Goal: Information Seeking & Learning: Learn about a topic

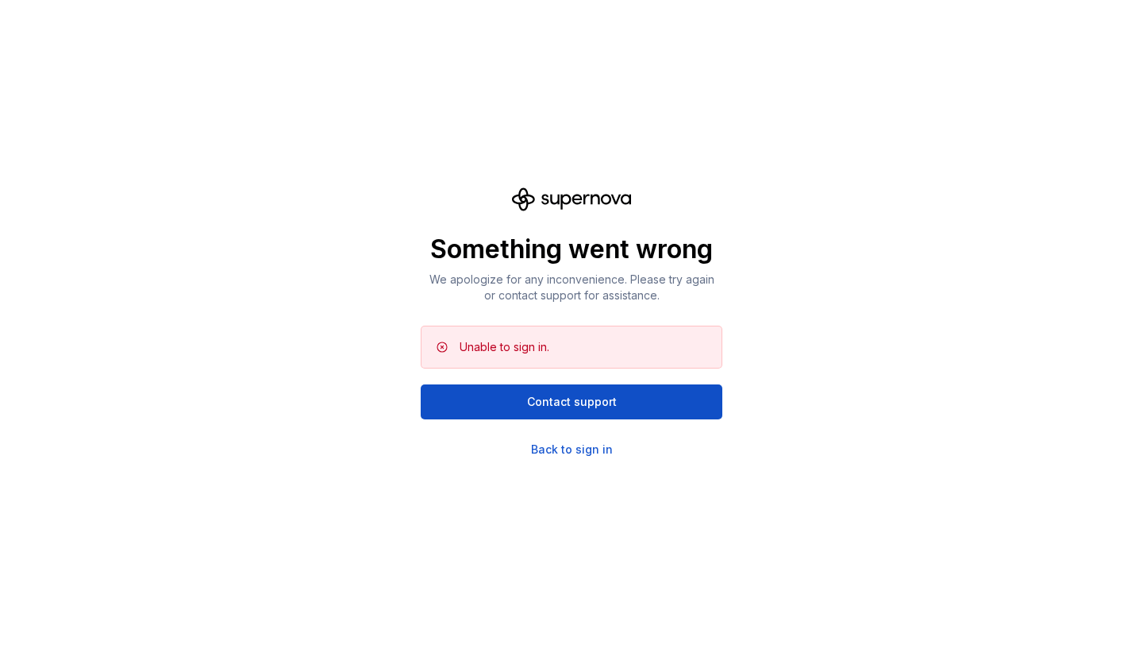
click at [545, 457] on div "Something went wrong We apologize for any inconvenience. Please try again or co…" at bounding box center [571, 322] width 1143 height 645
click at [545, 449] on div "Back to sign in" at bounding box center [572, 449] width 82 height 16
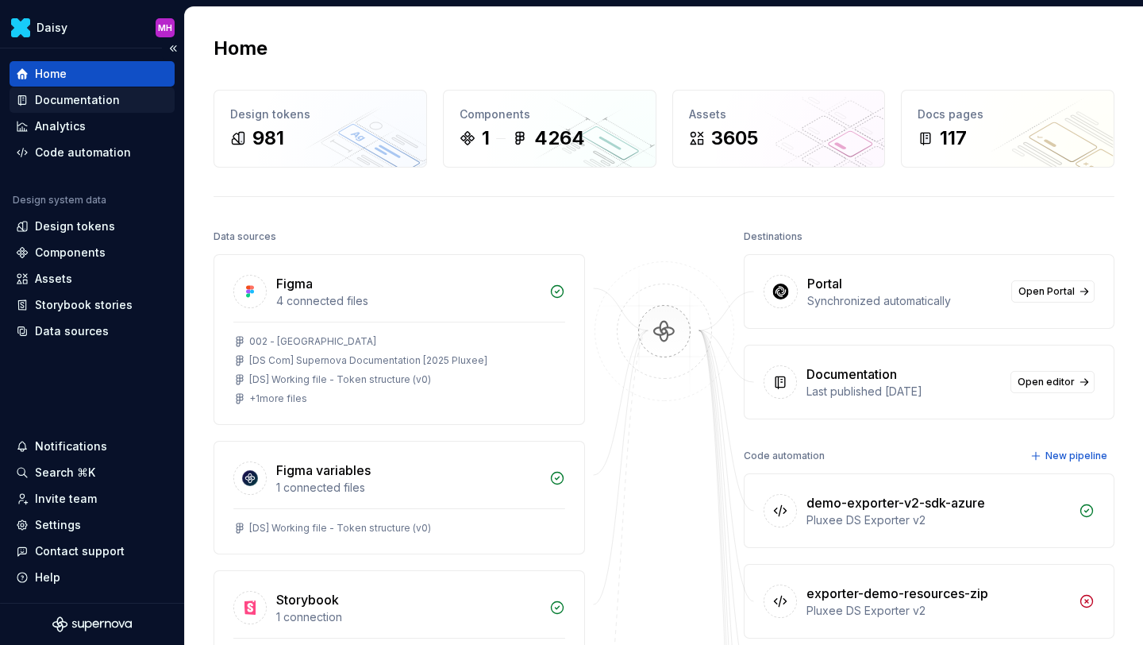
click at [55, 102] on div "Documentation" at bounding box center [77, 100] width 85 height 16
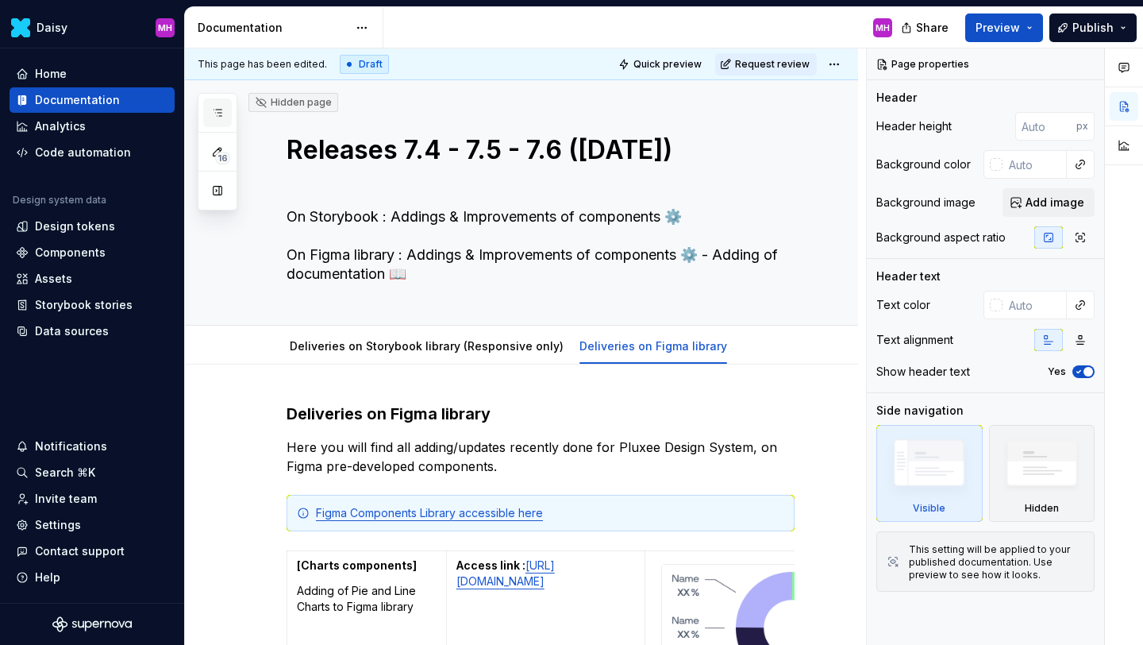
click at [226, 114] on button "button" at bounding box center [217, 112] width 29 height 29
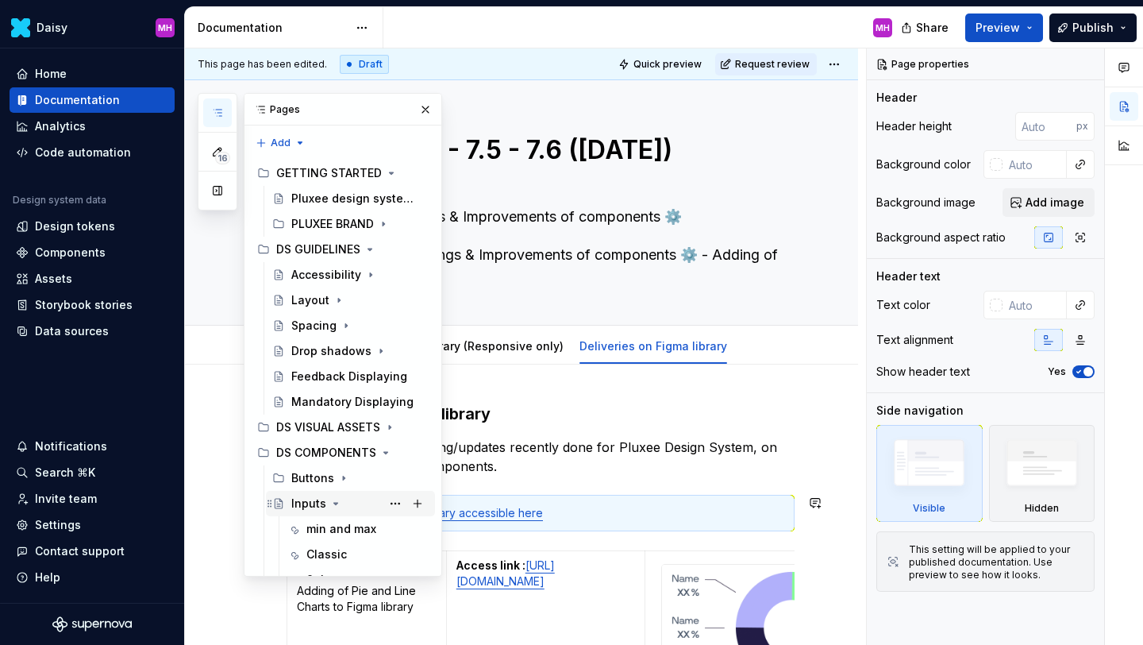
scroll to position [985, 0]
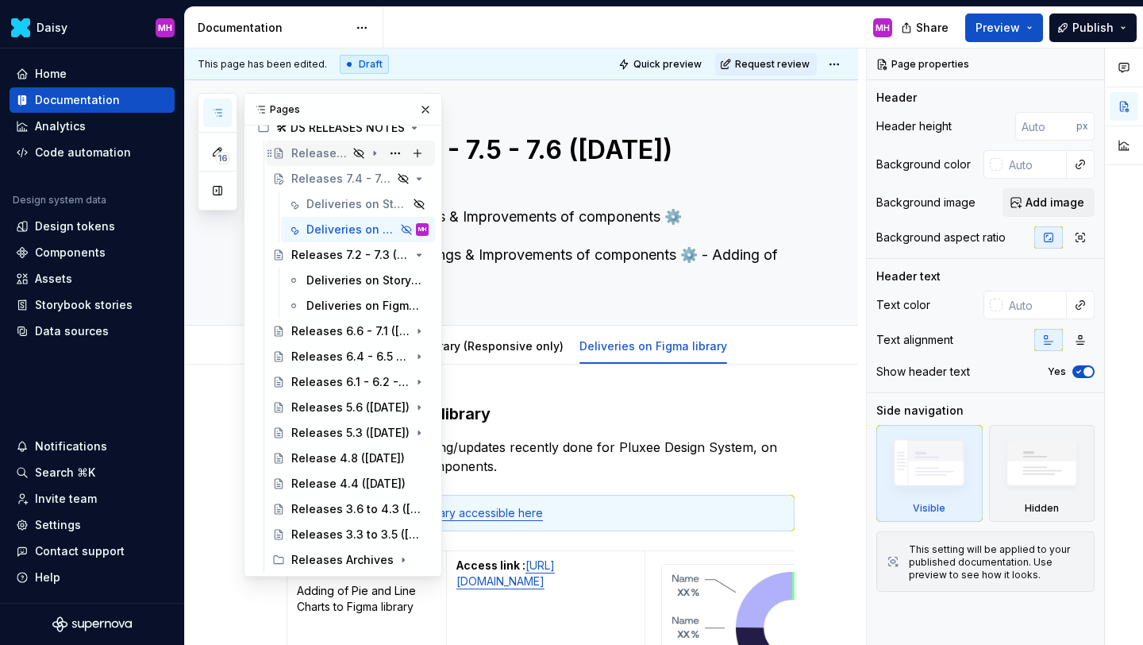
click at [326, 156] on div "Releases a 7.7 - 8.1 ([DATE])" at bounding box center [319, 153] width 56 height 16
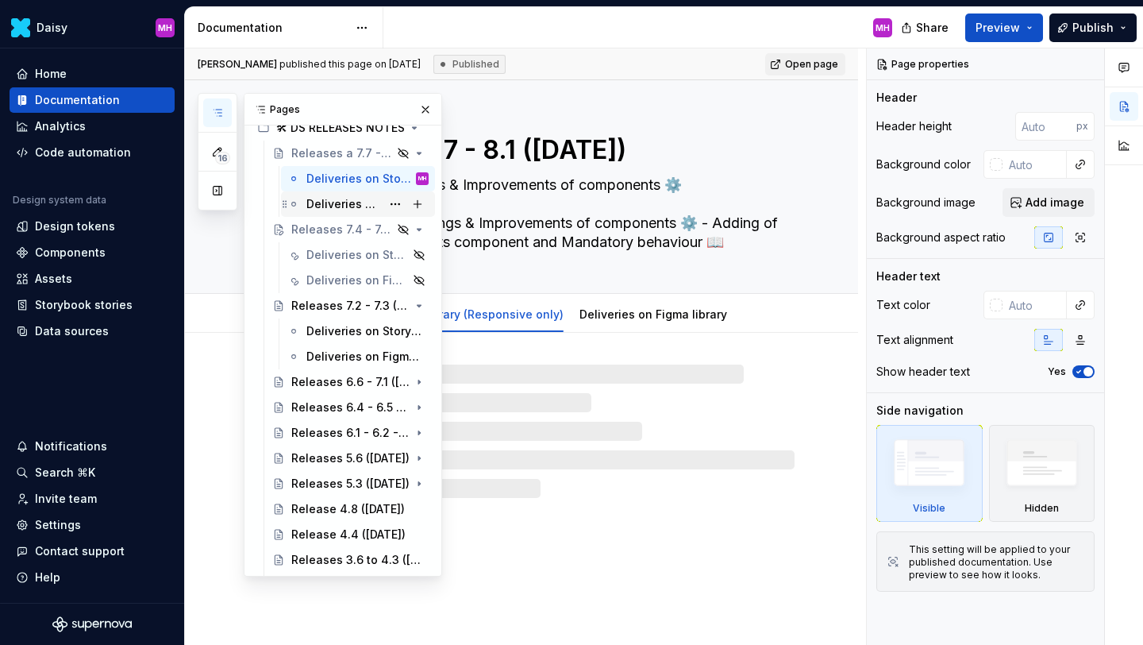
click at [322, 197] on div "Deliveries on Figma library" at bounding box center [343, 204] width 75 height 16
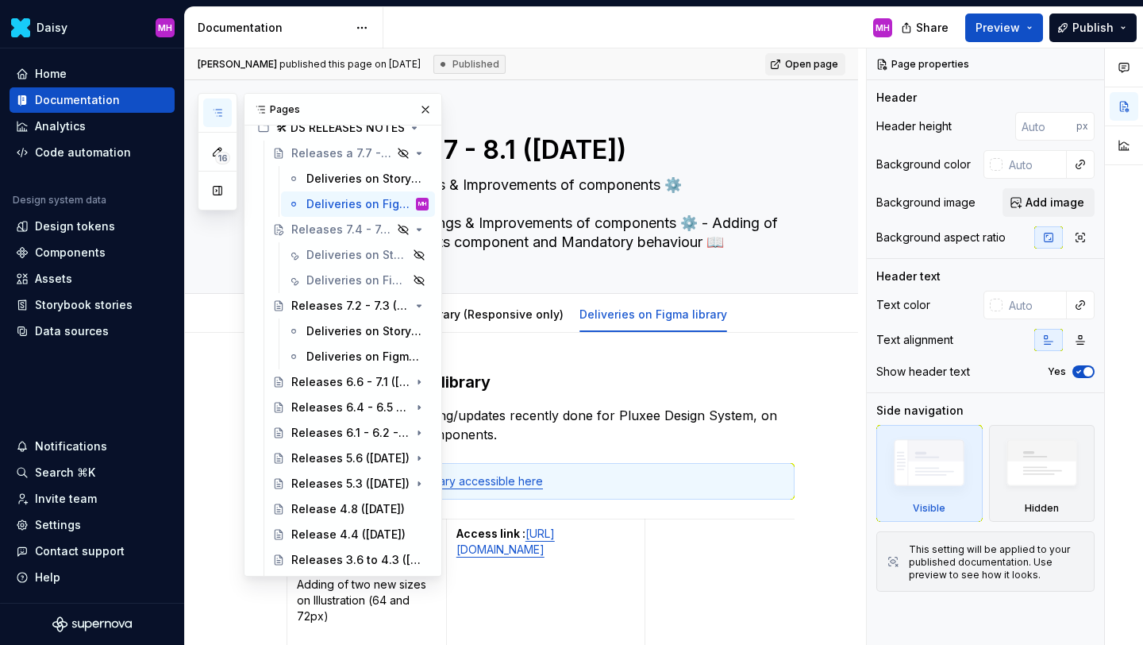
scroll to position [259, 0]
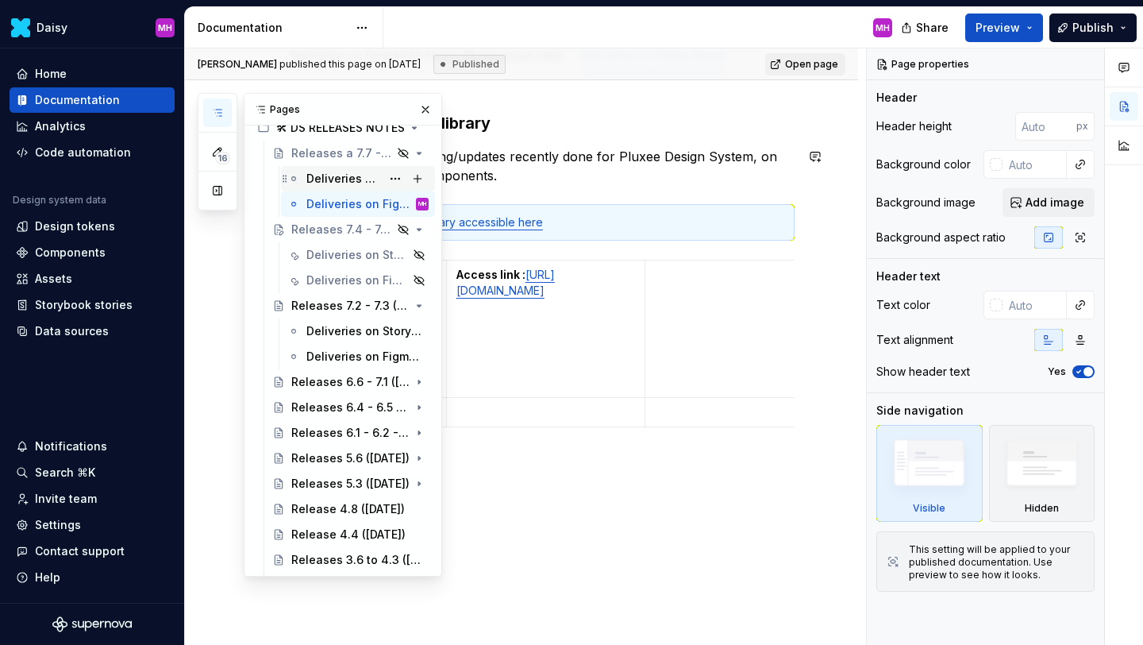
click at [337, 178] on div "Deliveries on Storybook library (Responsive only)" at bounding box center [343, 179] width 75 height 16
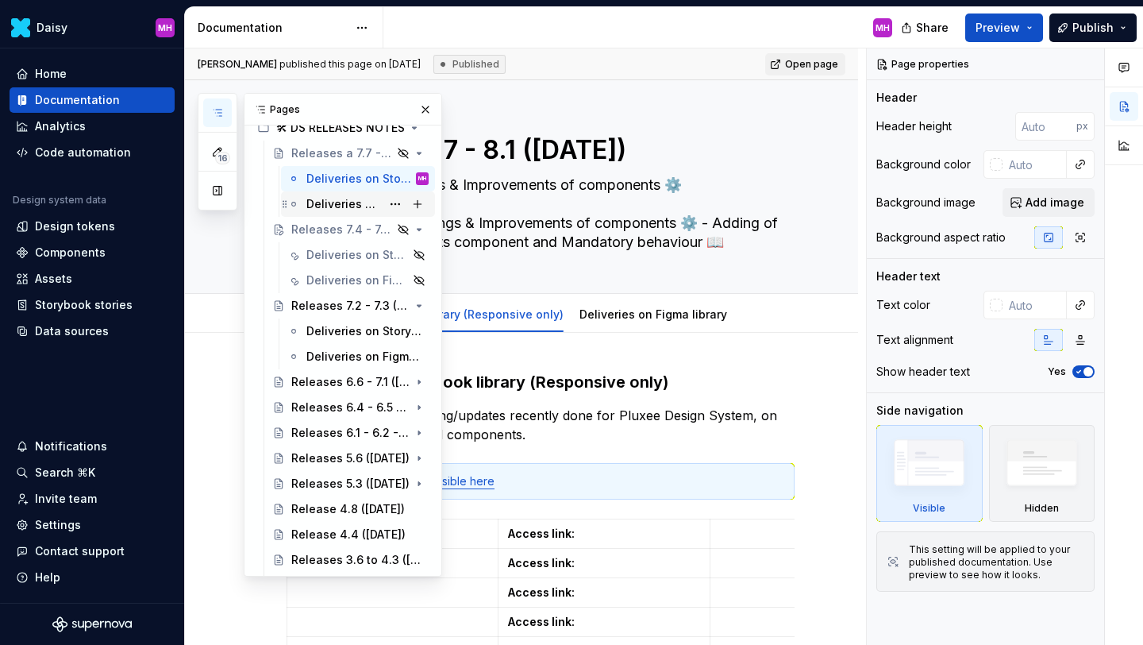
click at [344, 205] on div "Deliveries on Figma library" at bounding box center [343, 204] width 75 height 16
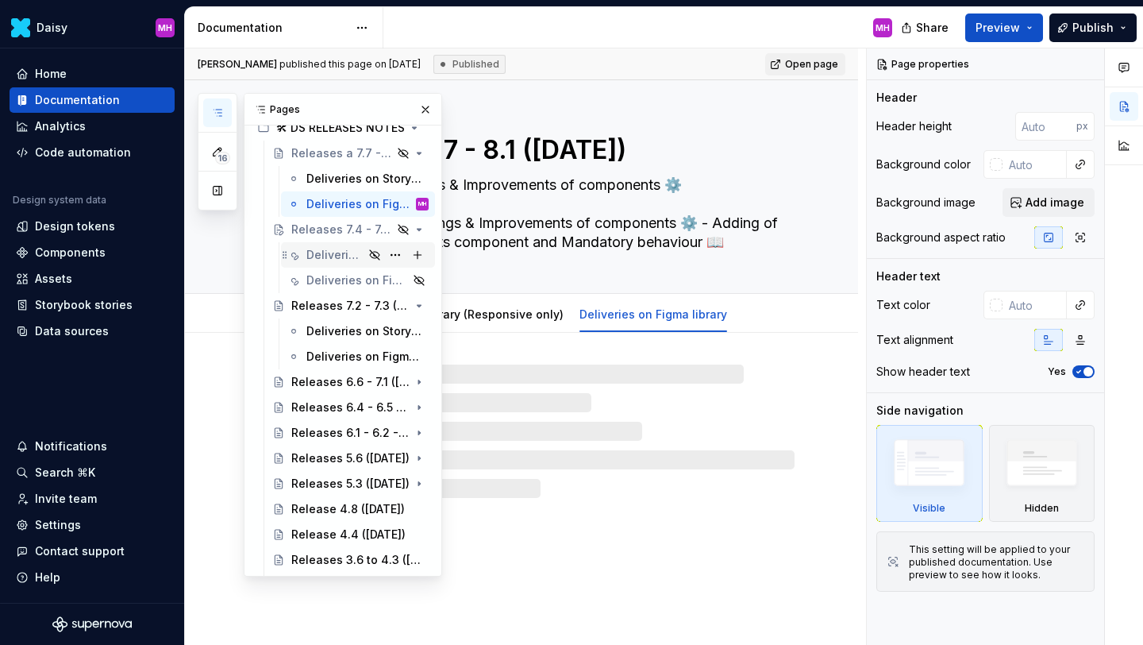
click at [344, 249] on div "Deliveries on Storybook library (Responsive only)" at bounding box center [334, 255] width 57 height 16
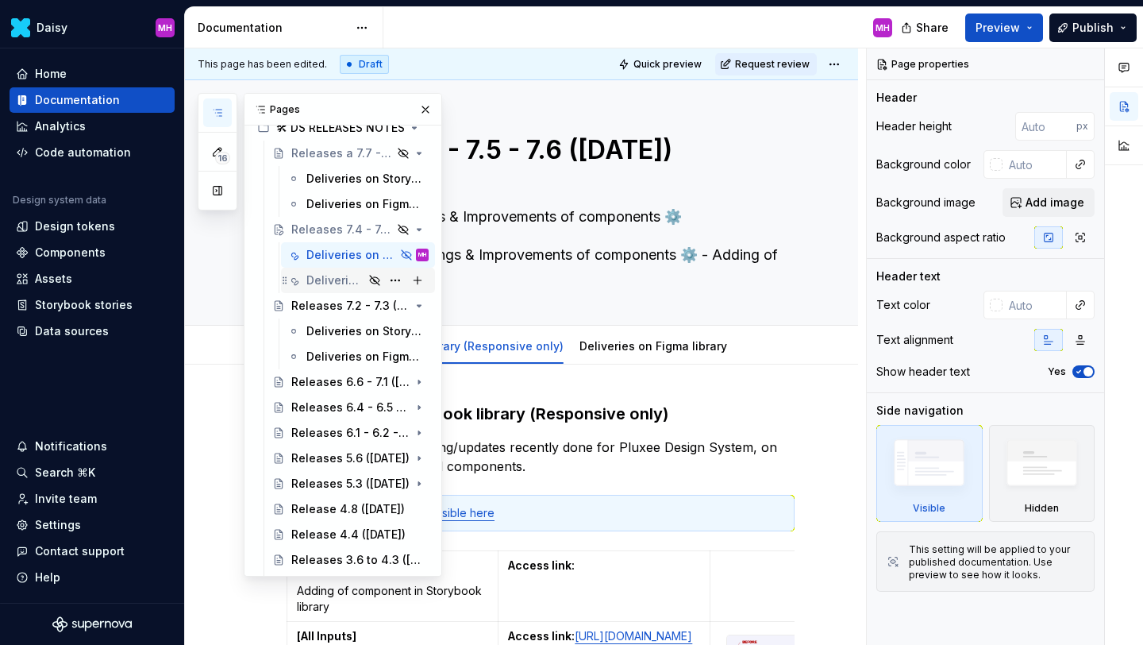
click at [341, 278] on div "Deliveries on Figma library" at bounding box center [334, 280] width 57 height 16
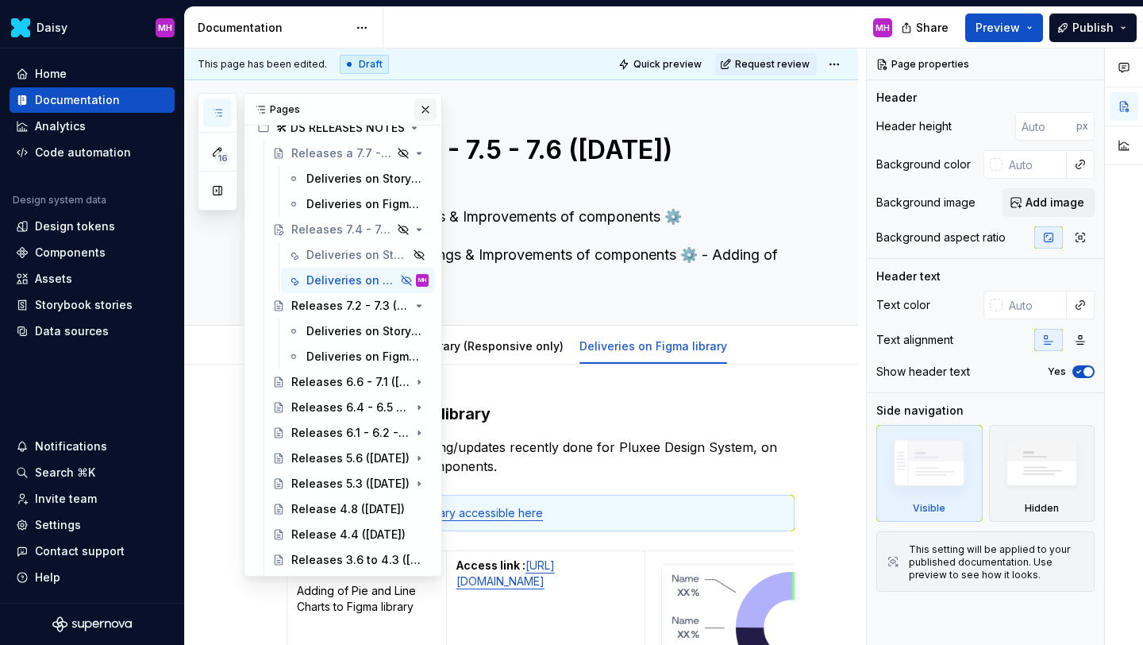
click at [429, 104] on button "button" at bounding box center [425, 109] width 22 height 22
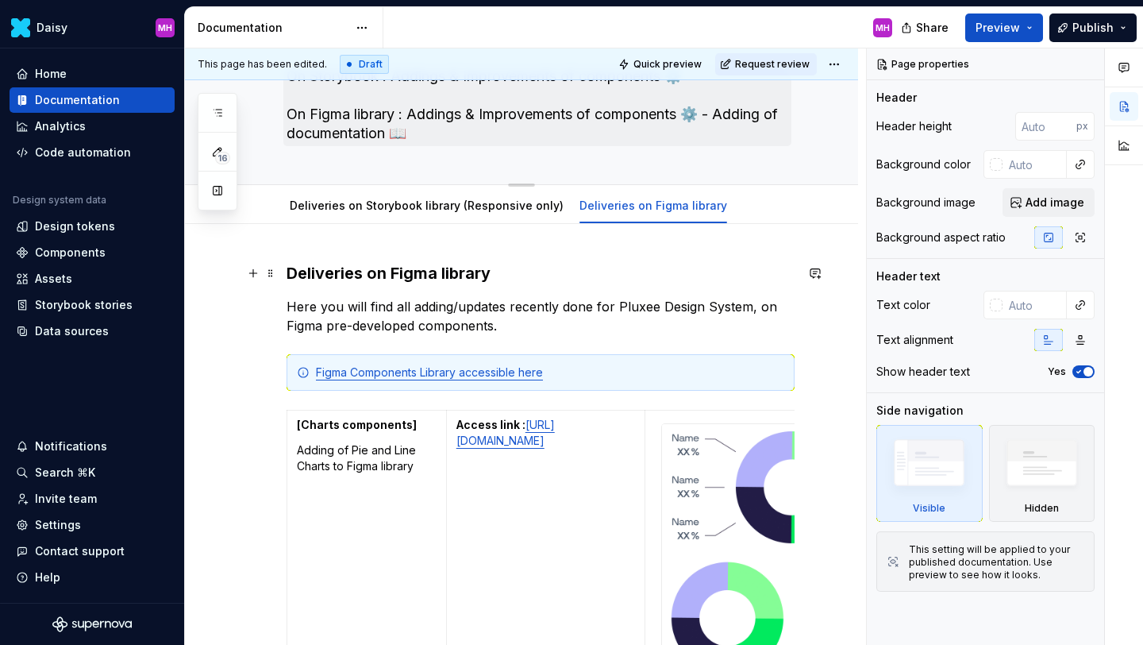
scroll to position [143, 0]
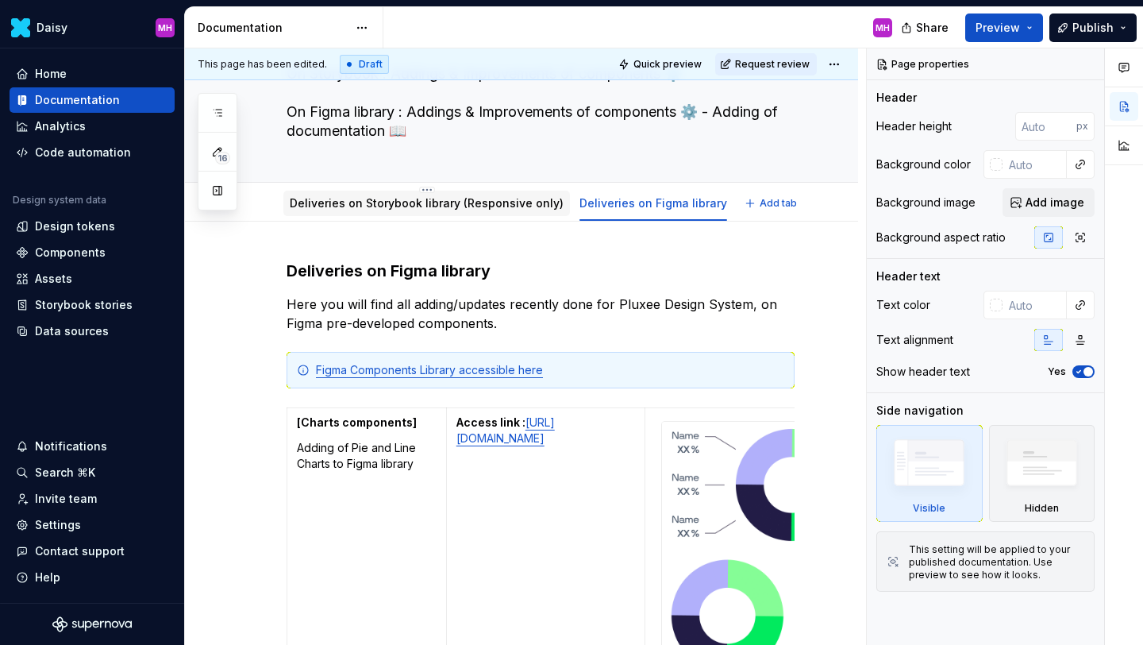
click at [469, 206] on link "Deliveries on Storybook library (Responsive only)" at bounding box center [427, 202] width 274 height 13
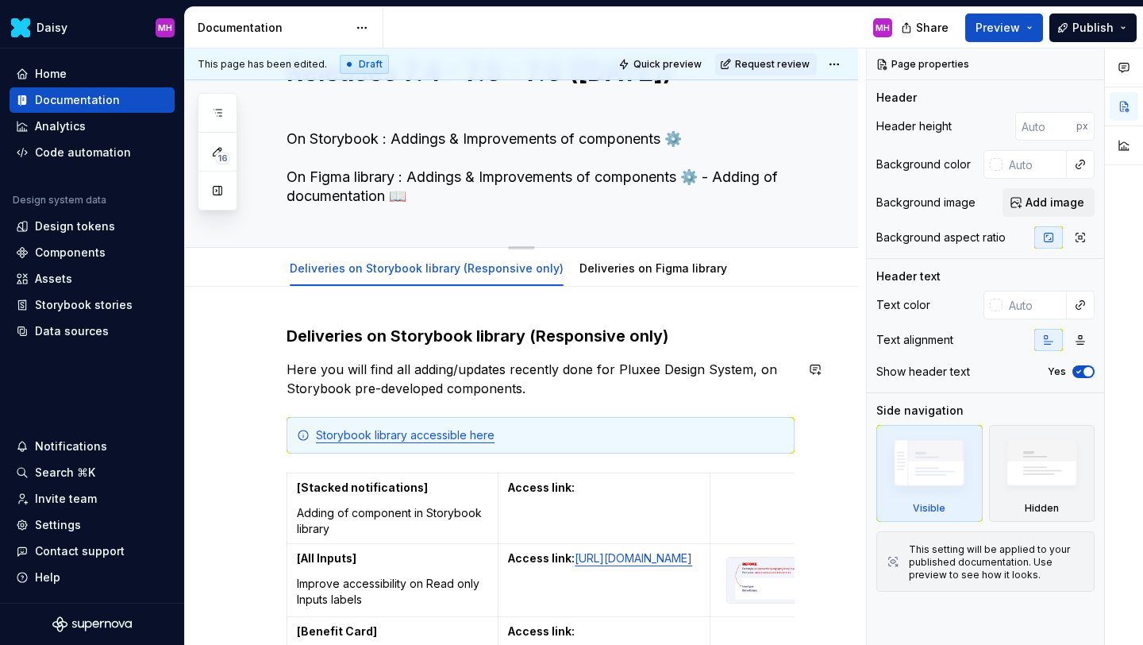
scroll to position [68, 0]
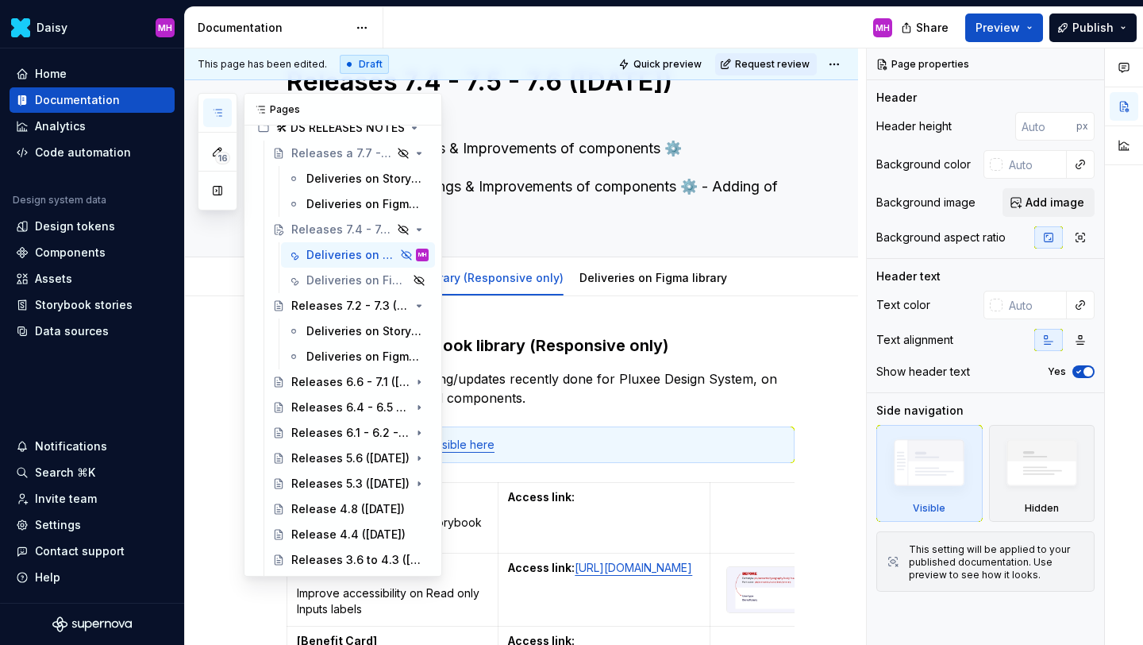
click at [220, 111] on icon "button" at bounding box center [217, 112] width 13 height 13
click at [322, 334] on div "Deliveries on Storybook library (Responsive only)" at bounding box center [343, 331] width 75 height 16
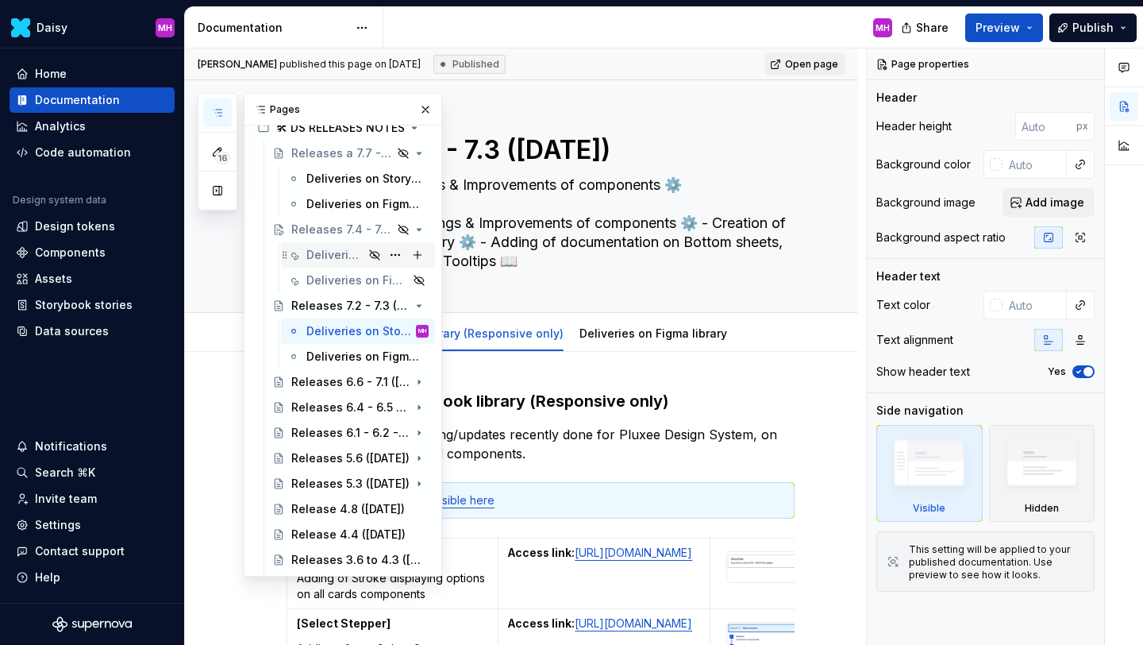
click at [344, 256] on div "Deliveries on Storybook library (Responsive only)" at bounding box center [334, 255] width 57 height 16
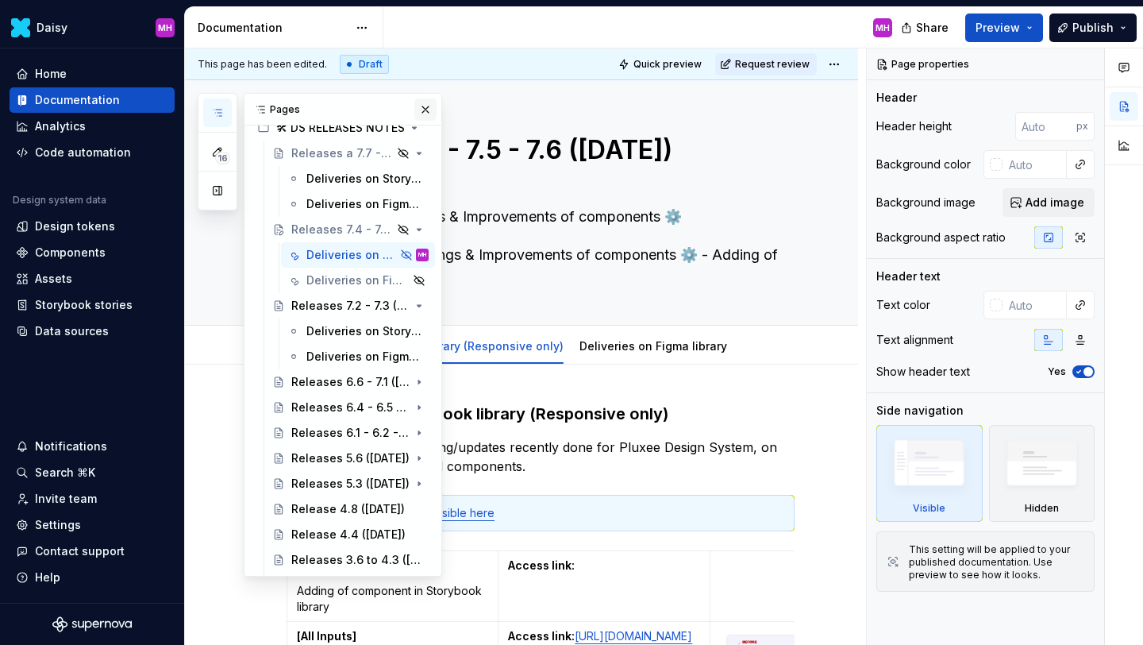
click at [422, 111] on button "button" at bounding box center [425, 109] width 22 height 22
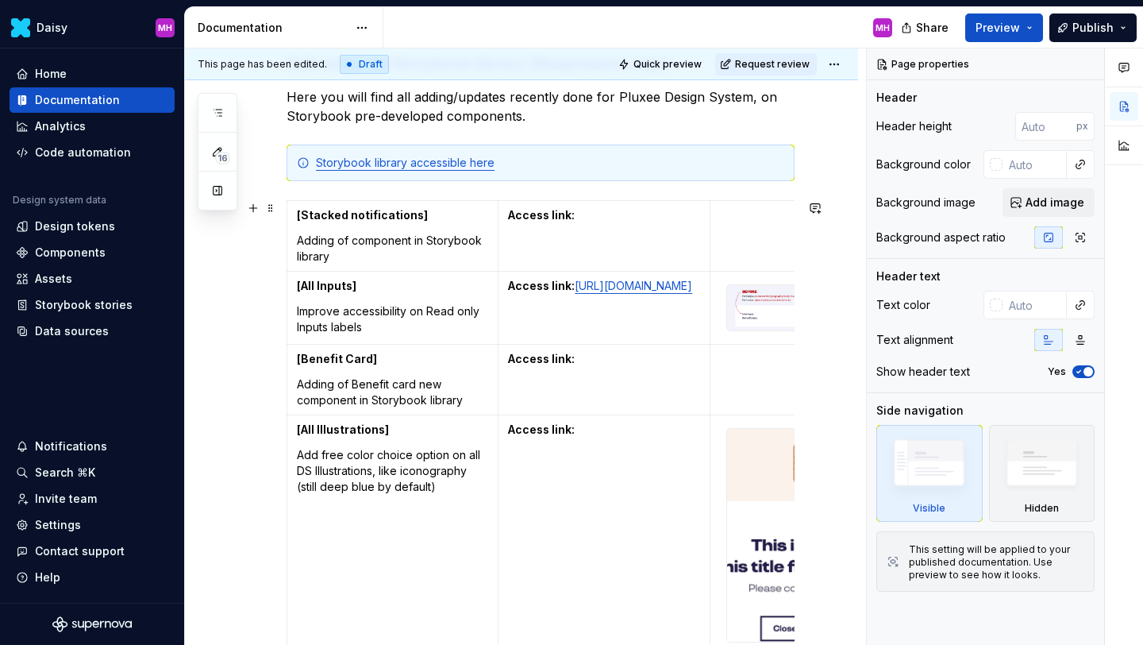
scroll to position [351, 0]
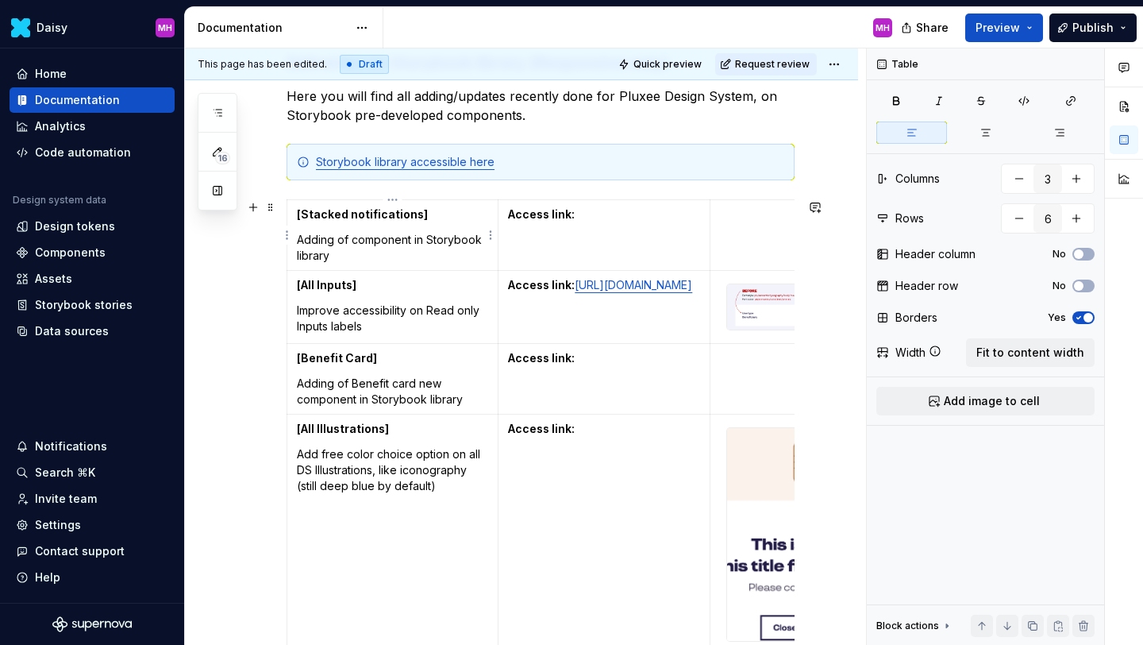
drag, startPoint x: 348, startPoint y: 256, endPoint x: 326, endPoint y: 249, distance: 22.9
click at [326, 249] on p "Adding of component in Storybook library" at bounding box center [392, 248] width 191 height 32
click at [288, 233] on html "Daisy MH Home Documentation Analytics Code automation Design system data Design…" at bounding box center [571, 322] width 1143 height 645
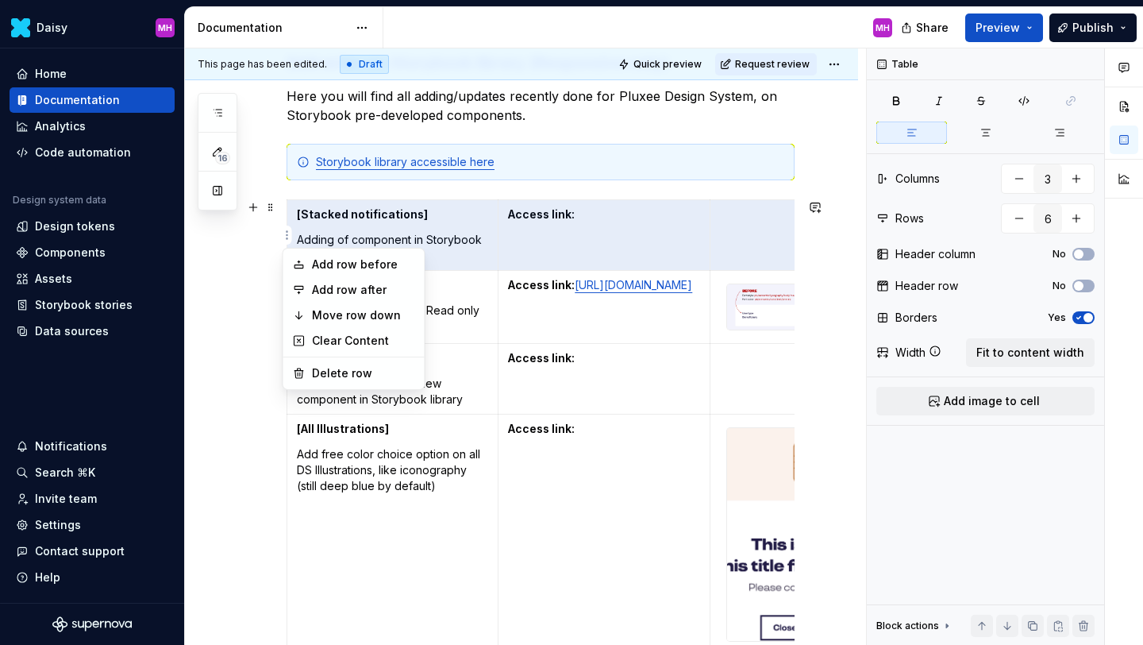
click at [445, 292] on html "Daisy MH Home Documentation Analytics Code automation Design system data Design…" at bounding box center [571, 322] width 1143 height 645
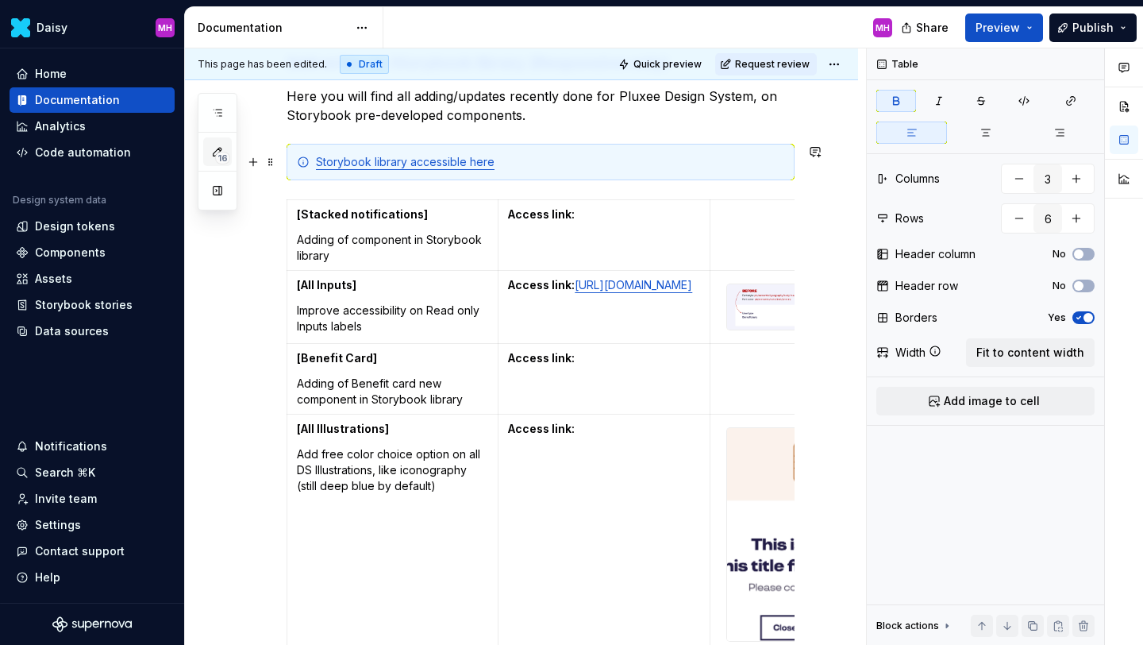
scroll to position [1, 0]
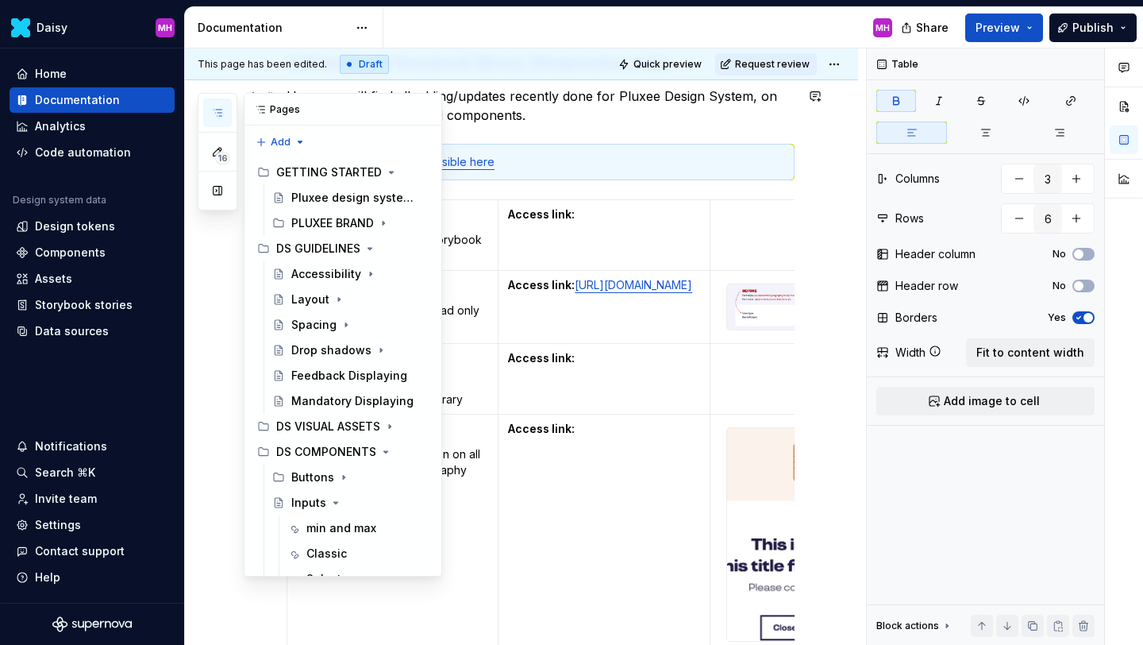
click at [216, 116] on icon "button" at bounding box center [217, 112] width 13 height 13
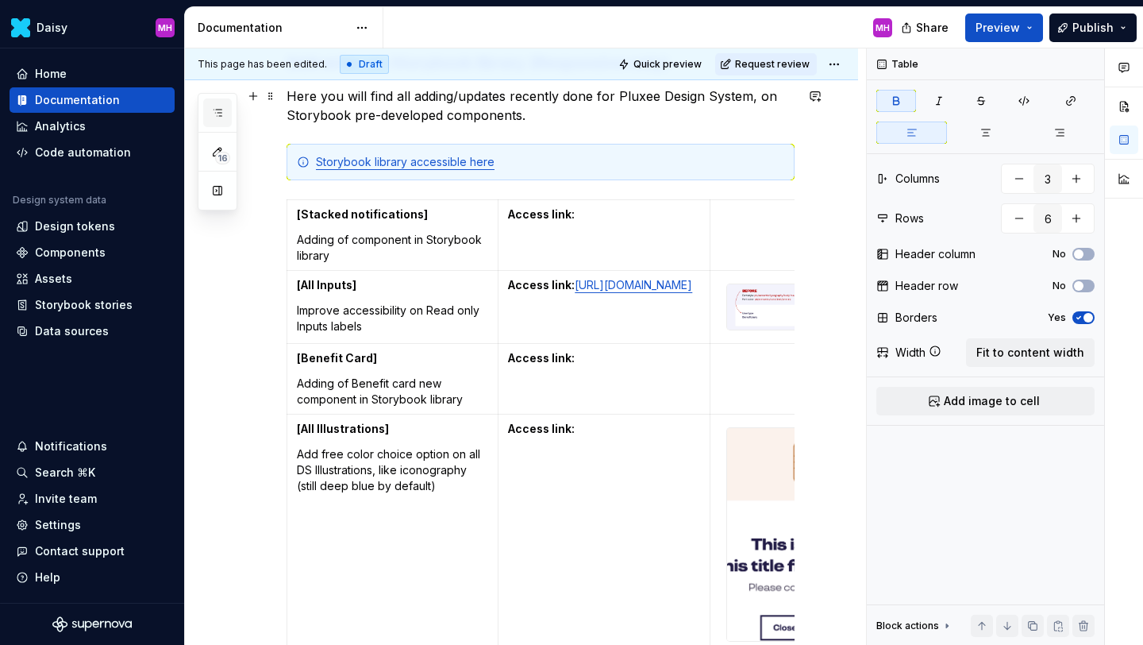
click at [216, 116] on icon "button" at bounding box center [217, 112] width 13 height 13
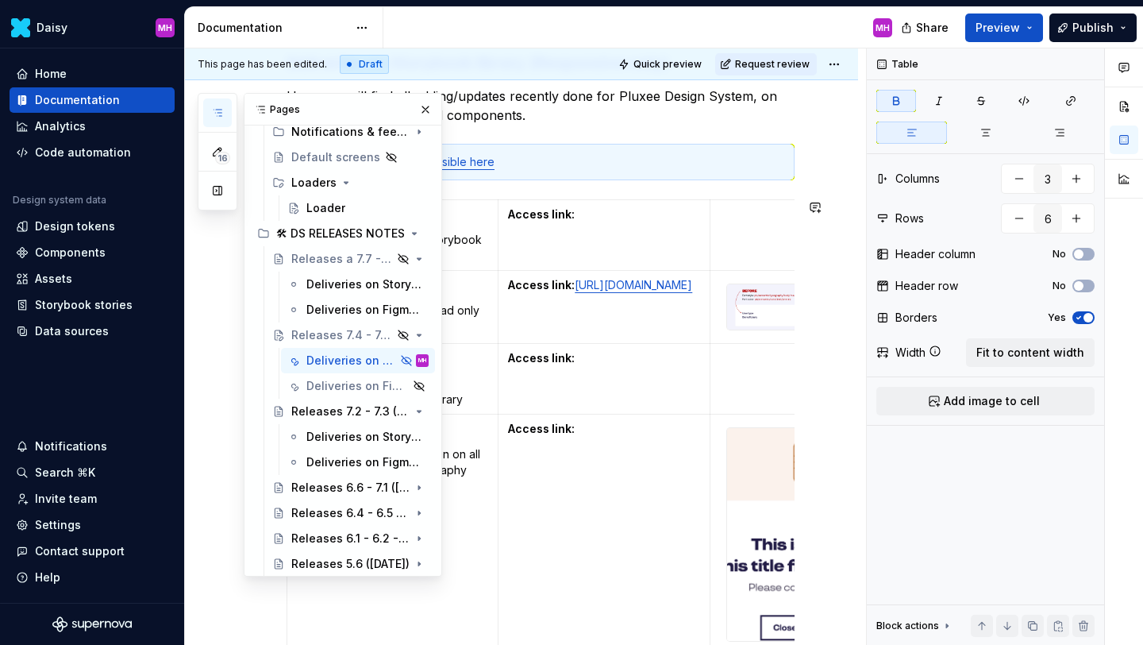
scroll to position [877, 0]
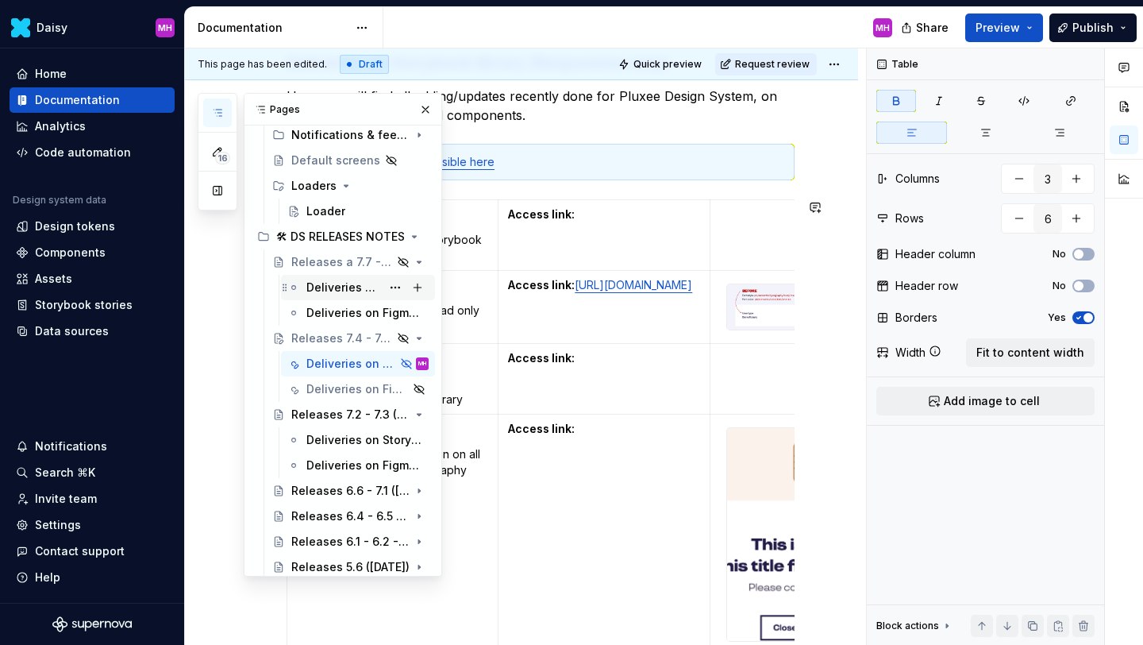
click at [337, 289] on div "Deliveries on Storybook library (Responsive only)" at bounding box center [343, 287] width 75 height 16
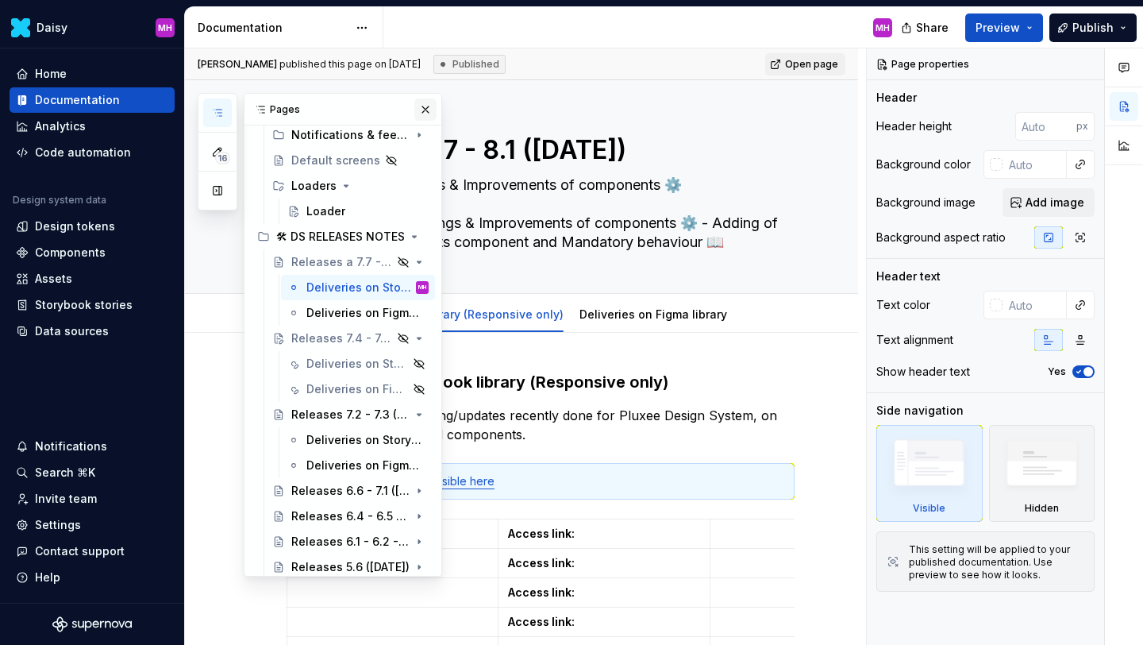
click at [425, 107] on button "button" at bounding box center [425, 109] width 22 height 22
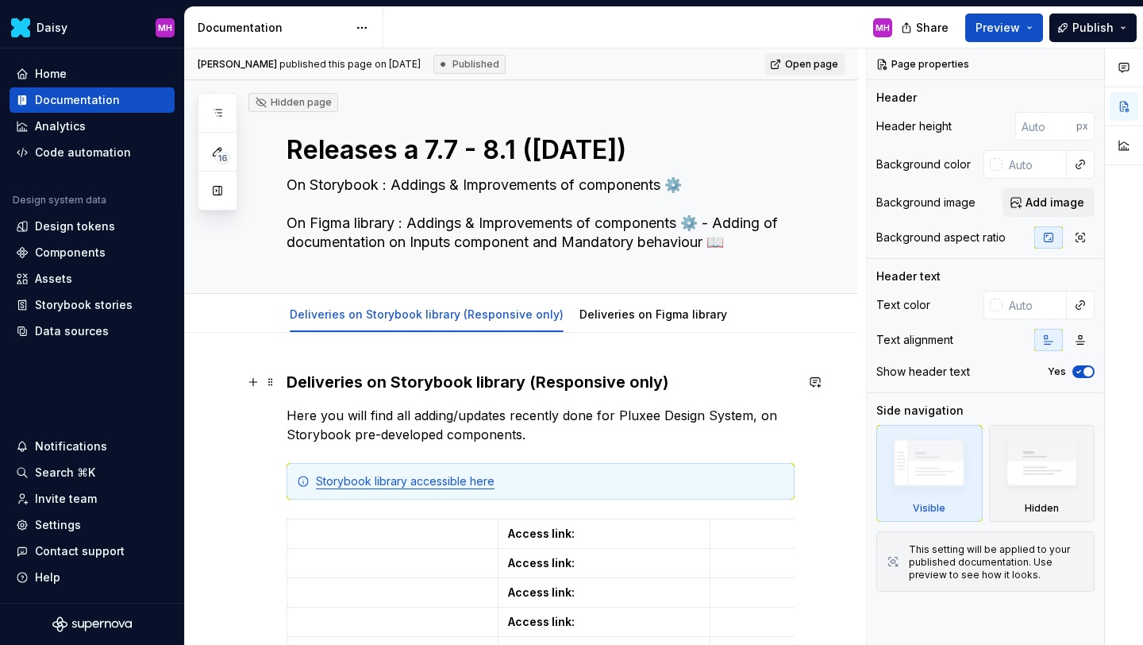
scroll to position [161, 0]
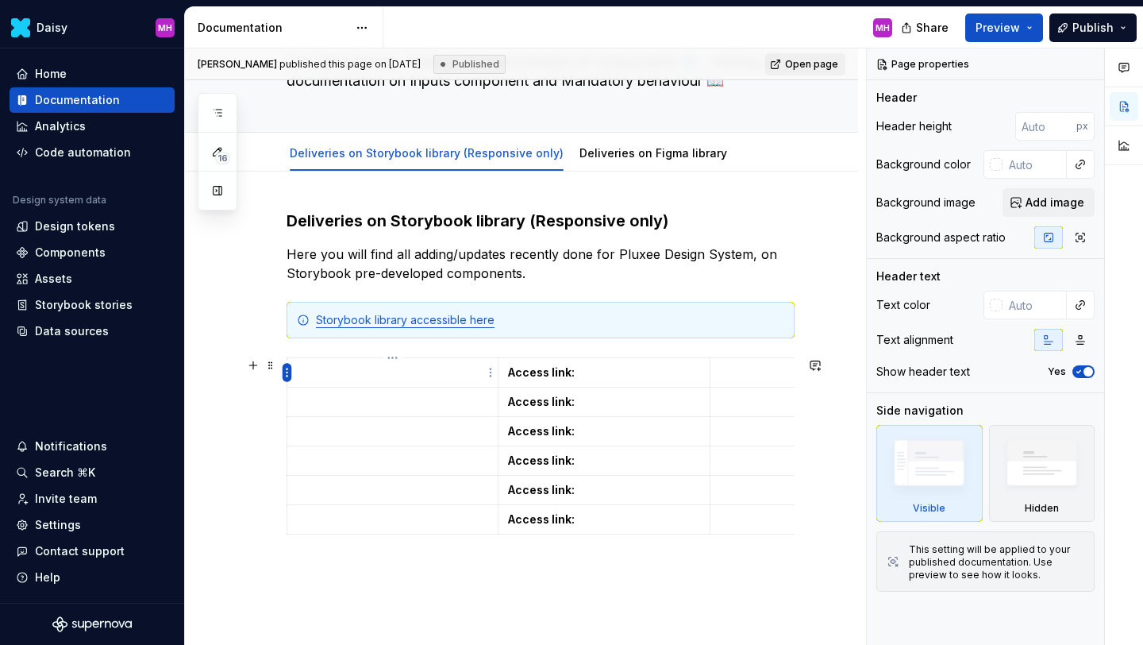
click at [289, 370] on html "Daisy MH Home Documentation Analytics Code automation Design system data Design…" at bounding box center [571, 322] width 1143 height 645
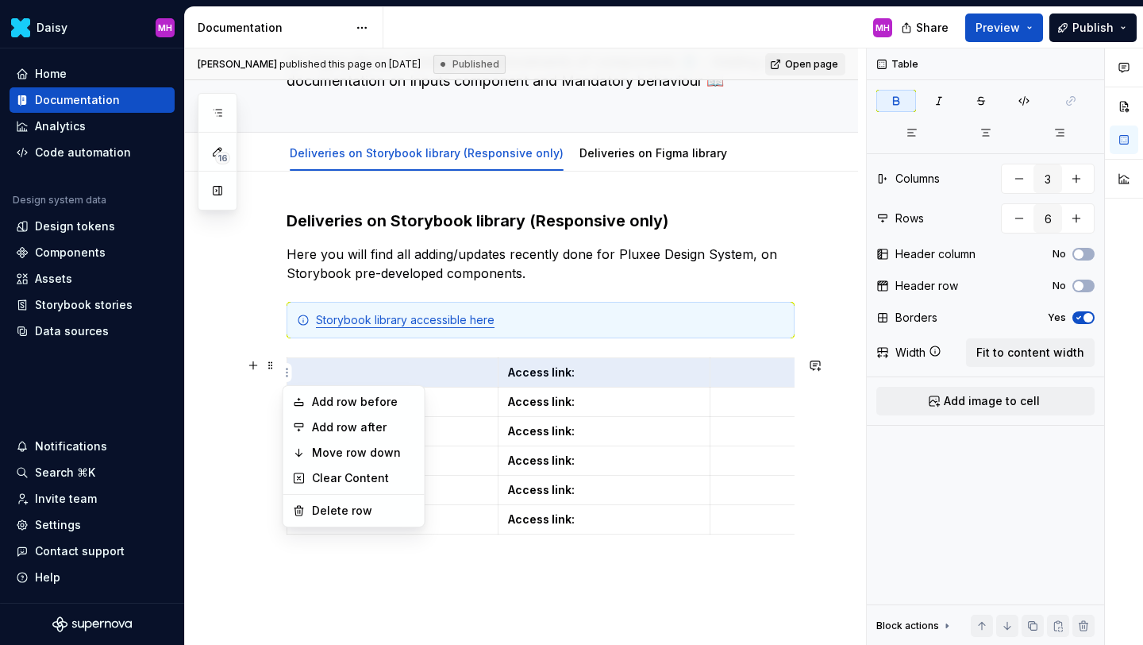
click at [310, 372] on html "Daisy MH Home Documentation Analytics Code automation Design system data Design…" at bounding box center [571, 322] width 1143 height 645
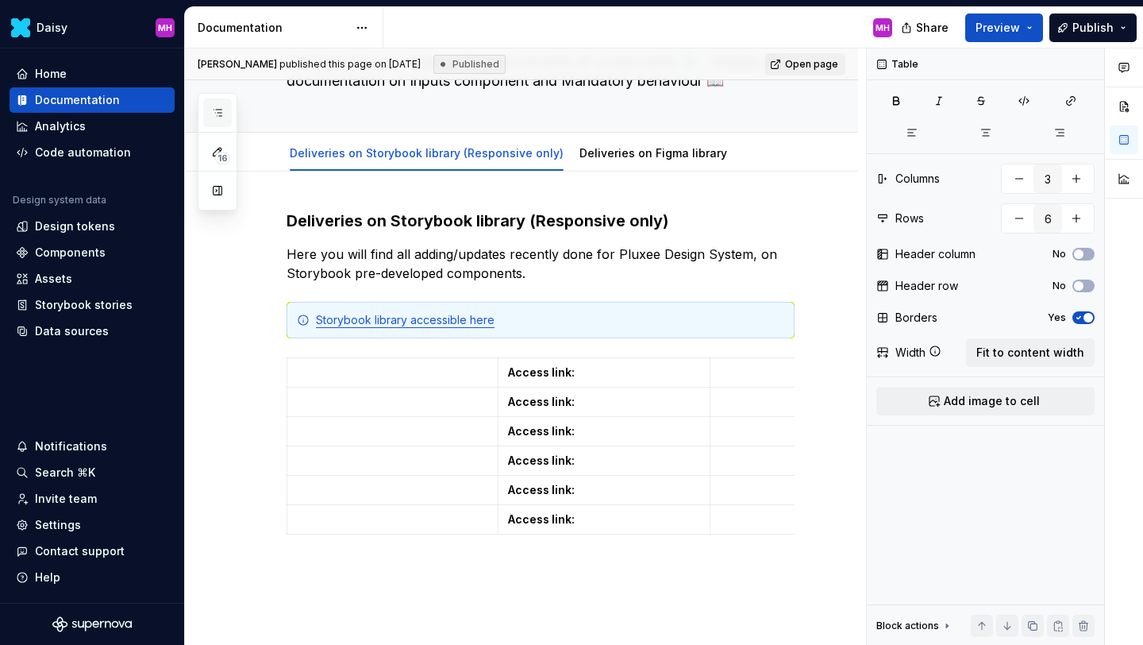
click at [219, 115] on icon "button" at bounding box center [217, 112] width 13 height 13
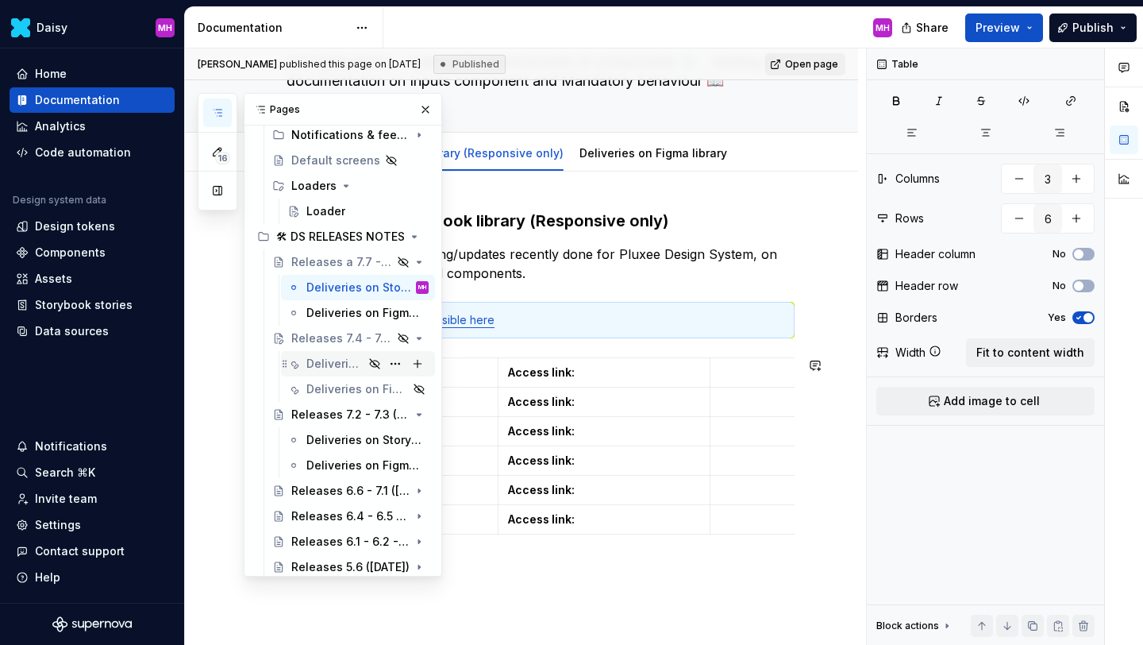
click at [325, 364] on div "Deliveries on Storybook library (Responsive only)" at bounding box center [334, 364] width 57 height 16
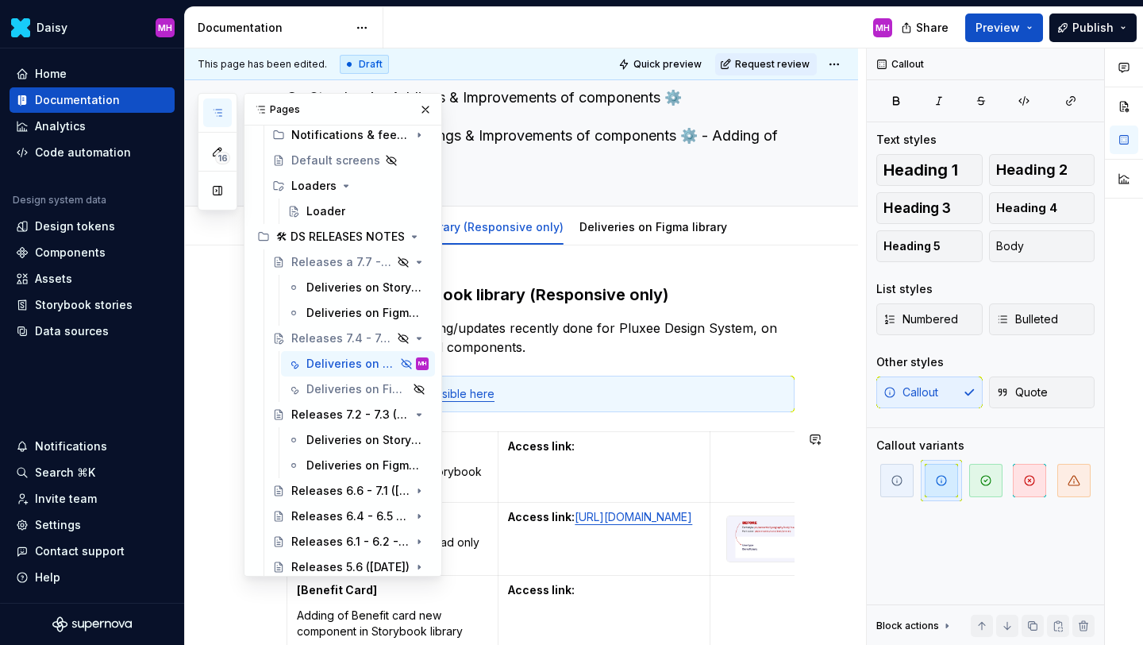
scroll to position [120, 0]
click at [455, 484] on p "Adding of component in Storybook library" at bounding box center [392, 479] width 191 height 32
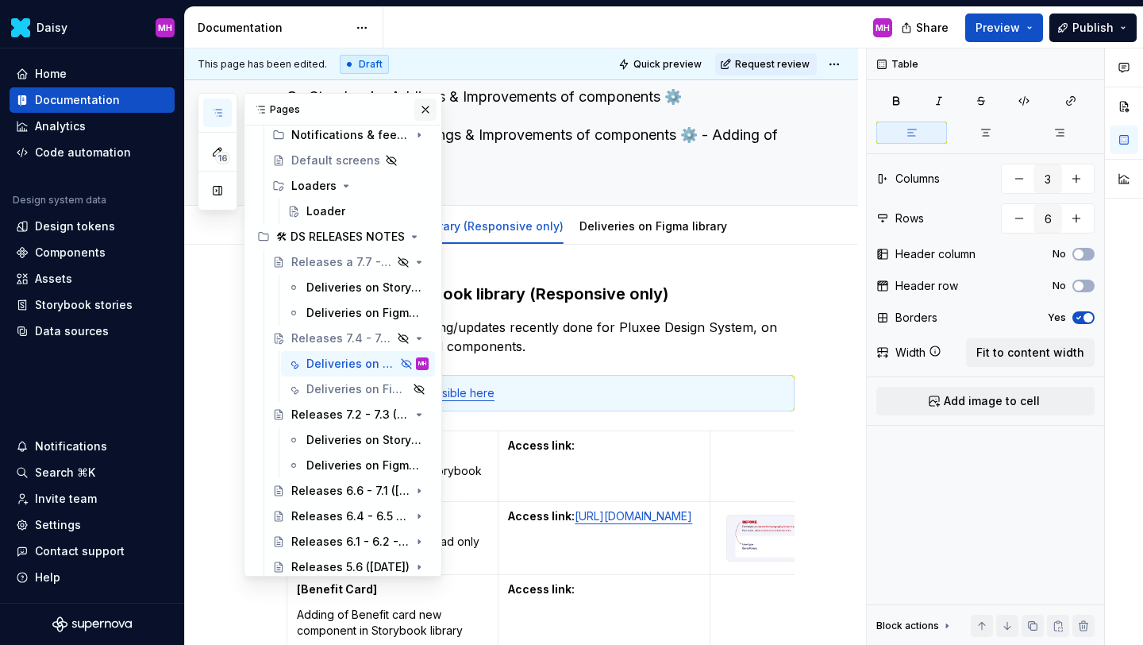
click at [426, 101] on button "button" at bounding box center [425, 109] width 22 height 22
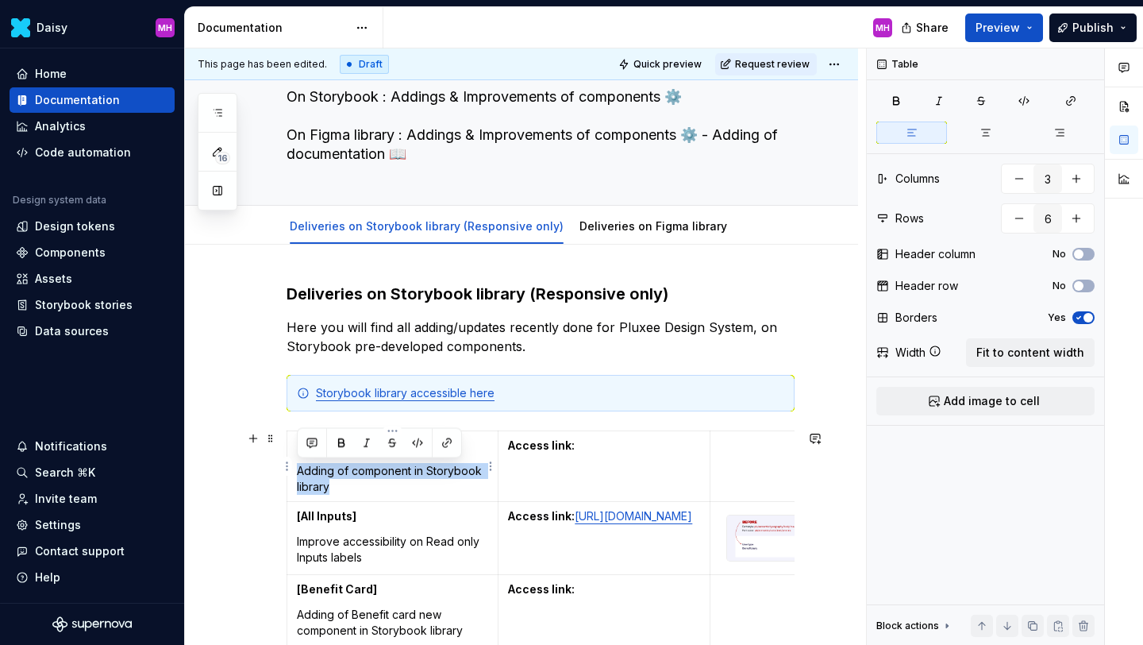
drag, startPoint x: 357, startPoint y: 483, endPoint x: 299, endPoint y: 465, distance: 61.3
click at [299, 465] on p "Adding of component in Storybook library" at bounding box center [392, 479] width 191 height 32
copy p "Adding of component in Storybook library"
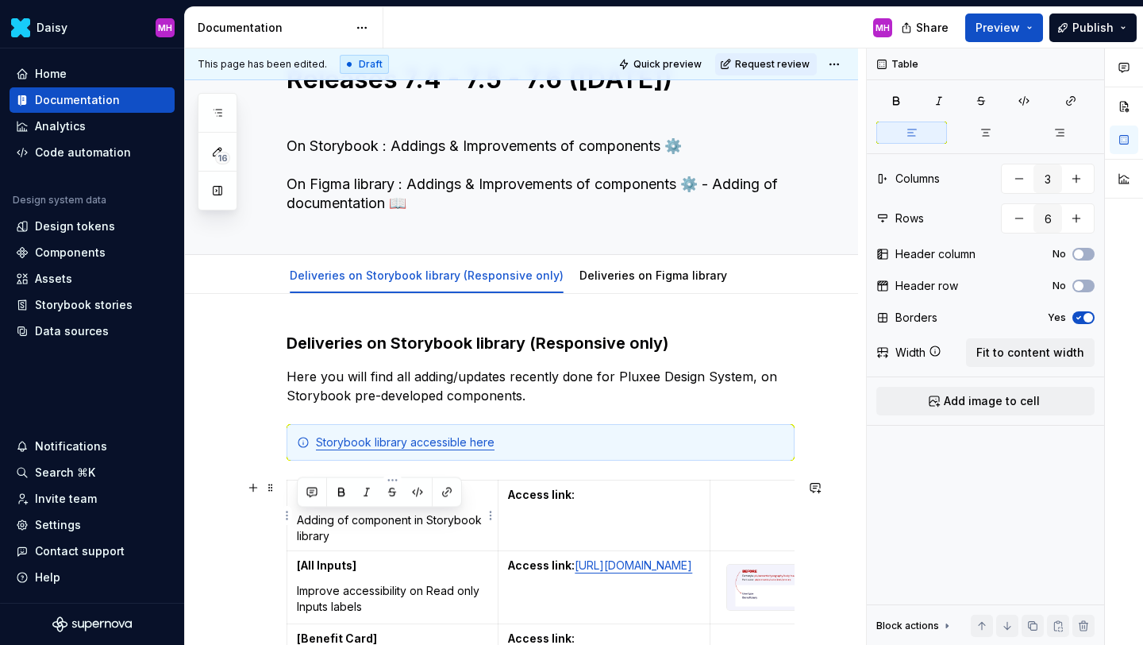
click at [341, 532] on p "Adding of component in Storybook library" at bounding box center [392, 528] width 191 height 32
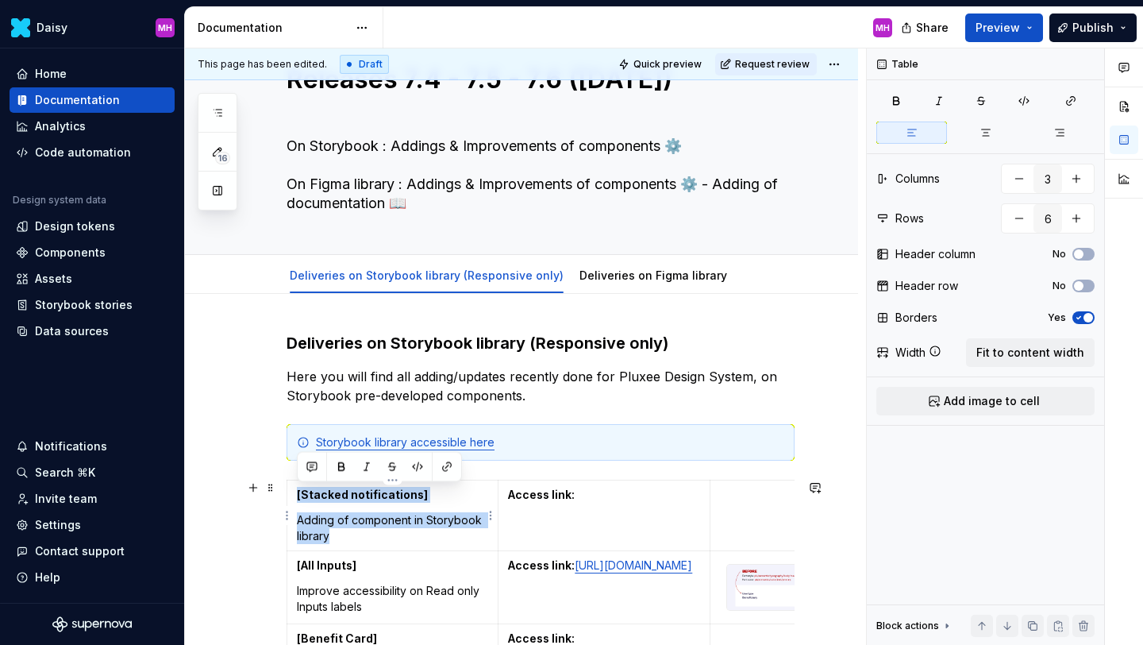
drag, startPoint x: 341, startPoint y: 534, endPoint x: 297, endPoint y: 491, distance: 62.3
click at [297, 491] on td "[Stacked notifications] Adding of component in Storybook library" at bounding box center [392, 515] width 211 height 71
copy td "[Stacked notifications] Adding of component in Storybook library"
click at [222, 108] on icon "button" at bounding box center [217, 112] width 13 height 13
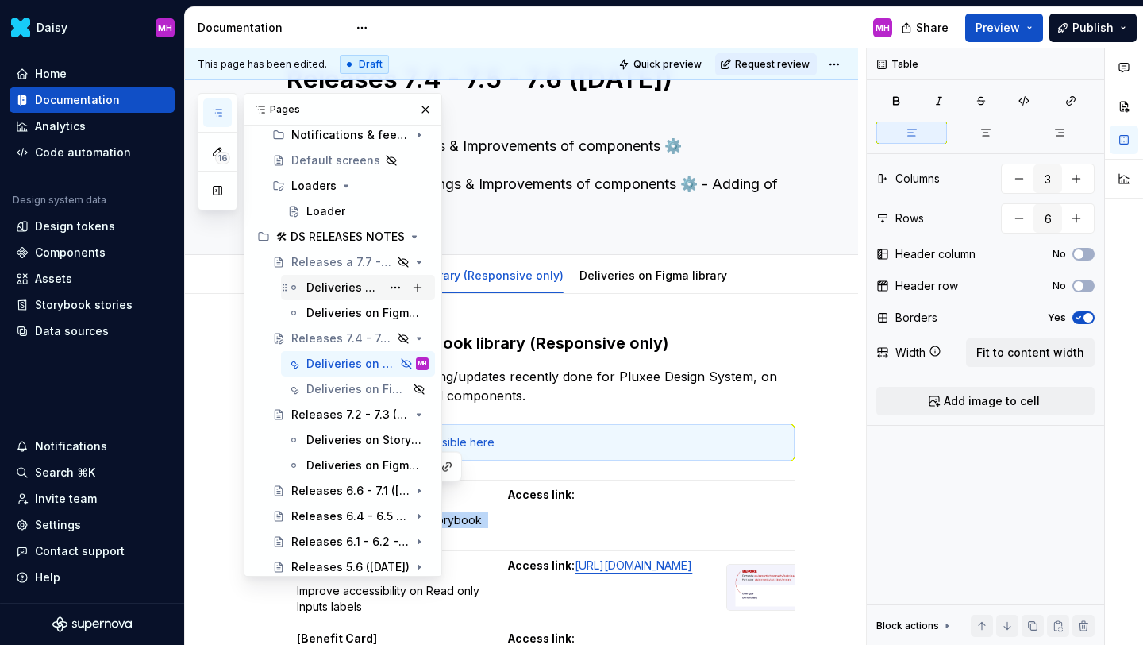
click at [336, 289] on div "Deliveries on Storybook library (Responsive only)" at bounding box center [343, 287] width 75 height 16
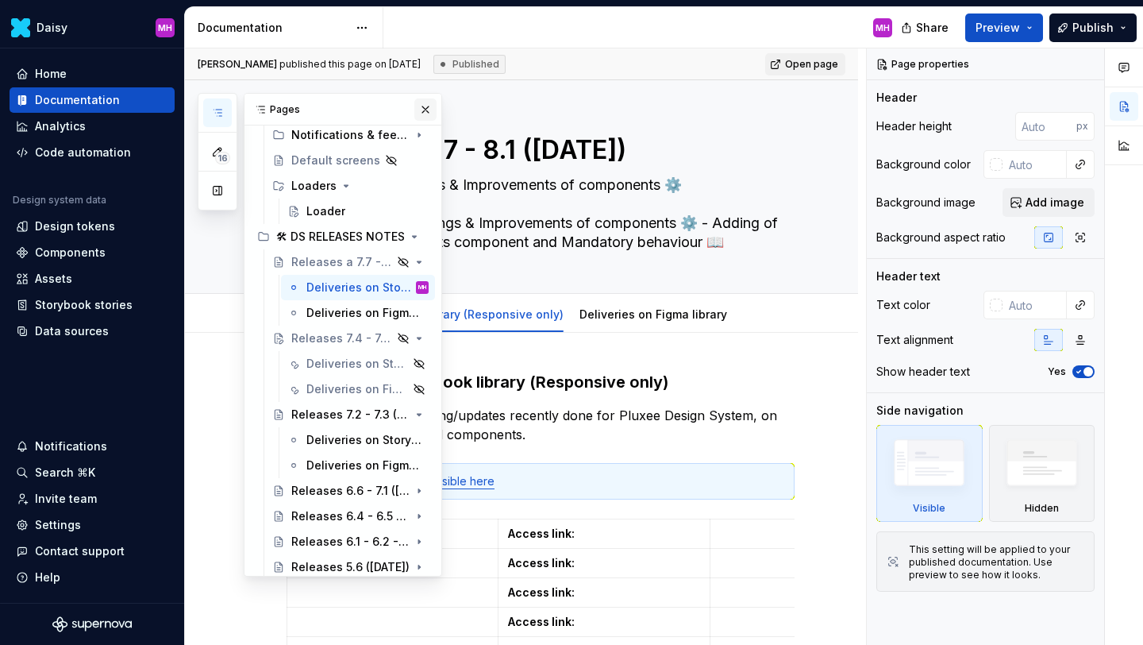
click at [420, 109] on button "button" at bounding box center [425, 109] width 22 height 22
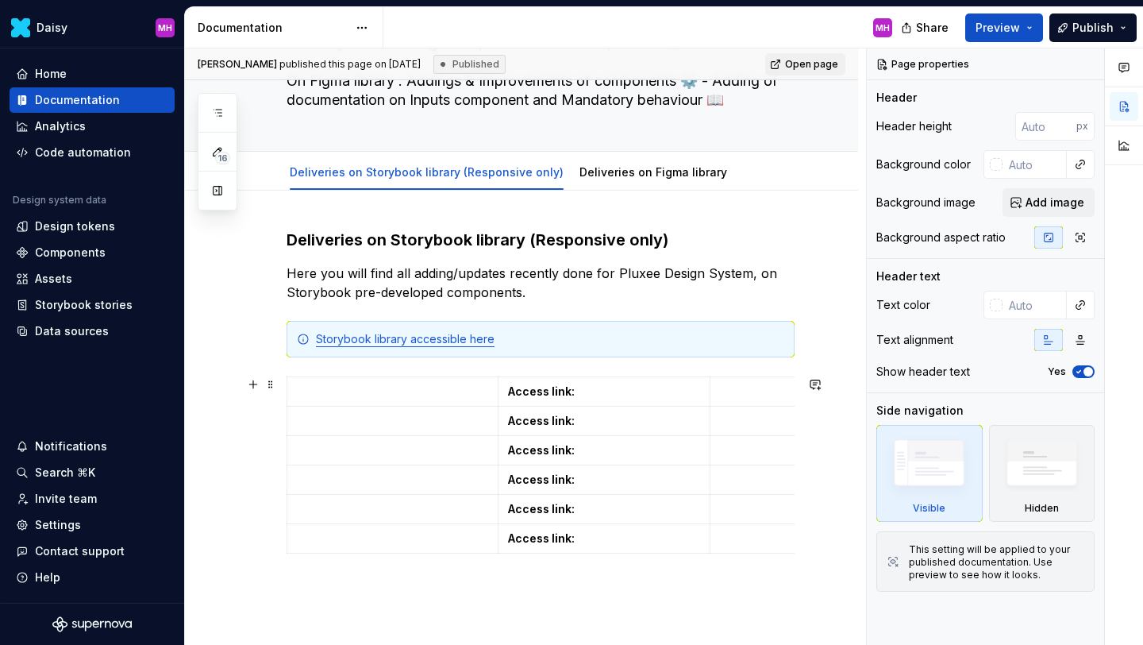
scroll to position [157, 0]
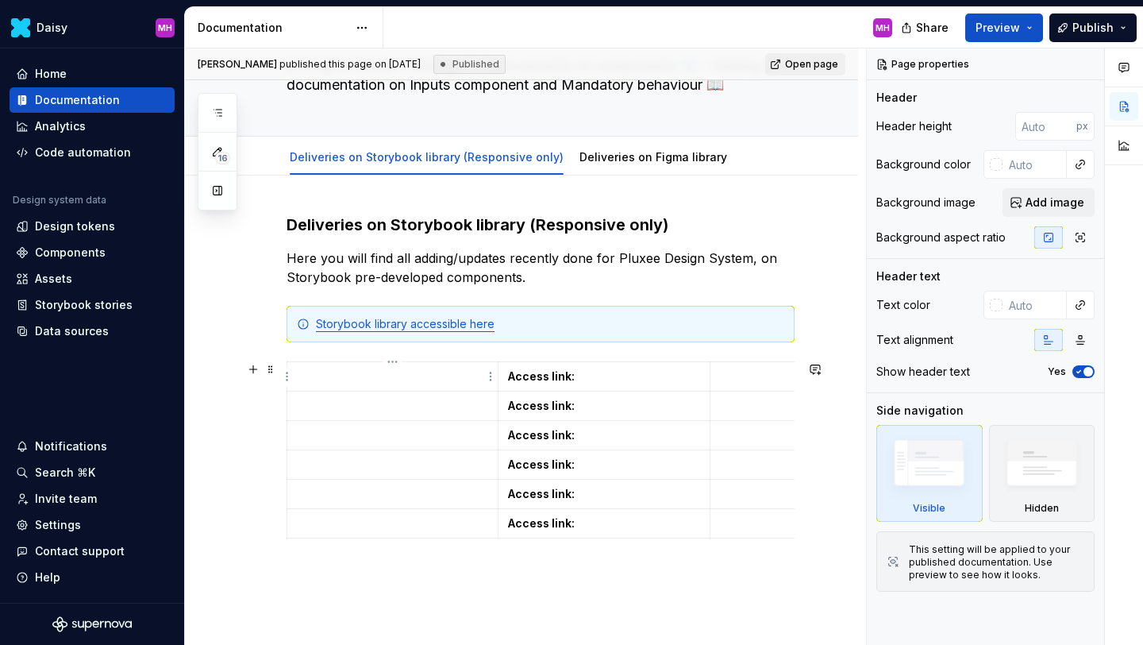
click at [385, 380] on p at bounding box center [392, 376] width 191 height 16
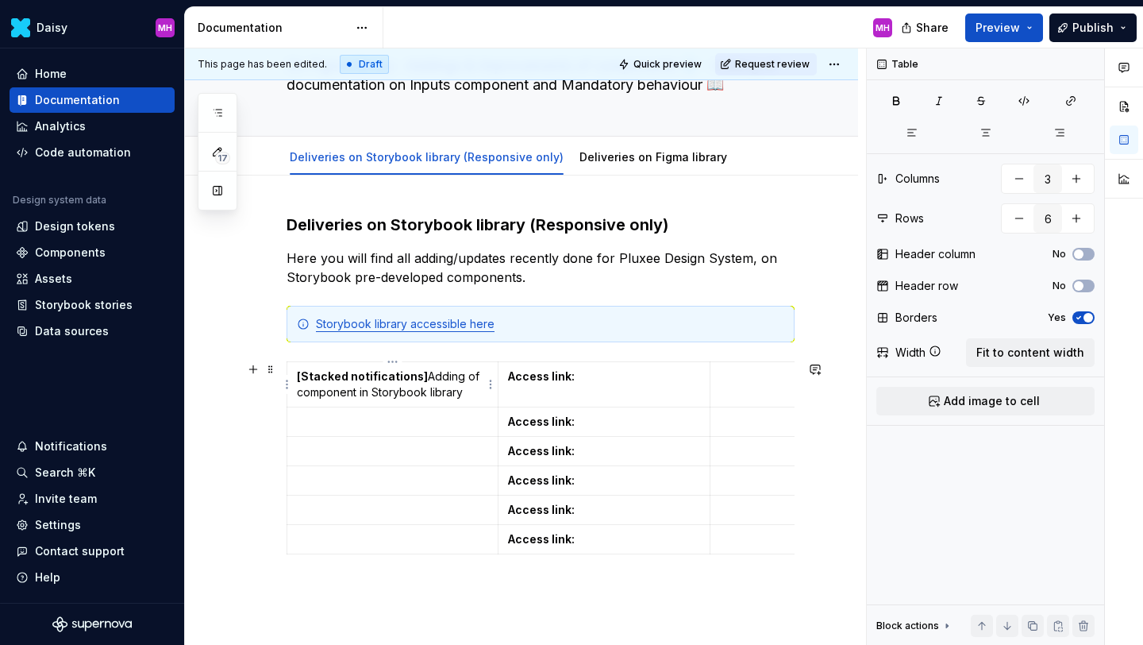
click at [422, 377] on p "[Stacked notifications] Adding of component in Storybook library" at bounding box center [392, 384] width 191 height 32
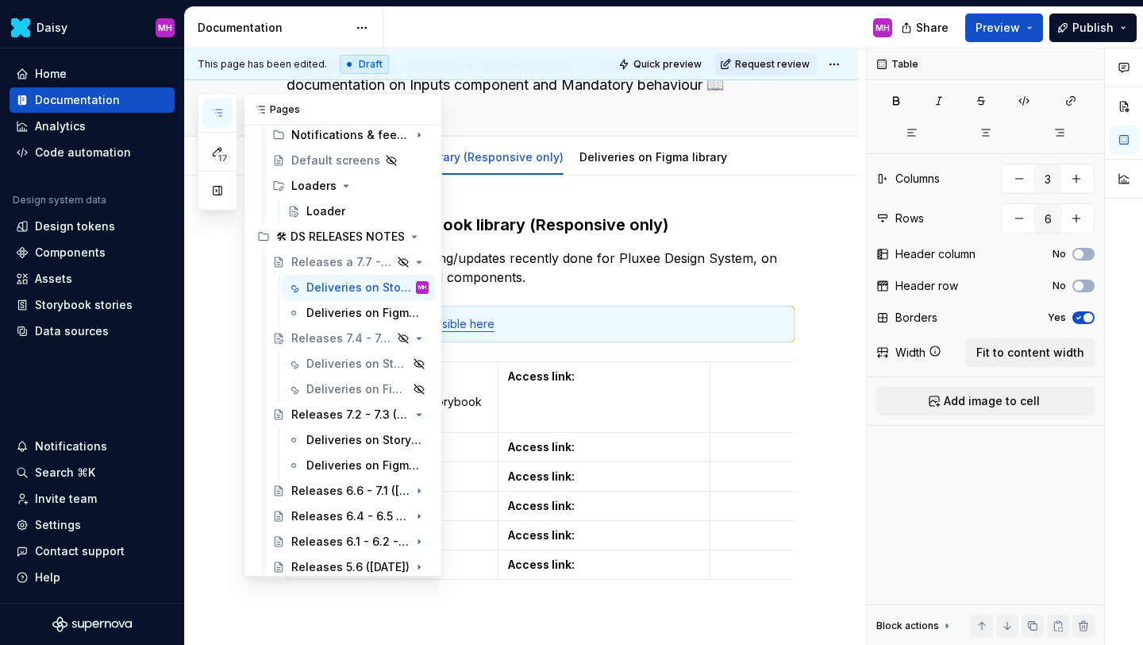
click at [224, 107] on button "button" at bounding box center [217, 112] width 29 height 29
click at [321, 363] on div "Deliveries on Storybook library (Responsive only)" at bounding box center [334, 364] width 57 height 16
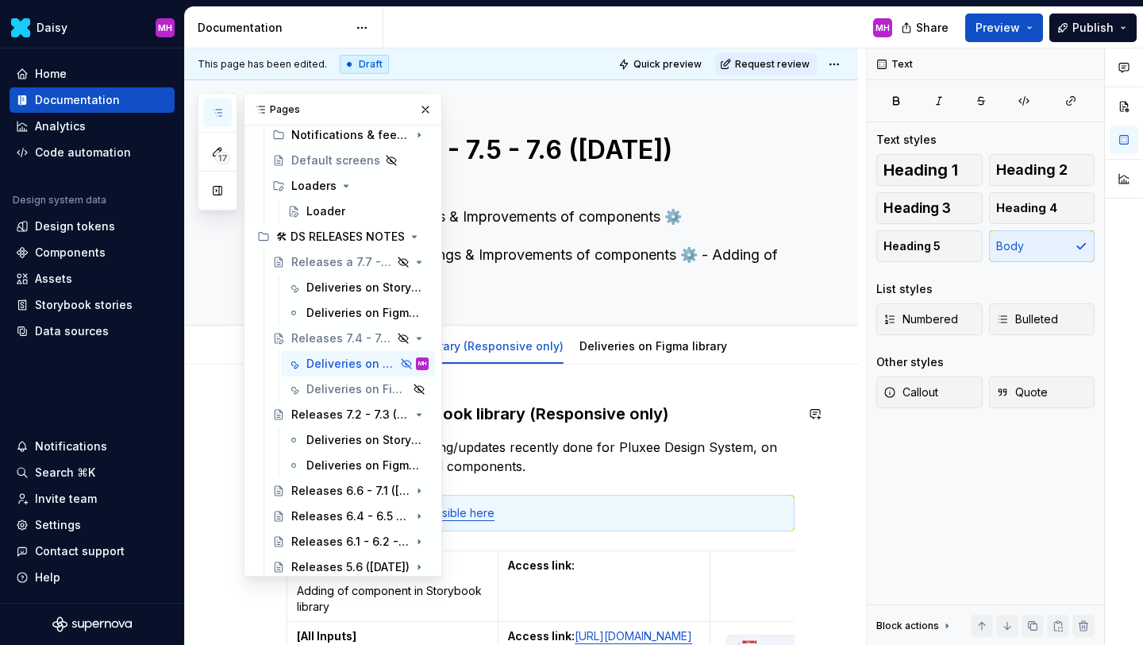
click at [428, 108] on button "button" at bounding box center [425, 109] width 22 height 22
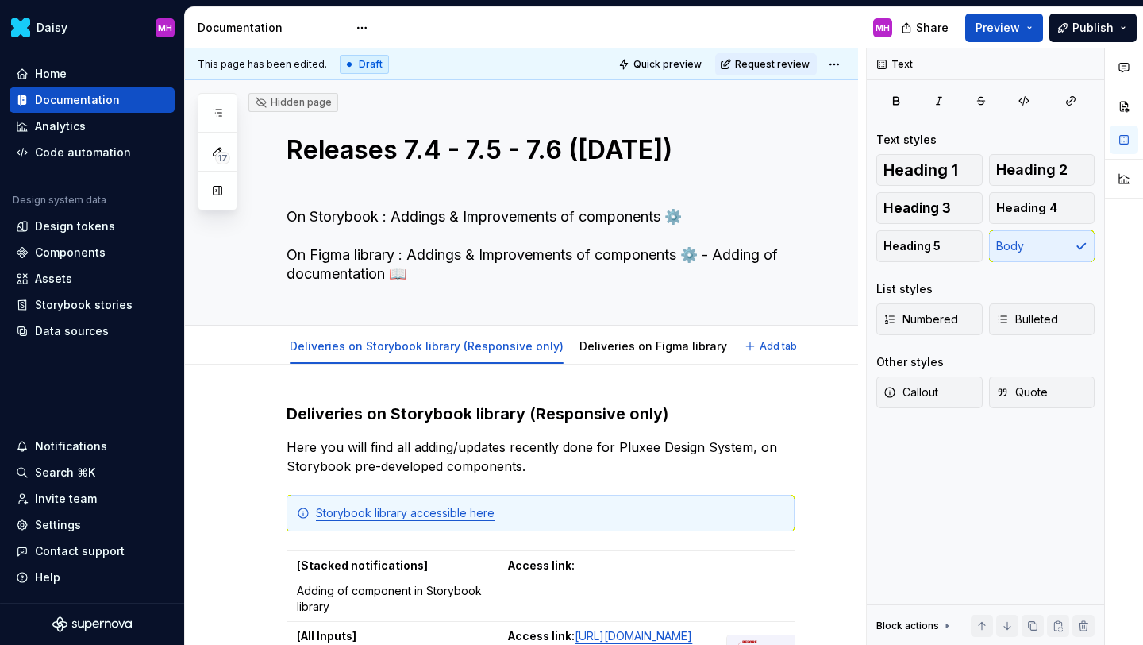
type textarea "*"
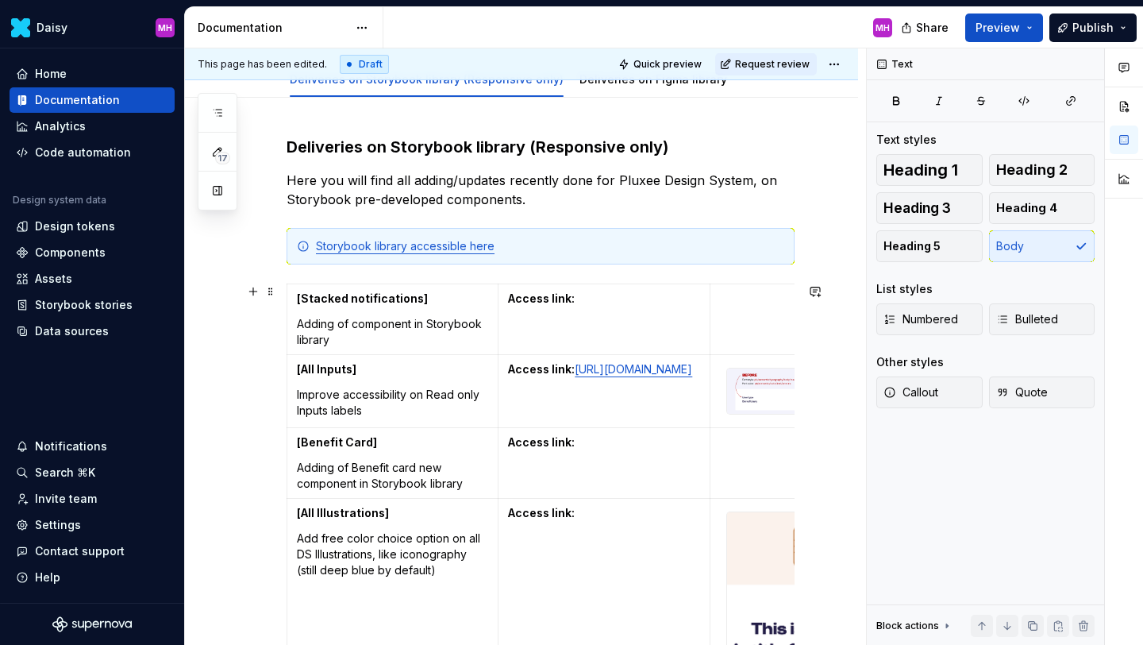
scroll to position [302, 0]
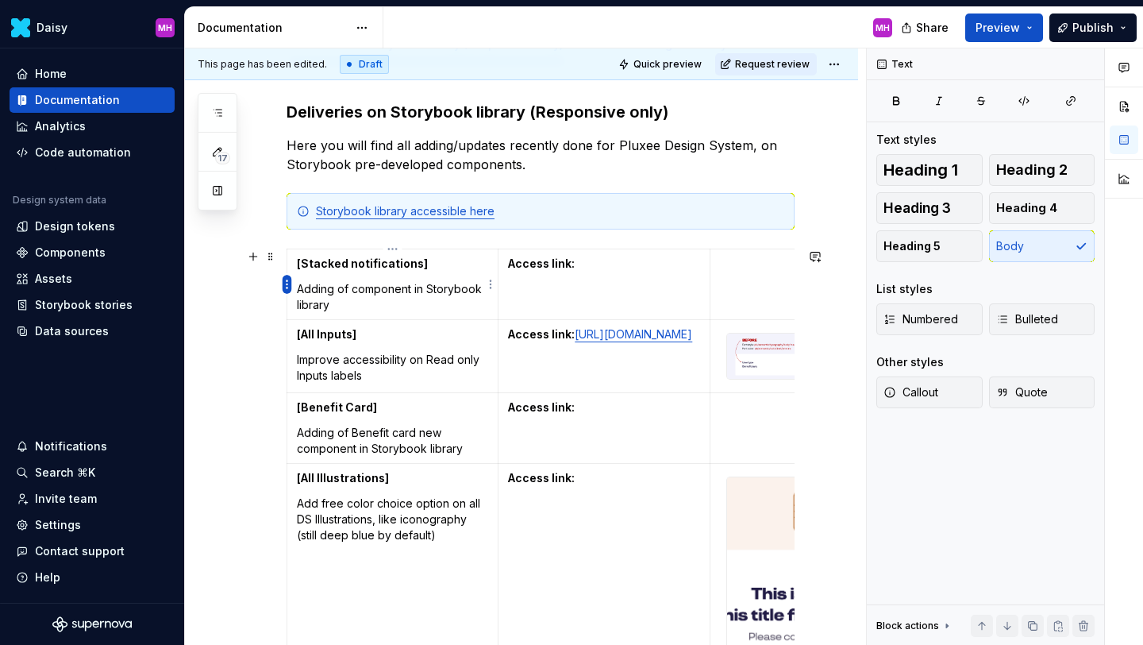
click at [285, 283] on html "Daisy MH Home Documentation Analytics Code automation Design system data Design…" at bounding box center [571, 322] width 1143 height 645
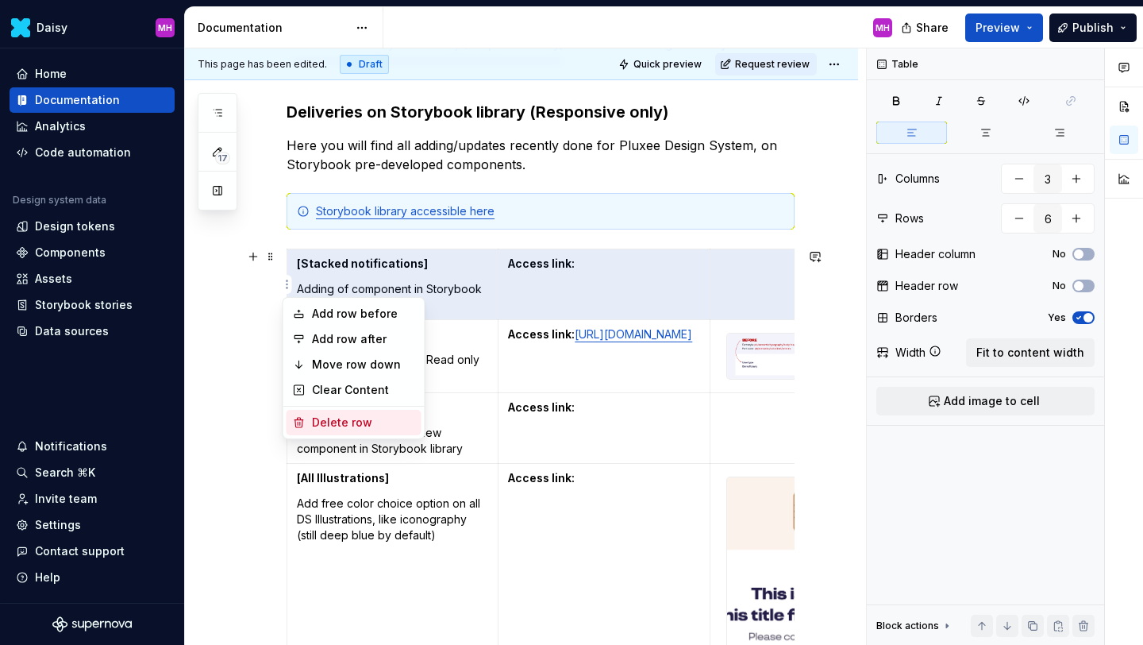
click at [316, 426] on div "Delete row" at bounding box center [363, 422] width 103 height 16
type input "5"
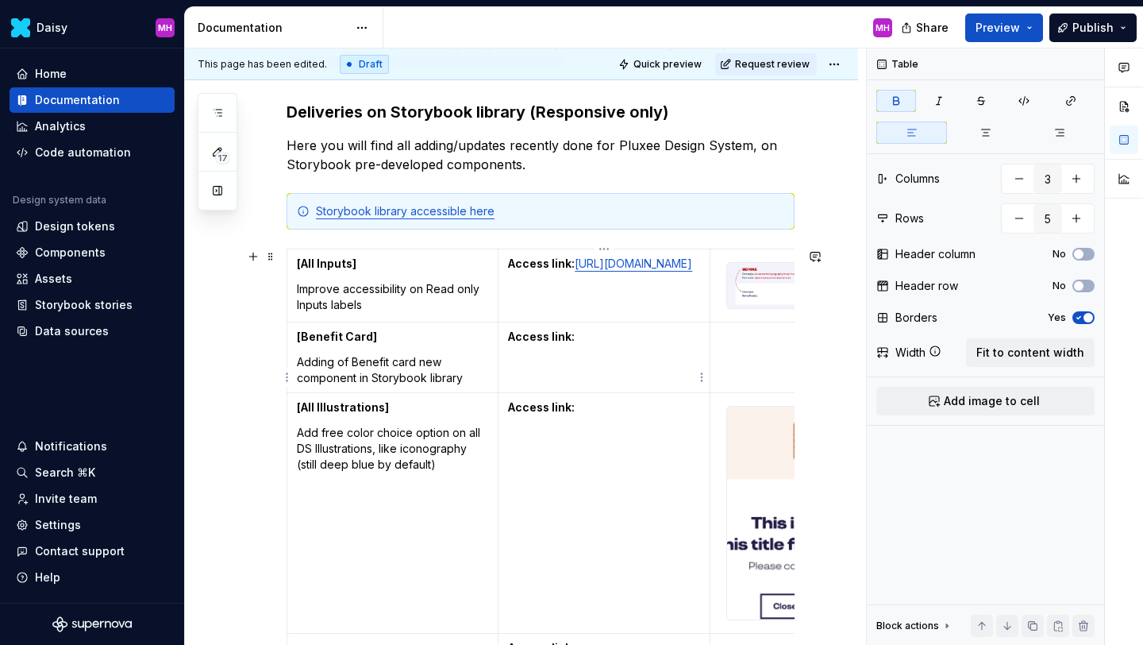
click at [591, 345] on p "Access link:" at bounding box center [603, 337] width 191 height 16
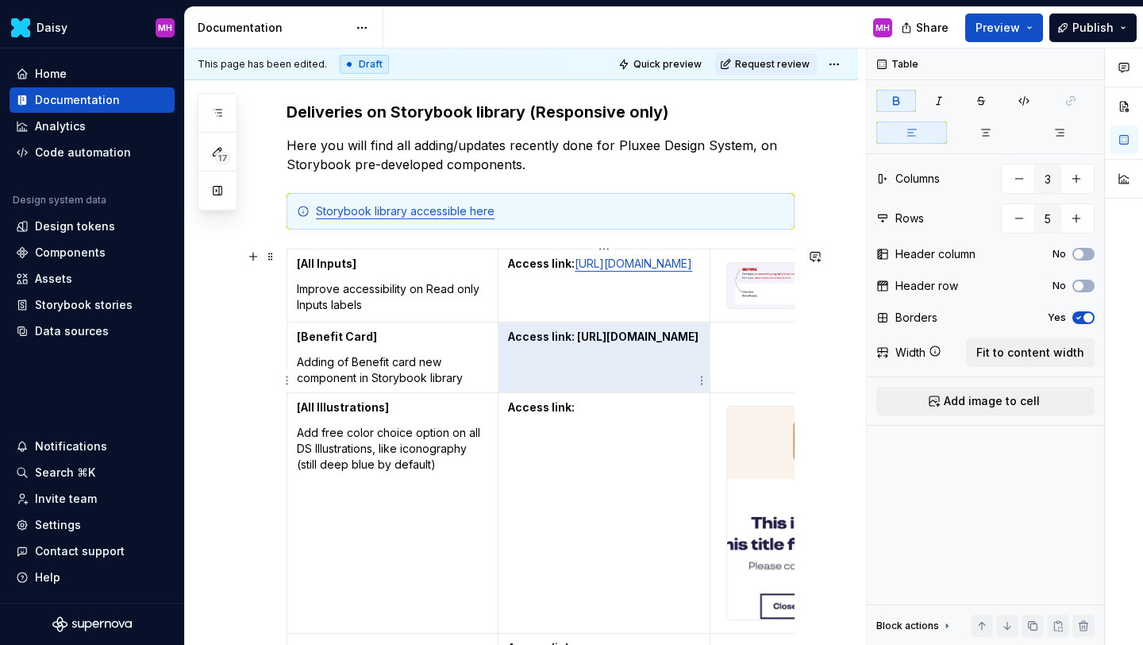
drag, startPoint x: 636, startPoint y: 407, endPoint x: 507, endPoint y: 372, distance: 133.1
click at [508, 345] on p "Access link: [URL][DOMAIN_NAME]" at bounding box center [603, 337] width 191 height 16
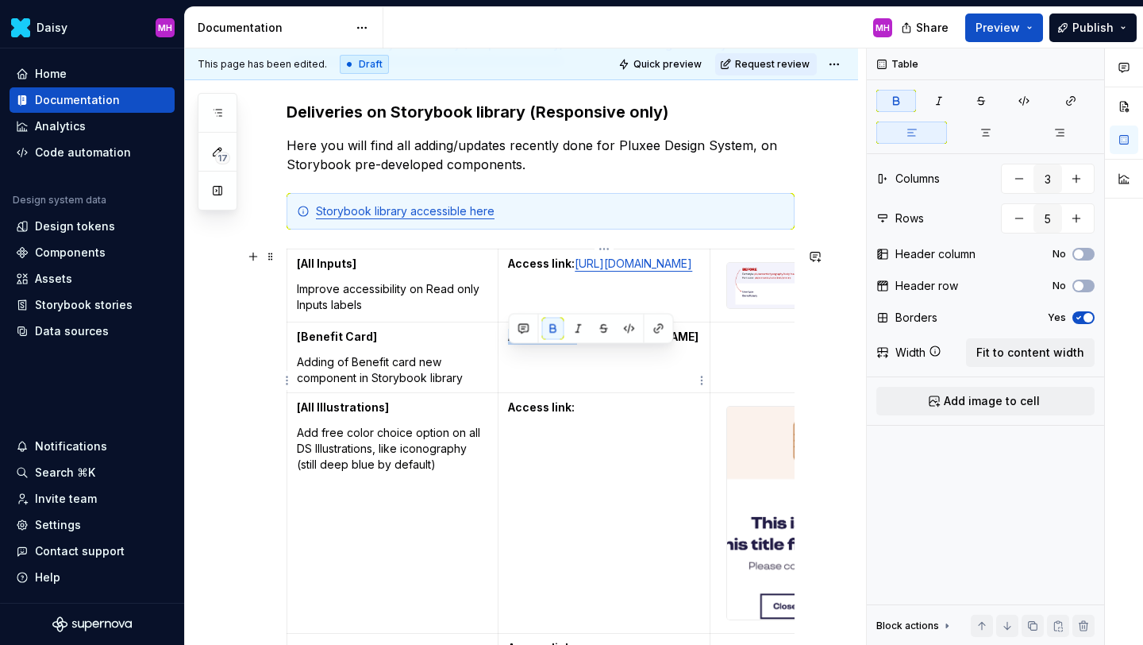
click at [507, 372] on td "Access link: [URL][DOMAIN_NAME]" at bounding box center [604, 357] width 211 height 71
drag, startPoint x: 508, startPoint y: 374, endPoint x: 629, endPoint y: 406, distance: 124.8
click at [630, 345] on p "Access link: [URL][DOMAIN_NAME]" at bounding box center [603, 337] width 191 height 16
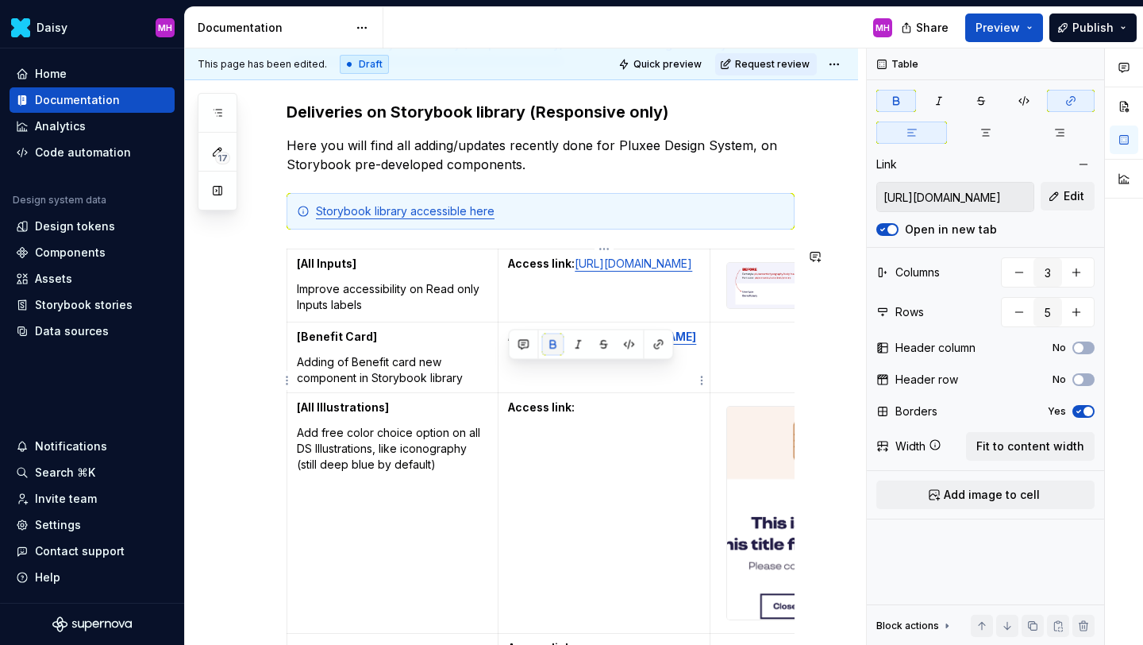
click at [557, 346] on button "button" at bounding box center [553, 344] width 22 height 22
click at [752, 368] on td at bounding box center [815, 357] width 211 height 71
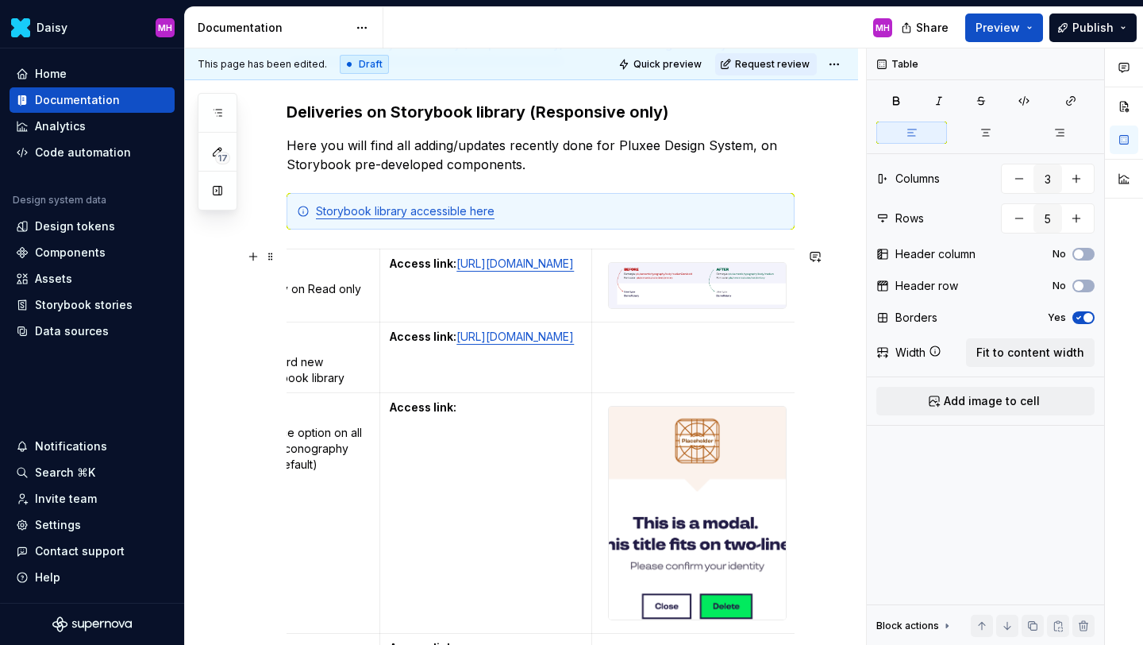
scroll to position [0, 119]
type textarea "*"
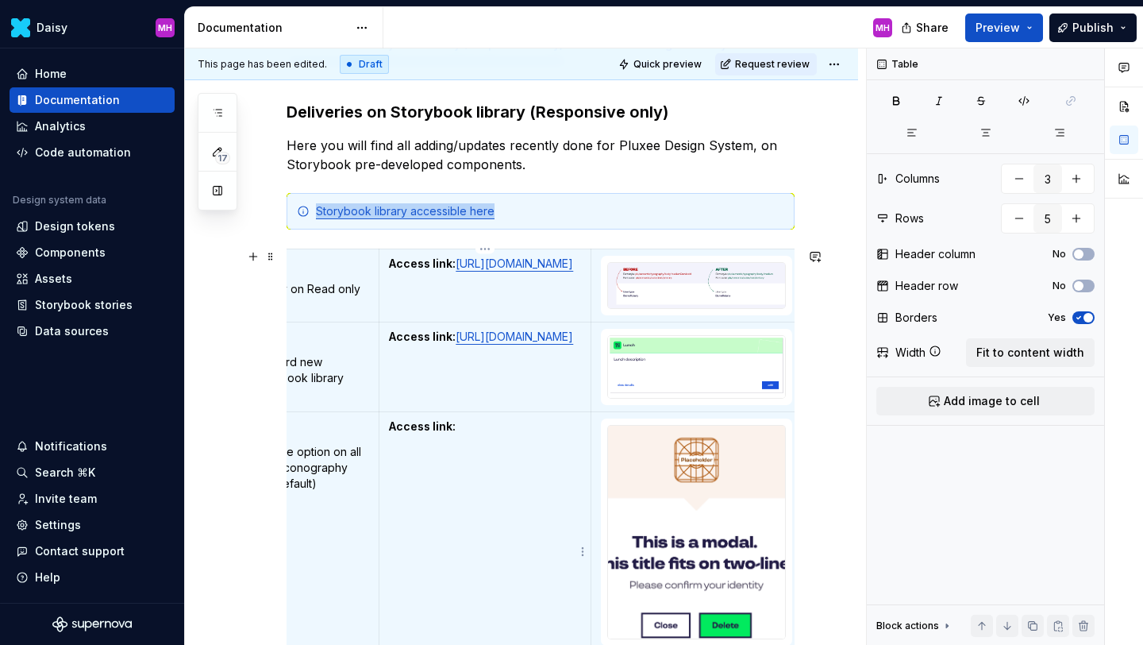
click at [478, 434] on p "Access link:" at bounding box center [484, 426] width 191 height 16
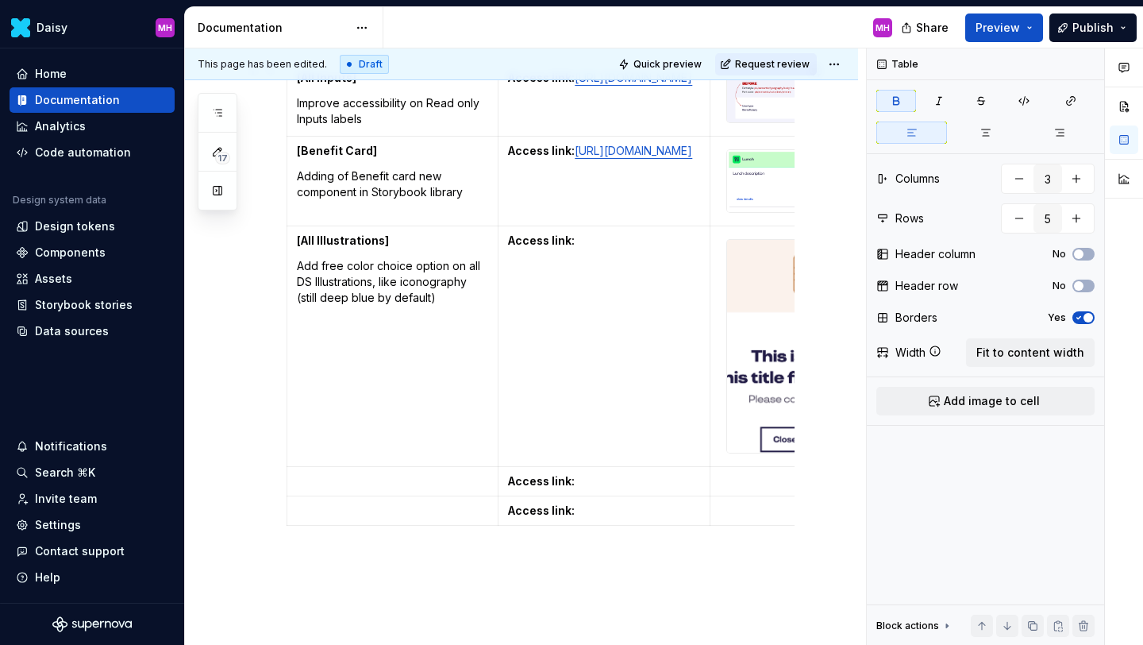
scroll to position [480, 0]
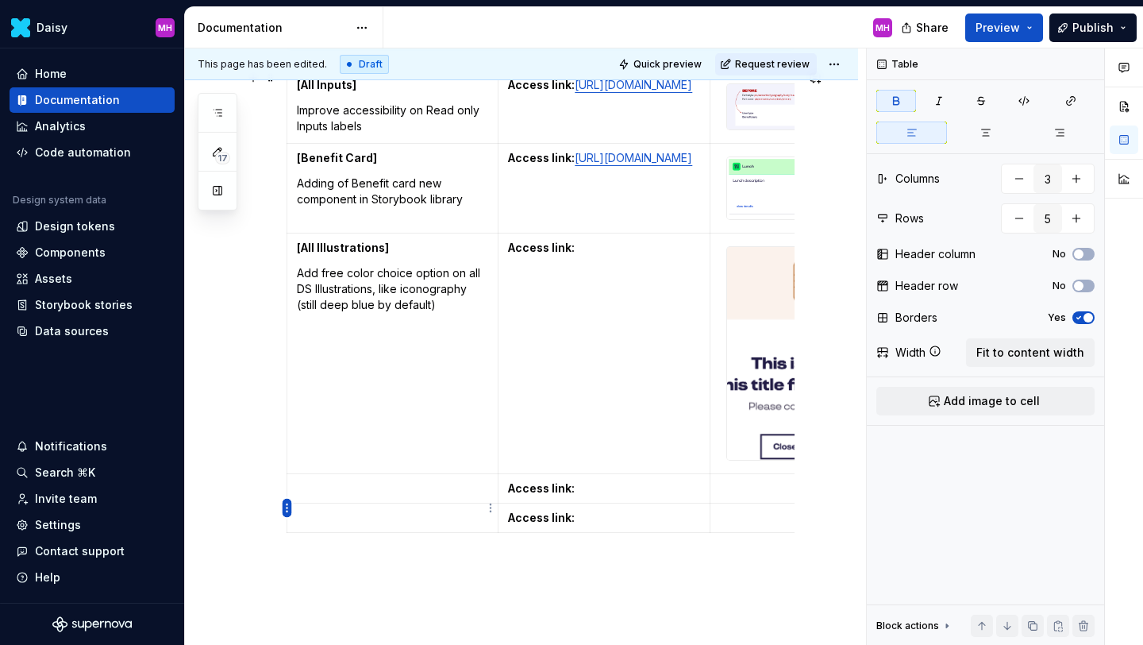
click at [288, 508] on html "Daisy MH Home Documentation Analytics Code automation Design system data Design…" at bounding box center [571, 322] width 1143 height 645
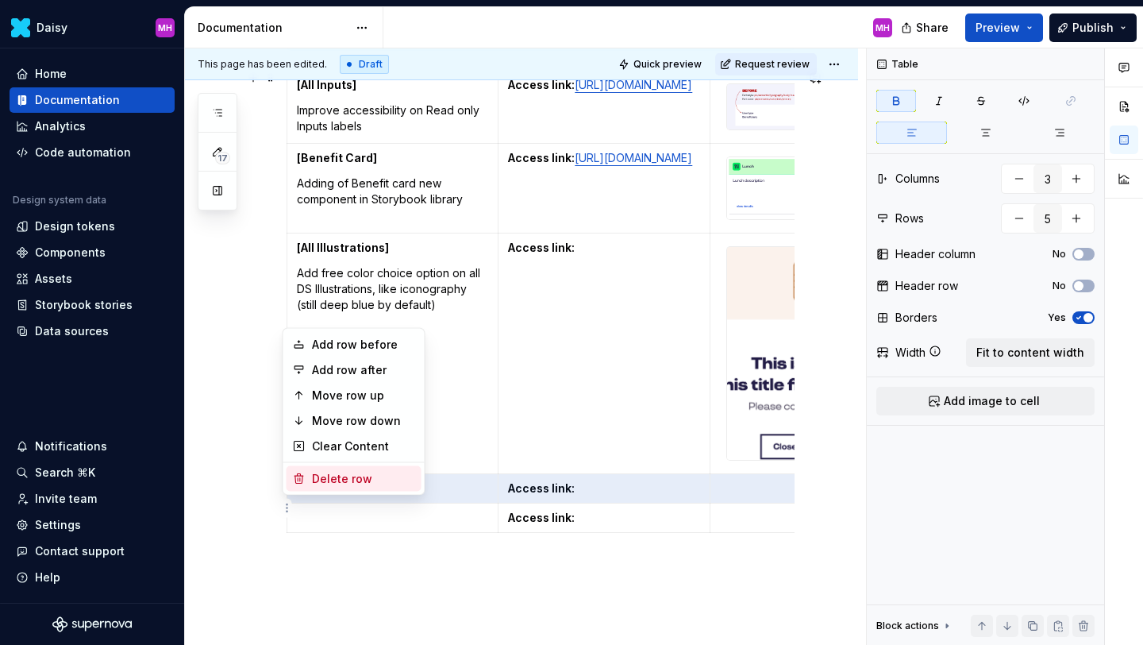
click at [323, 480] on div "Delete row" at bounding box center [363, 479] width 103 height 16
type input "4"
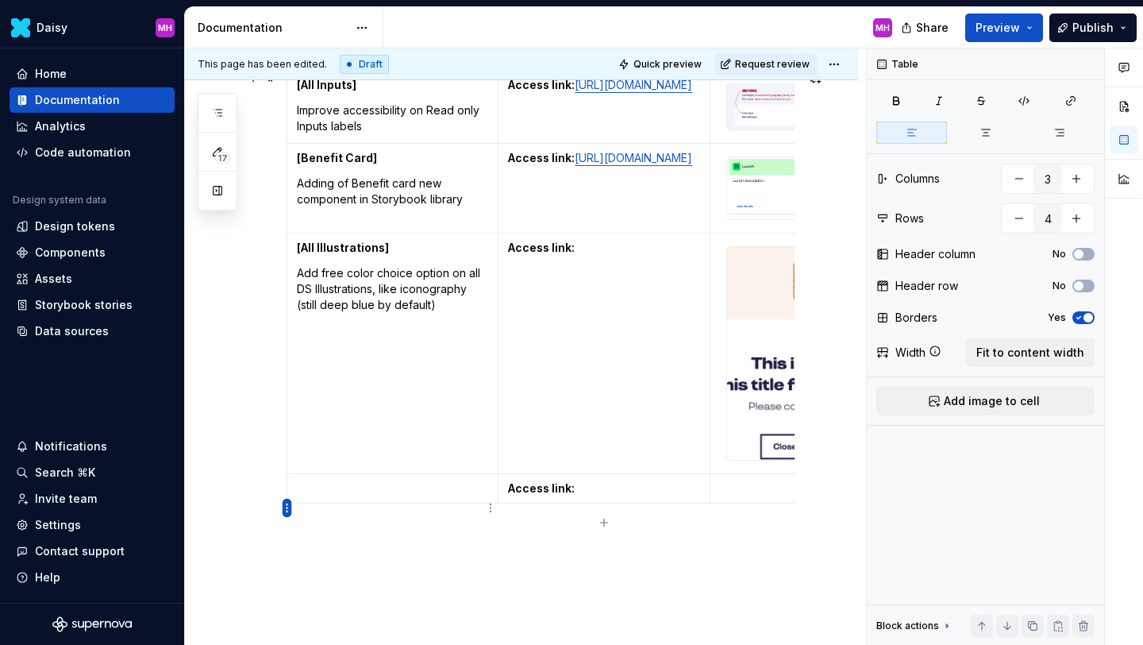
click at [287, 507] on html "Daisy MH Home Documentation Analytics Code automation Design system data Design…" at bounding box center [571, 322] width 1143 height 645
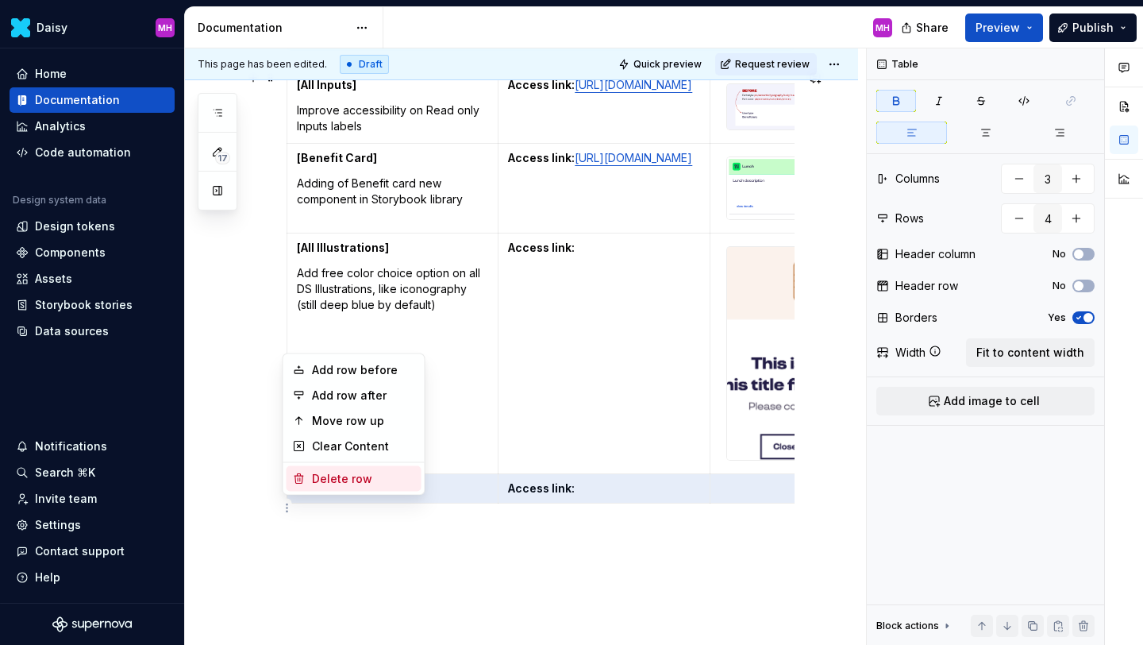
click at [324, 480] on div "Delete row" at bounding box center [363, 479] width 103 height 16
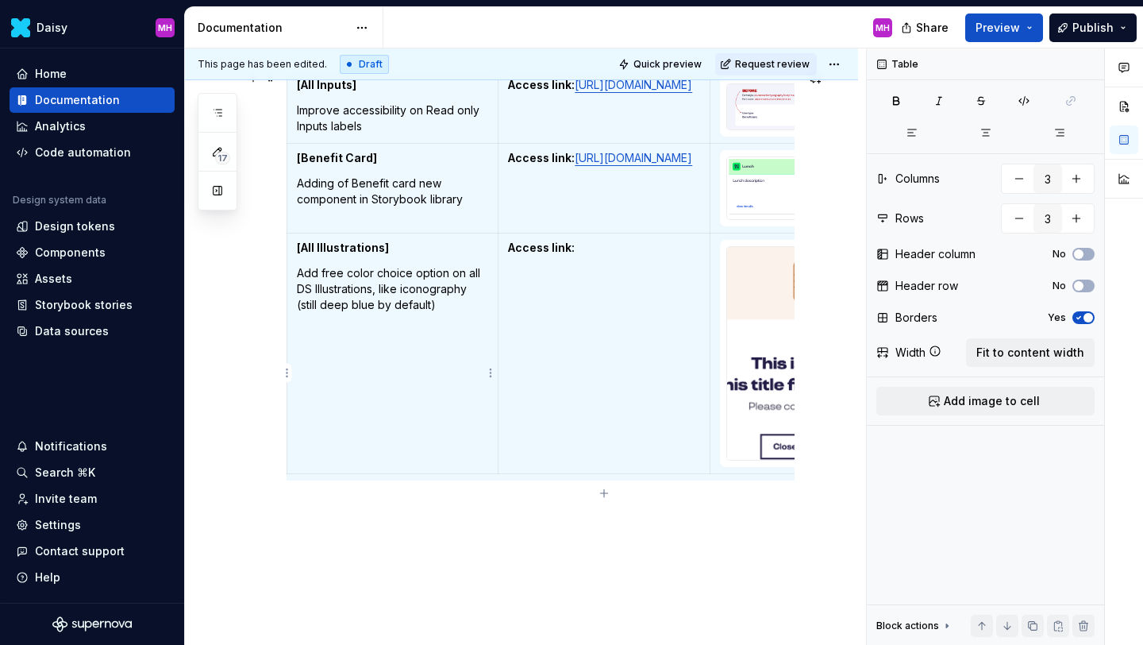
click at [387, 313] on p "Add free color choice option on all DS Illustrations, like iconography (still d…" at bounding box center [392, 289] width 191 height 48
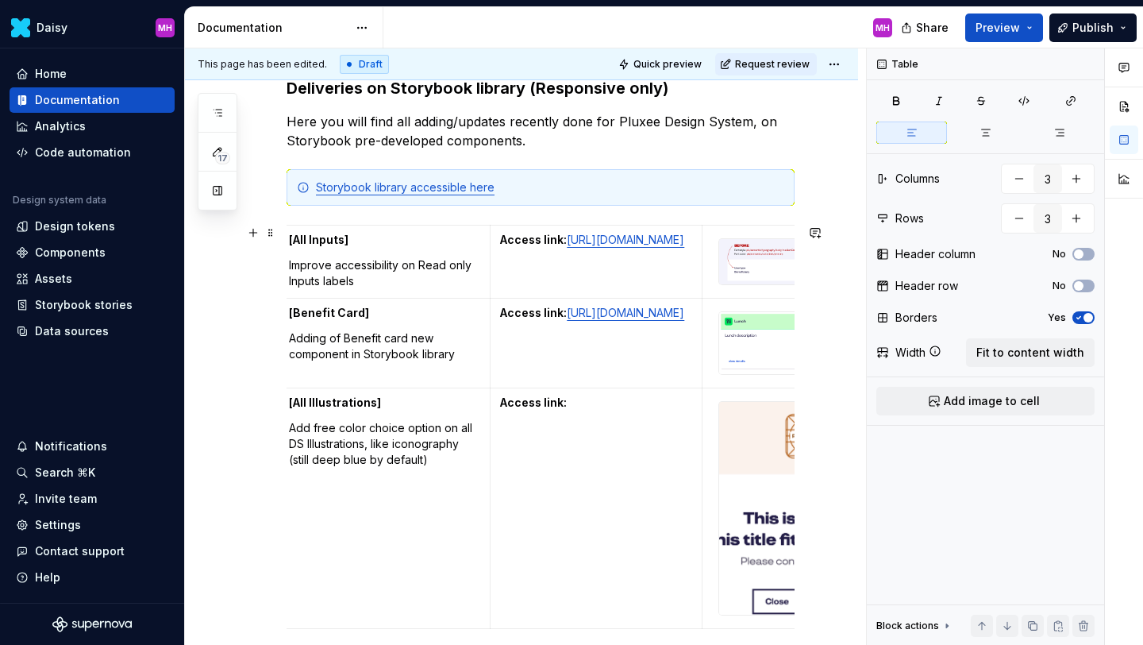
scroll to position [0, 0]
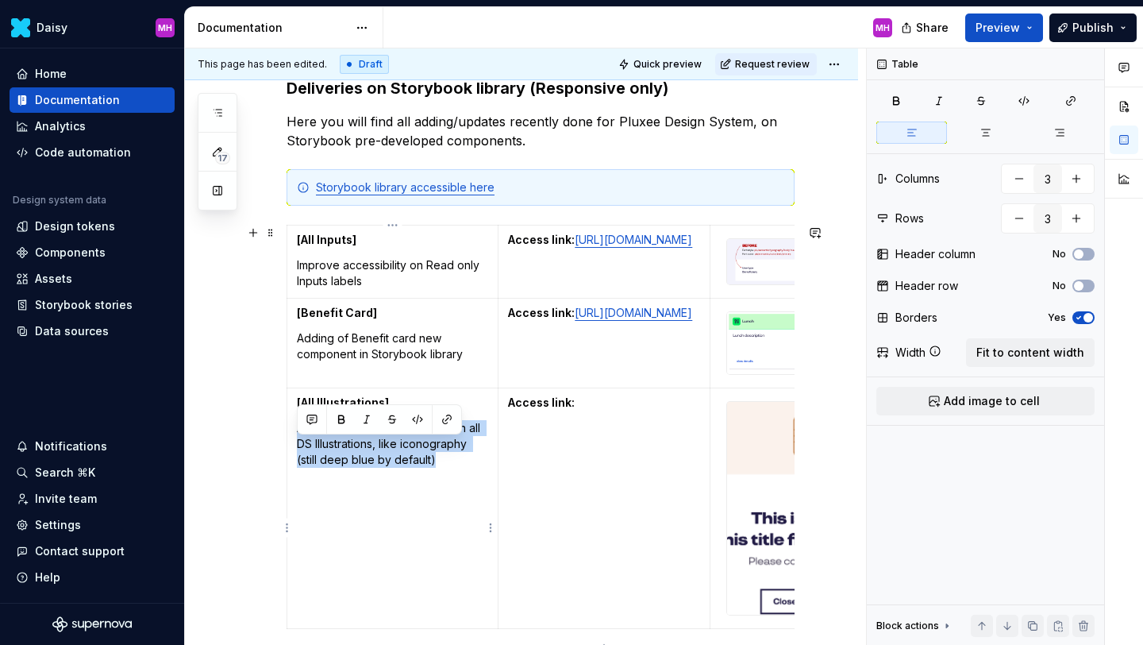
drag, startPoint x: 453, startPoint y: 485, endPoint x: 297, endPoint y: 447, distance: 161.0
click at [297, 447] on p "Add free color choice option on all DS Illustrations, like iconography (still d…" at bounding box center [392, 444] width 191 height 48
click at [401, 468] on p "Add free color choice option on all DS Illustrations, like iconography (still d…" at bounding box center [392, 444] width 191 height 48
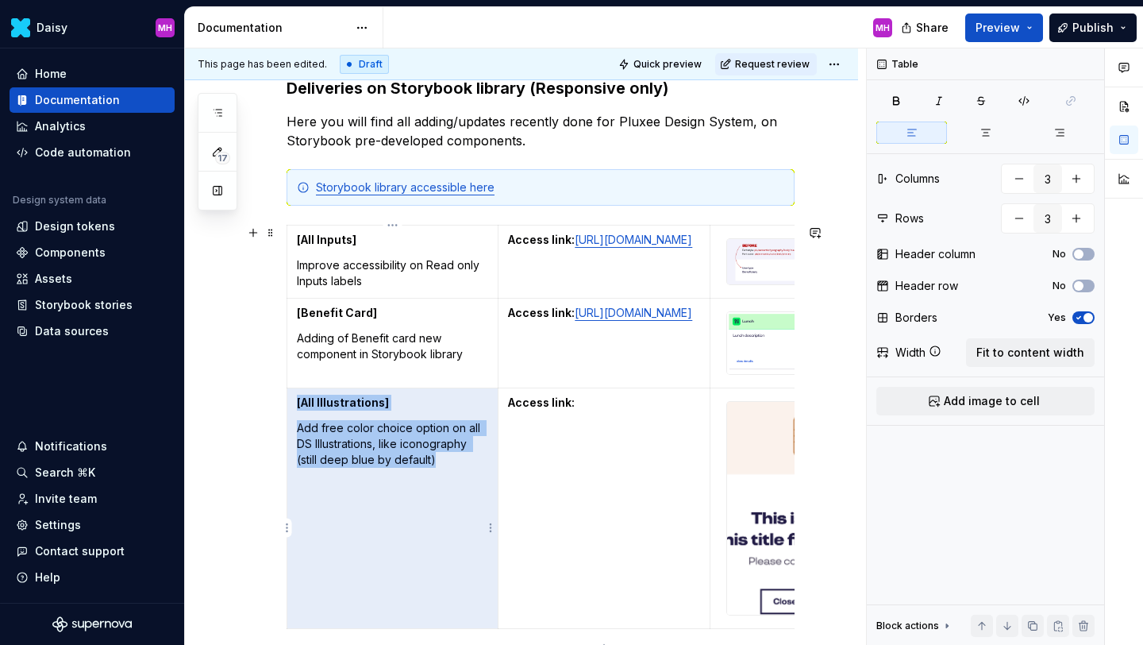
drag, startPoint x: 442, startPoint y: 481, endPoint x: 293, endPoint y: 426, distance: 159.3
click at [294, 426] on td "[All Illustrations] Add free color choice option on all DS Illustrations, like …" at bounding box center [392, 507] width 211 height 241
click at [293, 426] on td "[All Illustrations] Add free color choice option on all DS Illustrations, like …" at bounding box center [392, 507] width 211 height 241
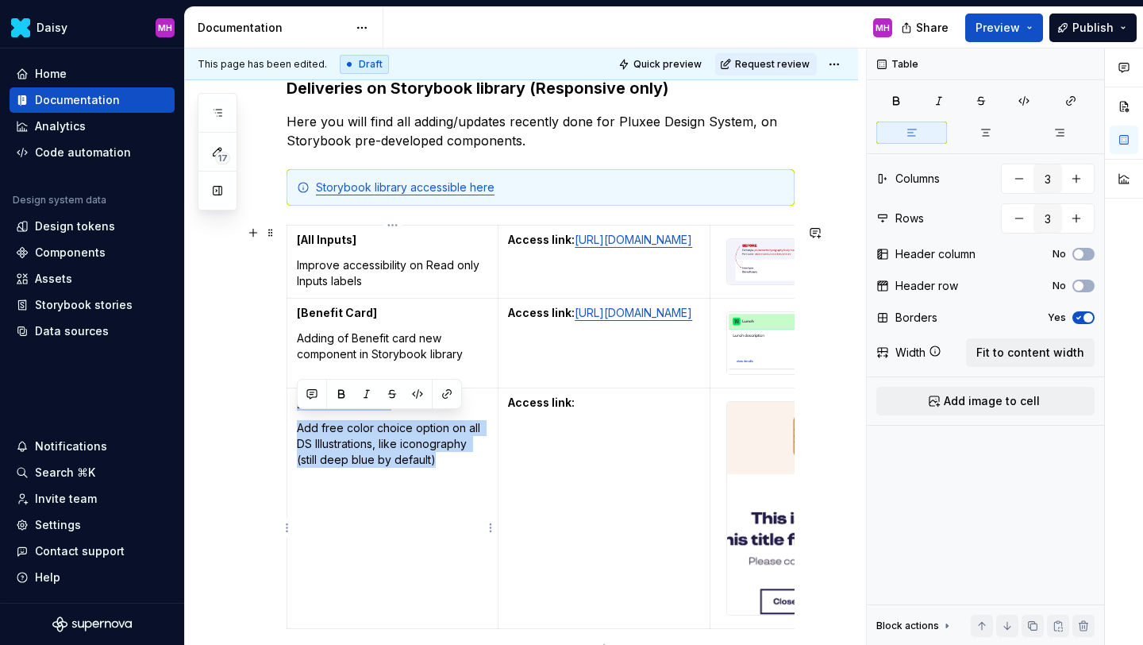
drag, startPoint x: 294, startPoint y: 422, endPoint x: 448, endPoint y: 475, distance: 162.7
click at [449, 477] on td "[All Illustrations] Add free color choice option on all DS Illustrations, like …" at bounding box center [392, 507] width 211 height 241
copy td "[All Illustrations] Add free color choice option on all DS Illustrations, like …"
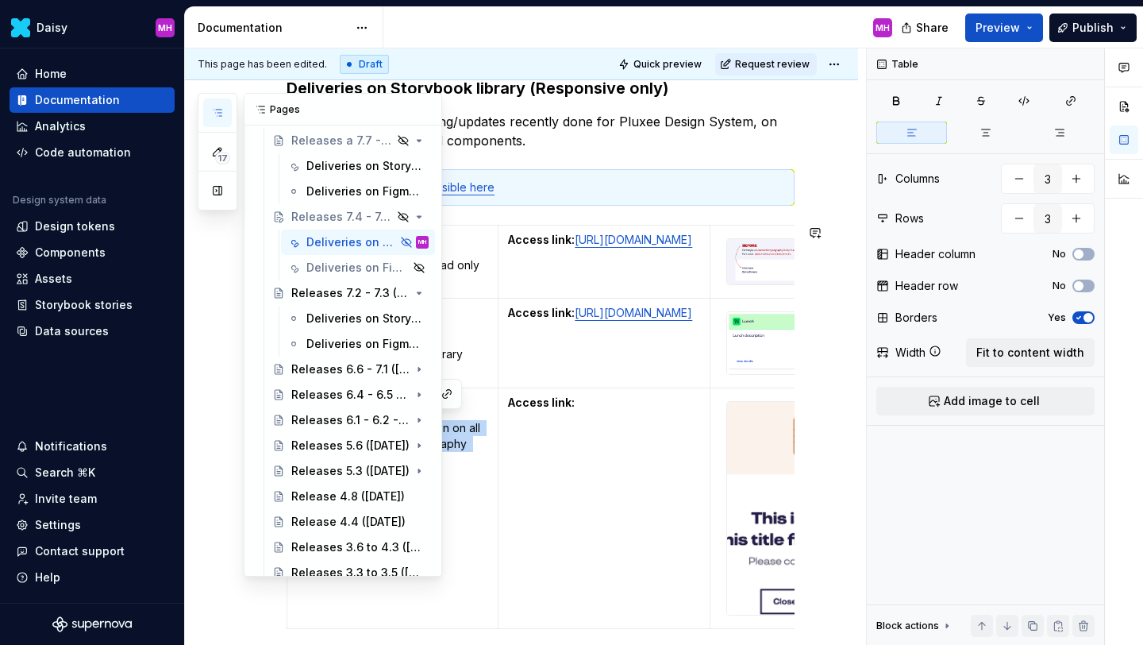
scroll to position [1036, 0]
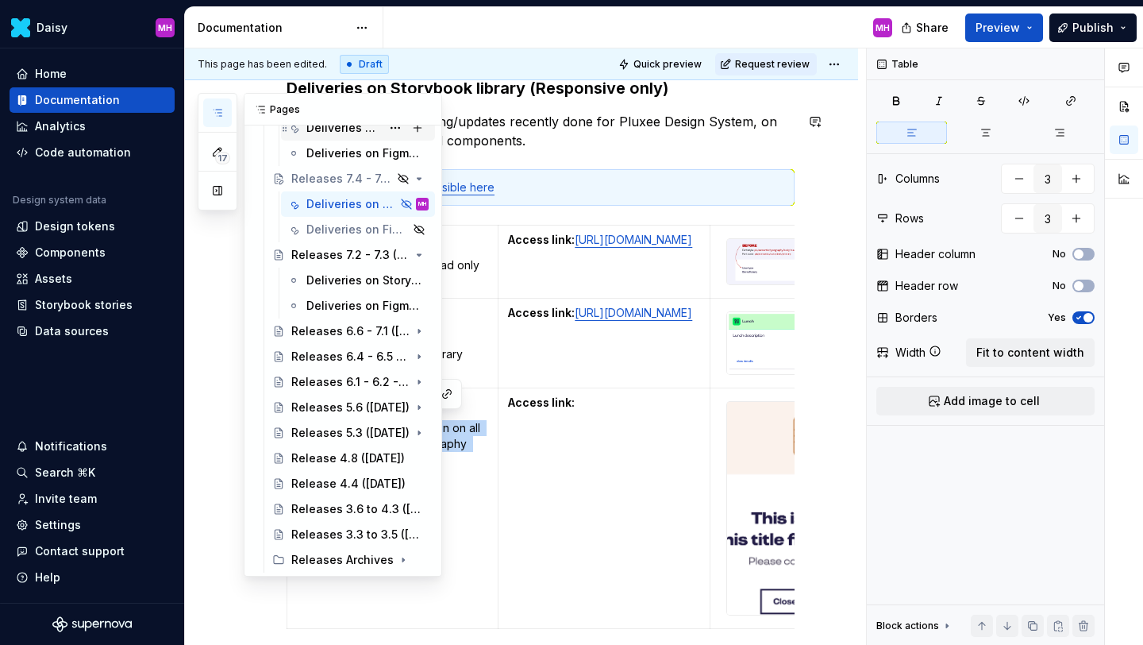
click at [351, 128] on div "Deliveries on Storybook library (Responsive only)" at bounding box center [343, 128] width 75 height 16
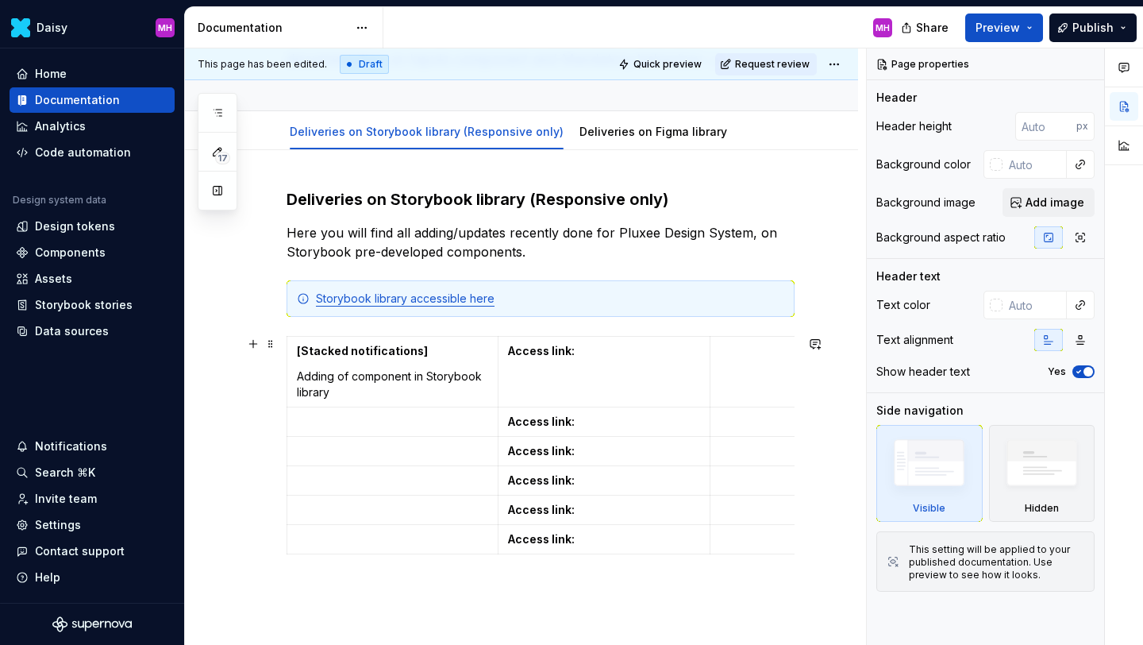
scroll to position [182, 0]
click at [311, 417] on p at bounding box center [392, 422] width 191 height 16
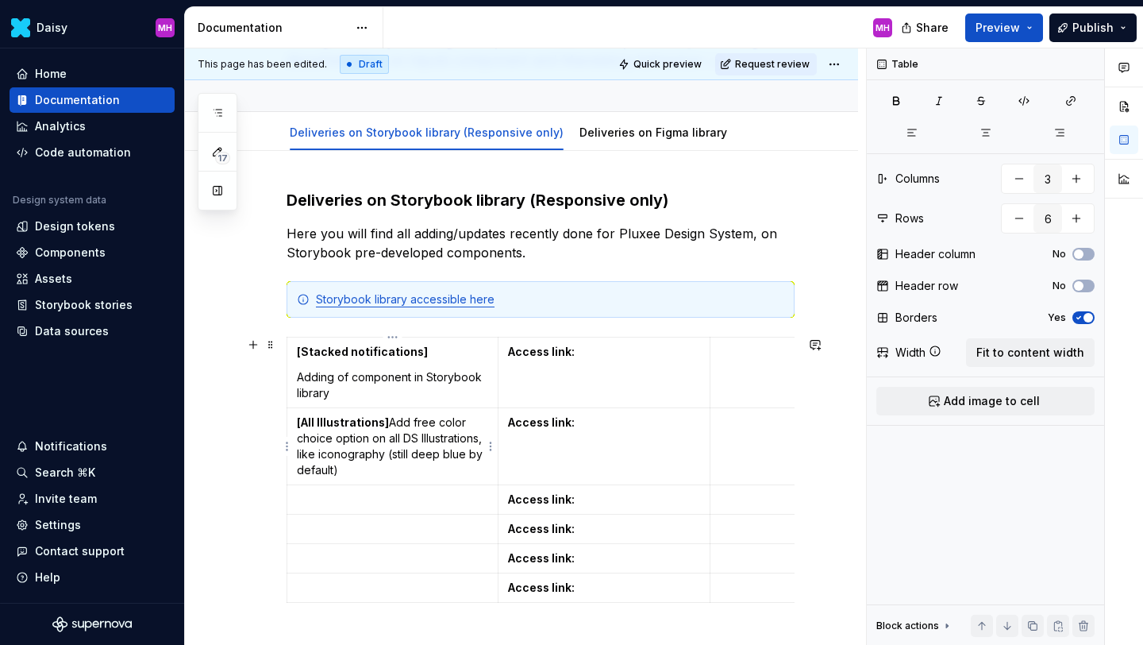
click at [387, 422] on p "[All Illustrations] Add free color choice option on all DS Illustrations, like …" at bounding box center [392, 446] width 191 height 64
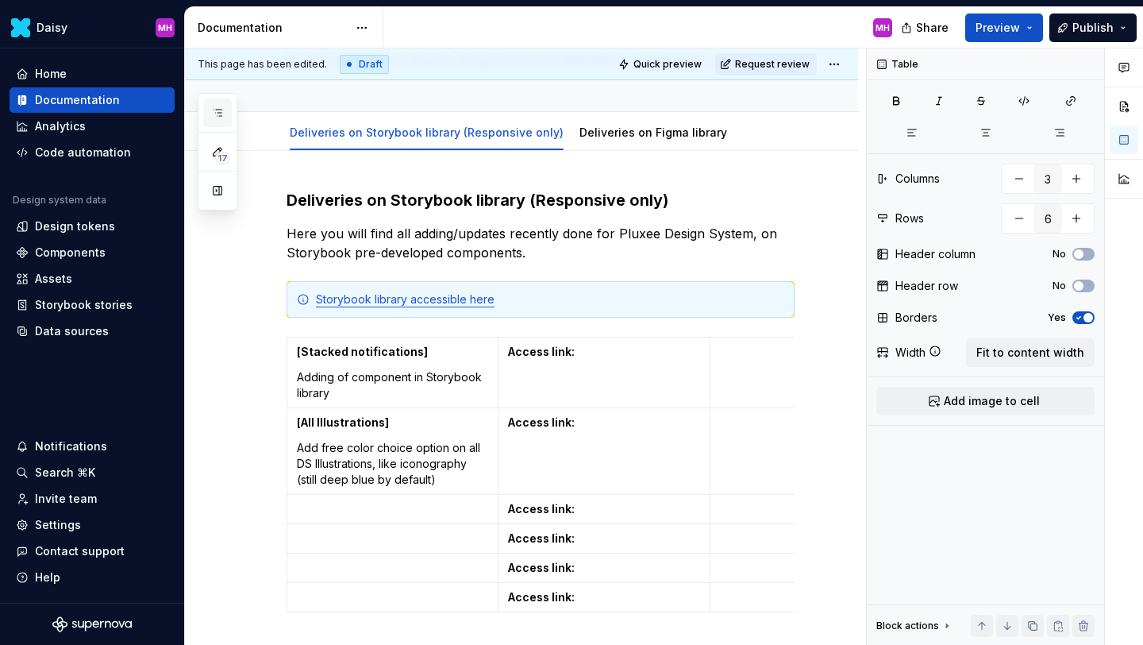
click at [229, 111] on button "button" at bounding box center [217, 112] width 29 height 29
click at [217, 113] on icon "button" at bounding box center [217, 112] width 13 height 13
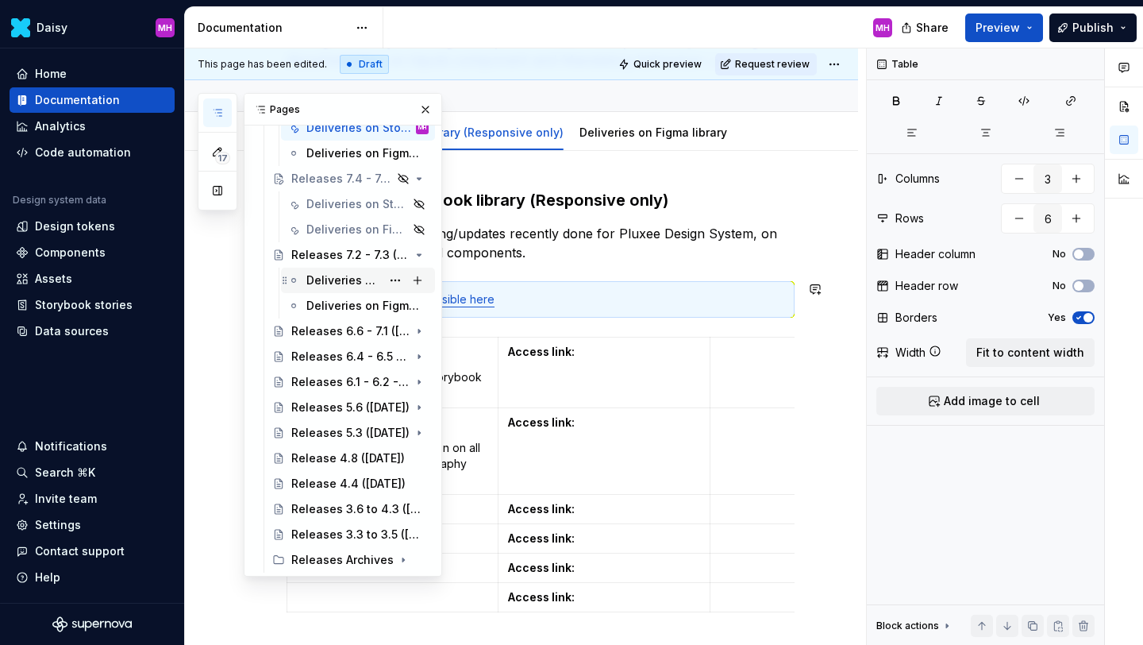
click at [353, 280] on div "Deliveries on Storybook library (Responsive only)" at bounding box center [343, 280] width 75 height 16
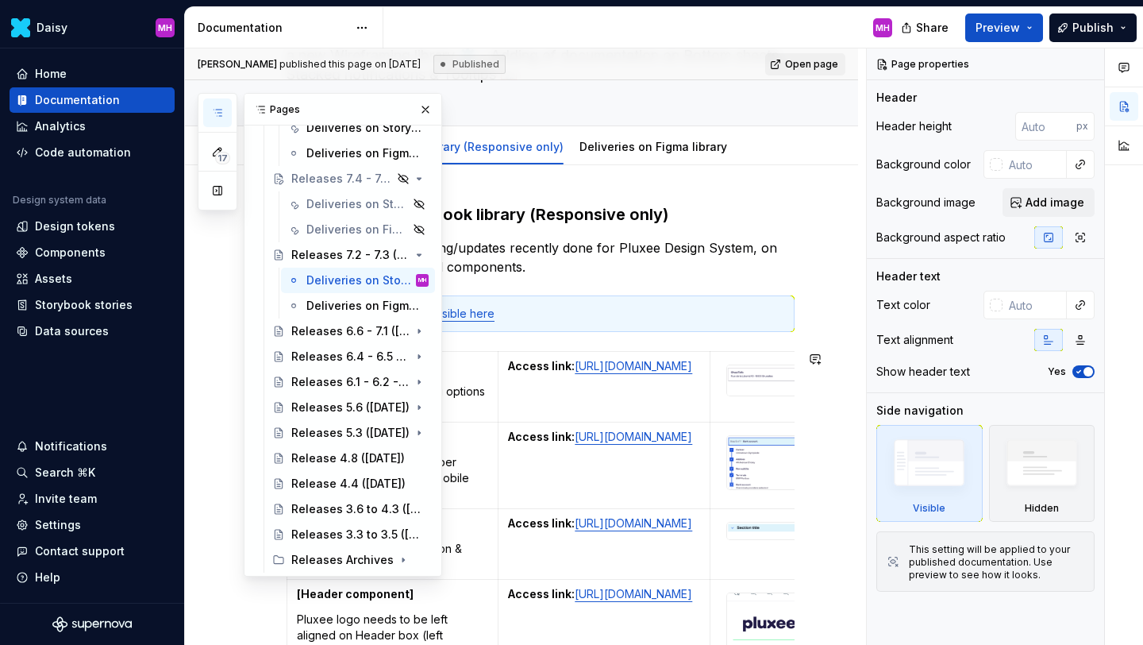
scroll to position [47, 0]
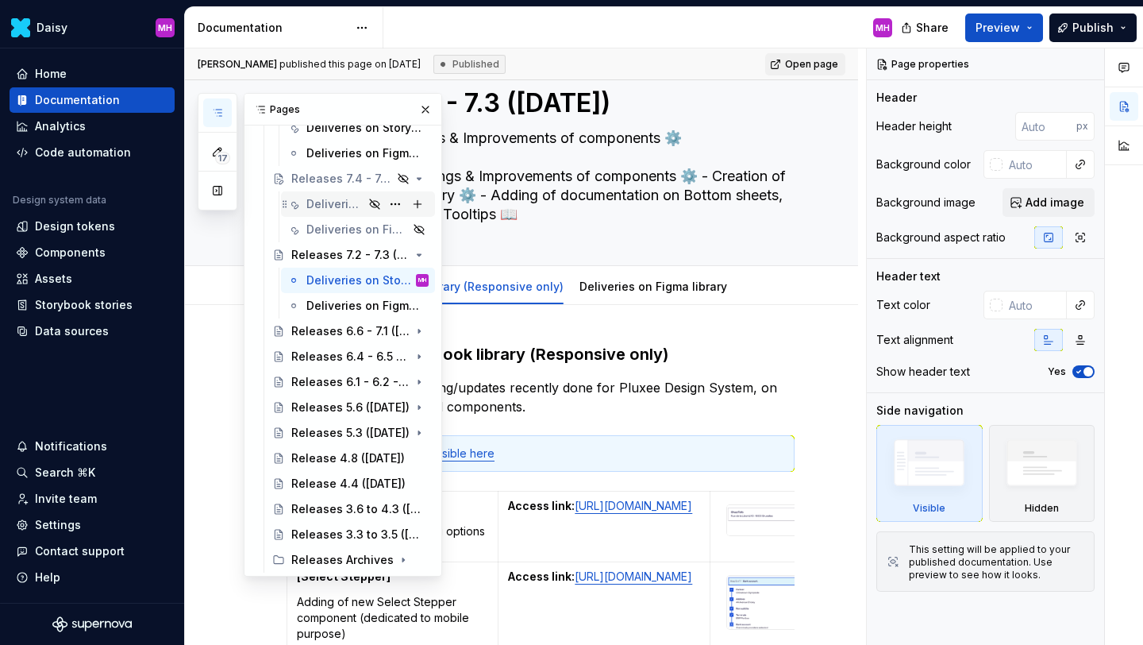
click at [346, 206] on div "Deliveries on Storybook library (Responsive only)" at bounding box center [334, 204] width 57 height 16
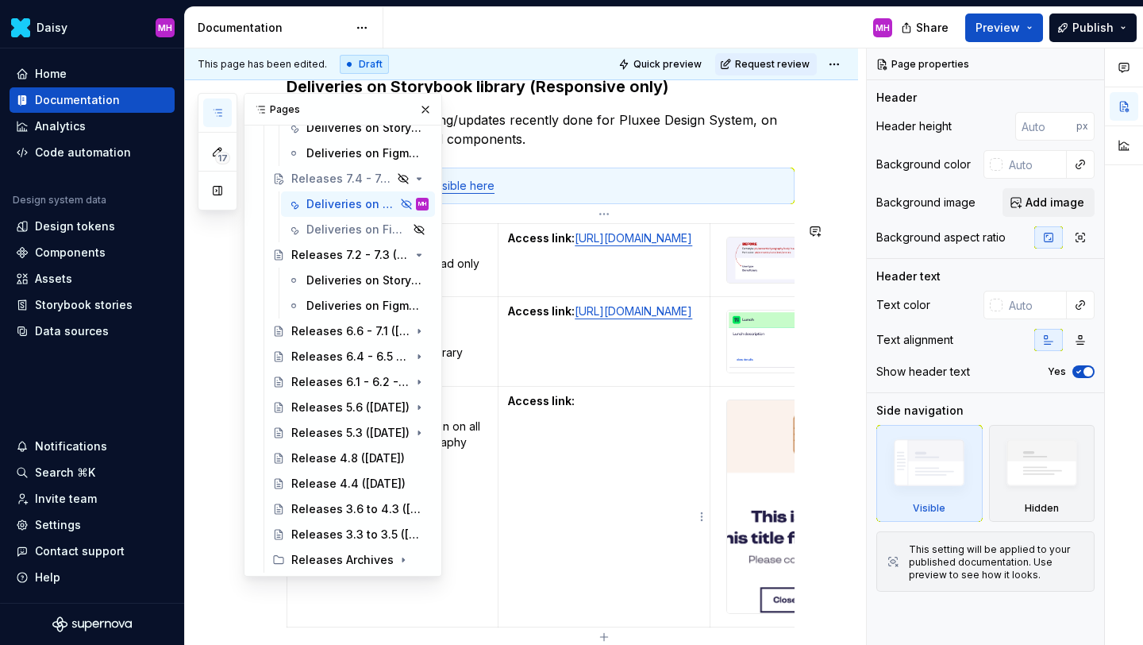
scroll to position [337, 0]
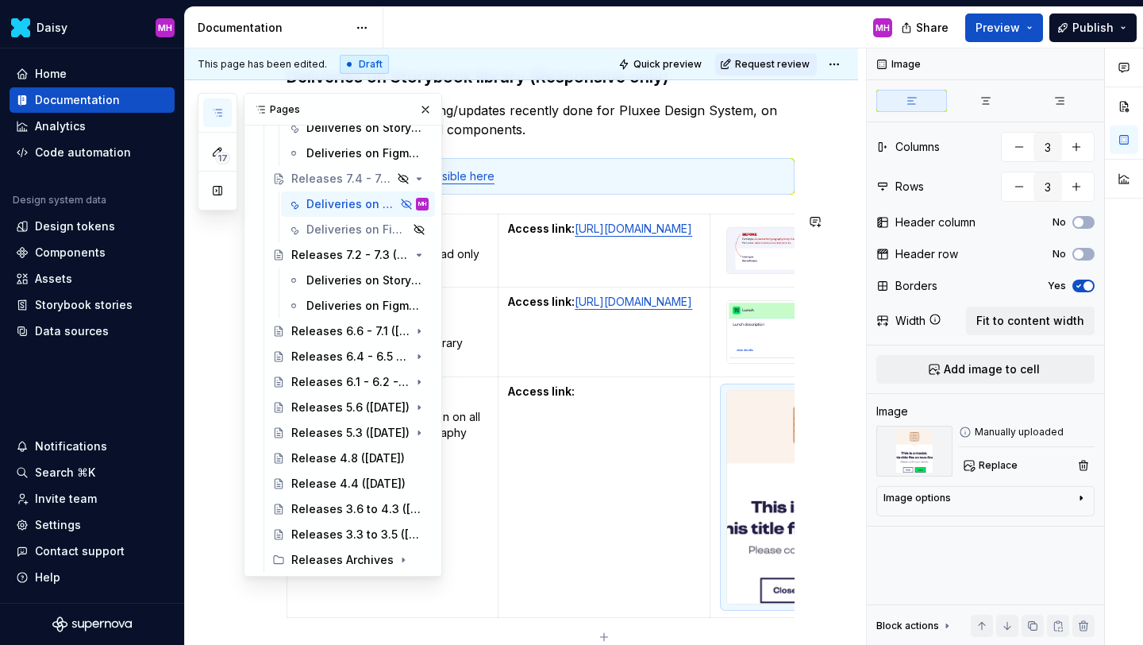
click at [737, 512] on img at bounding box center [815, 497] width 177 height 213
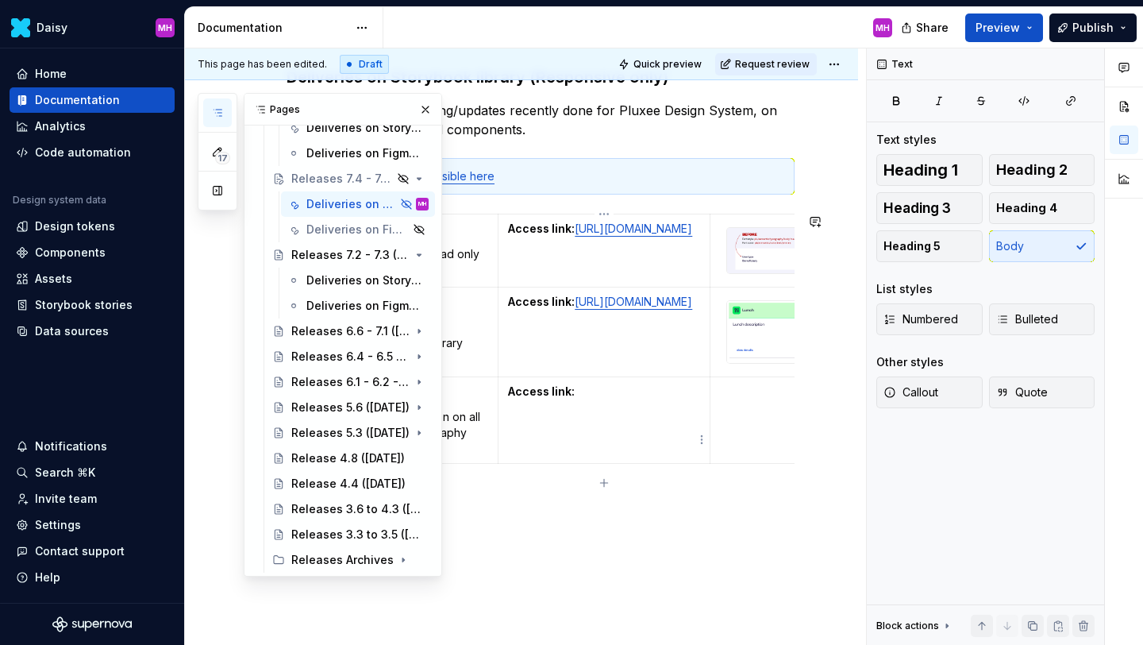
click at [598, 399] on p "Access link:" at bounding box center [603, 392] width 191 height 16
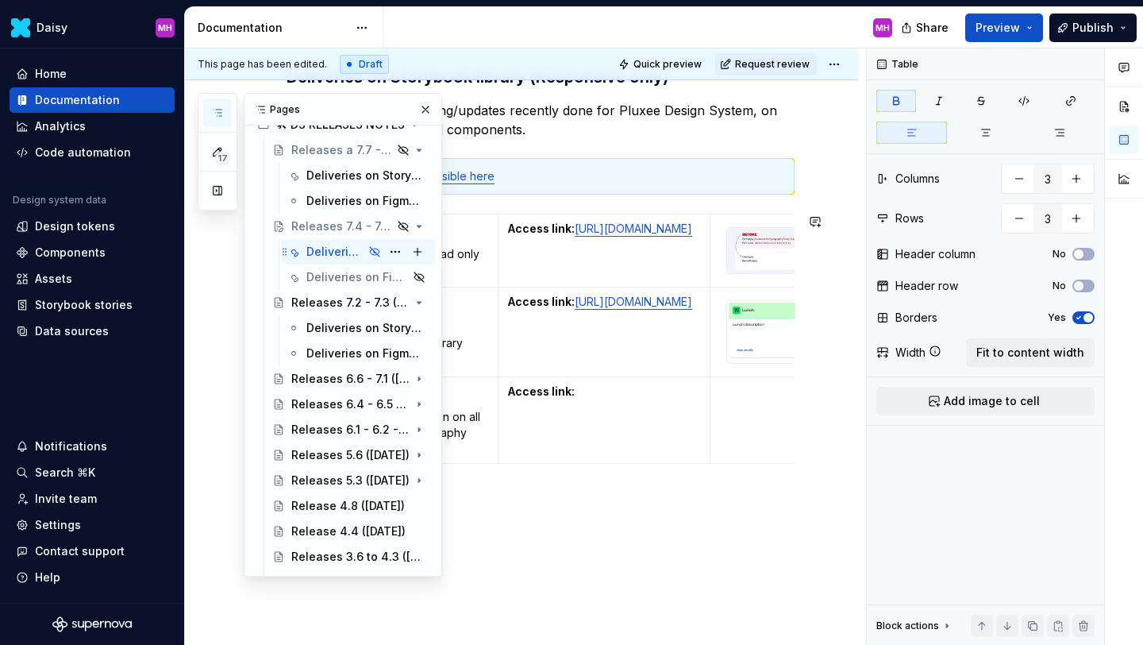
scroll to position [988, 0]
click at [336, 183] on div "Deliveries on Storybook library (Responsive only)" at bounding box center [343, 176] width 75 height 16
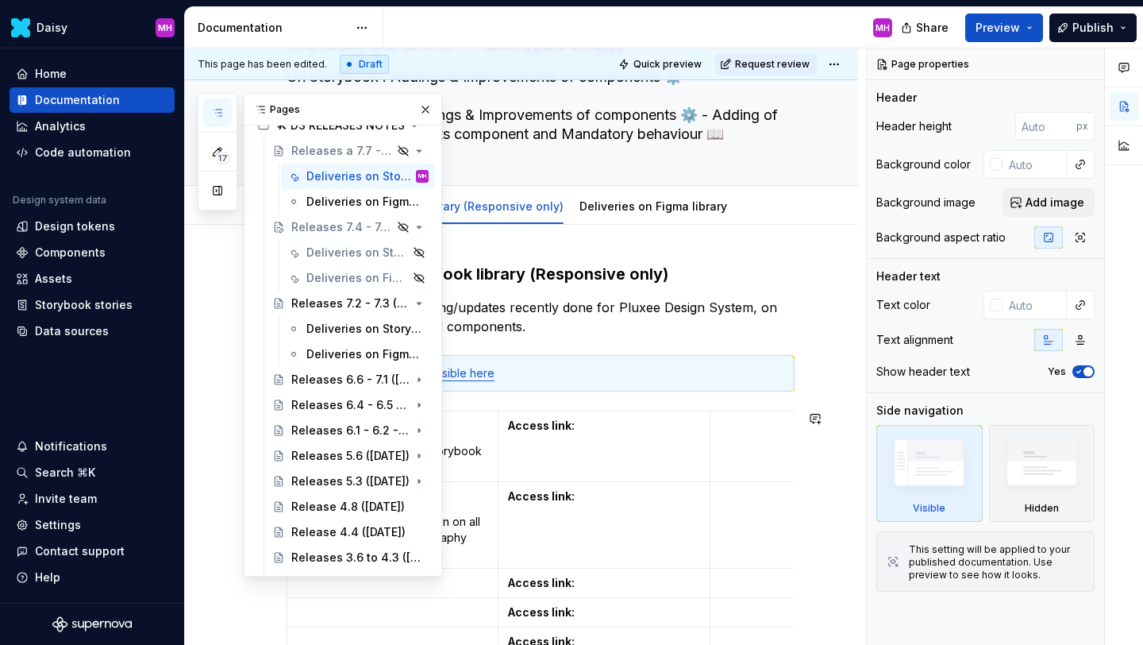
scroll to position [141, 0]
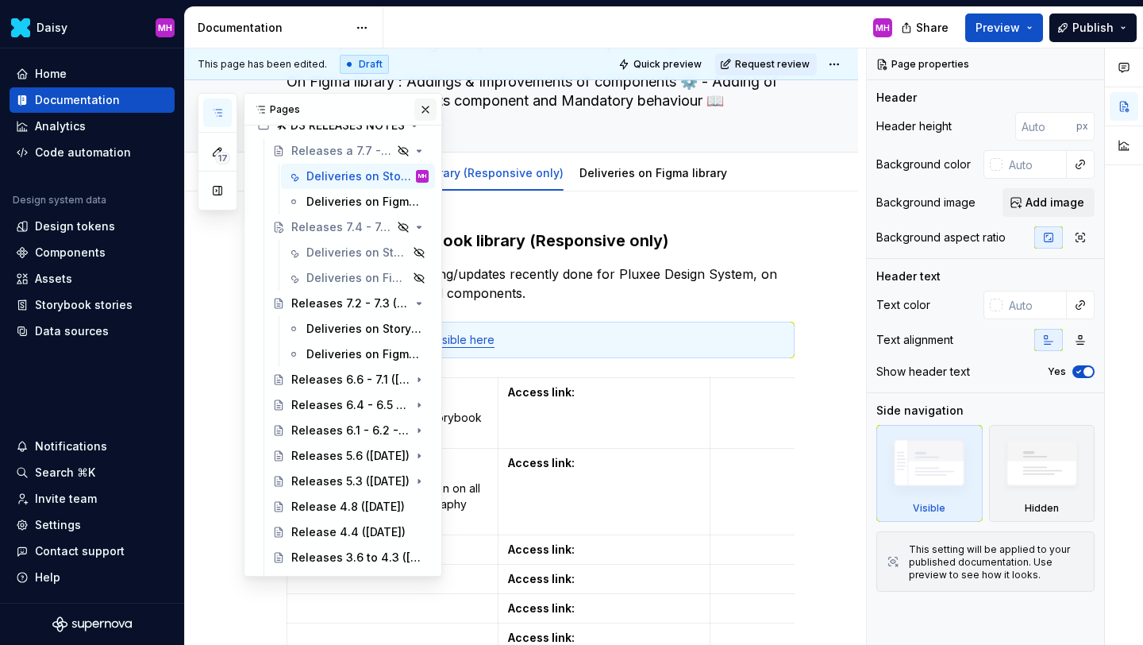
click at [429, 110] on button "button" at bounding box center [425, 109] width 22 height 22
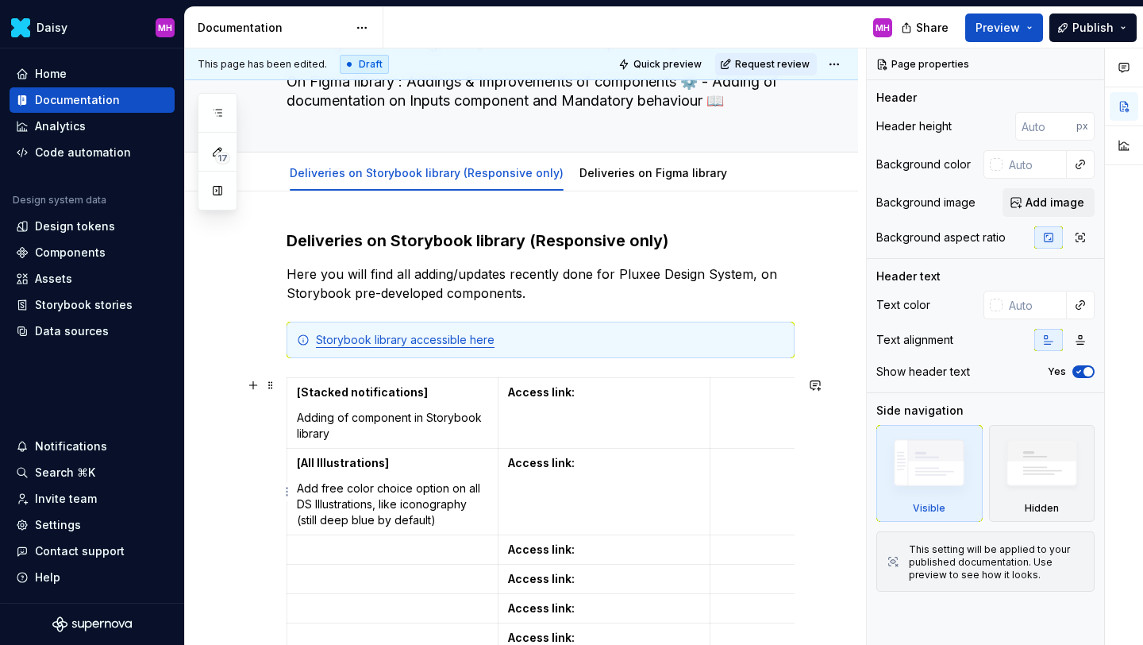
click at [734, 479] on td at bounding box center [815, 492] width 211 height 87
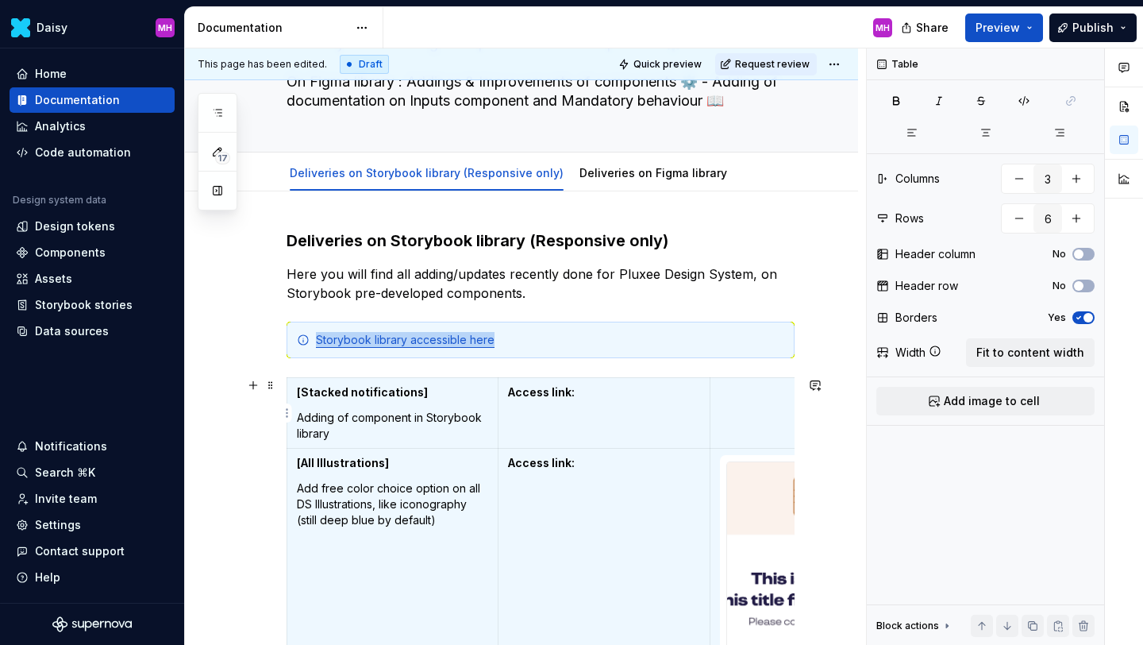
click at [733, 408] on td at bounding box center [815, 413] width 211 height 71
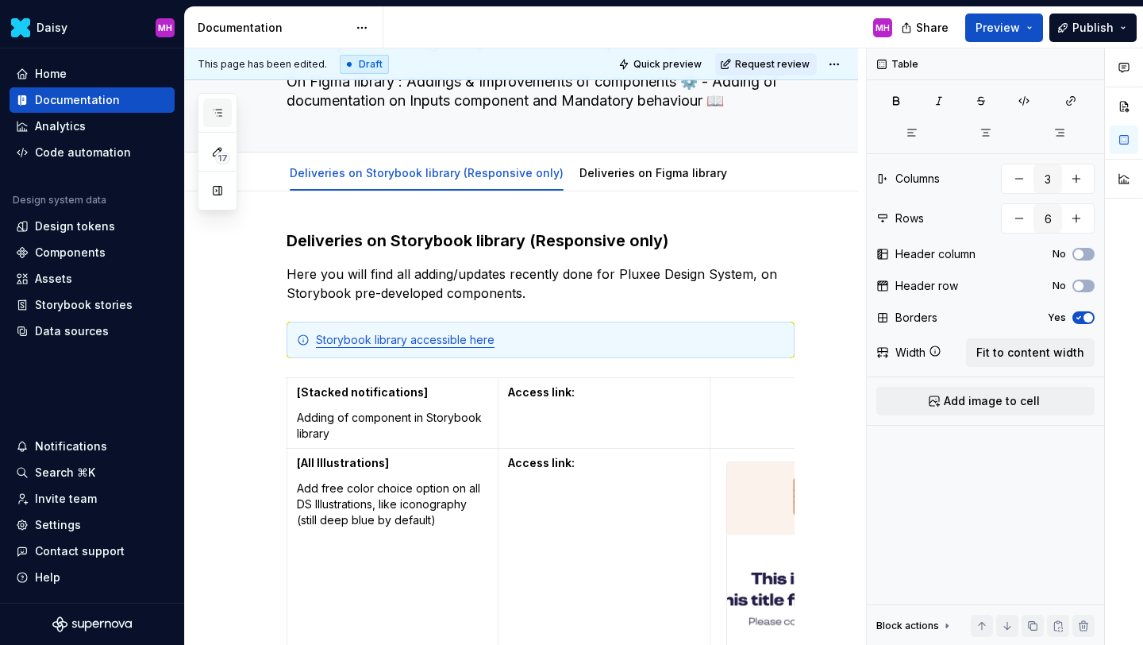
scroll to position [26, 0]
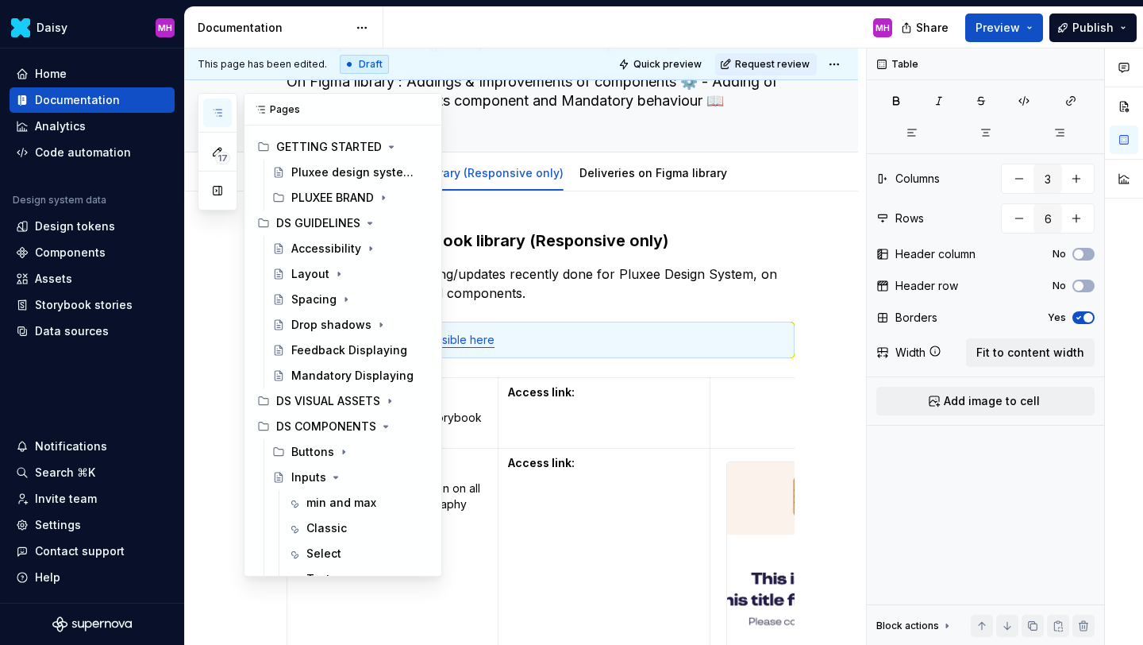
click at [224, 105] on button "button" at bounding box center [217, 112] width 29 height 29
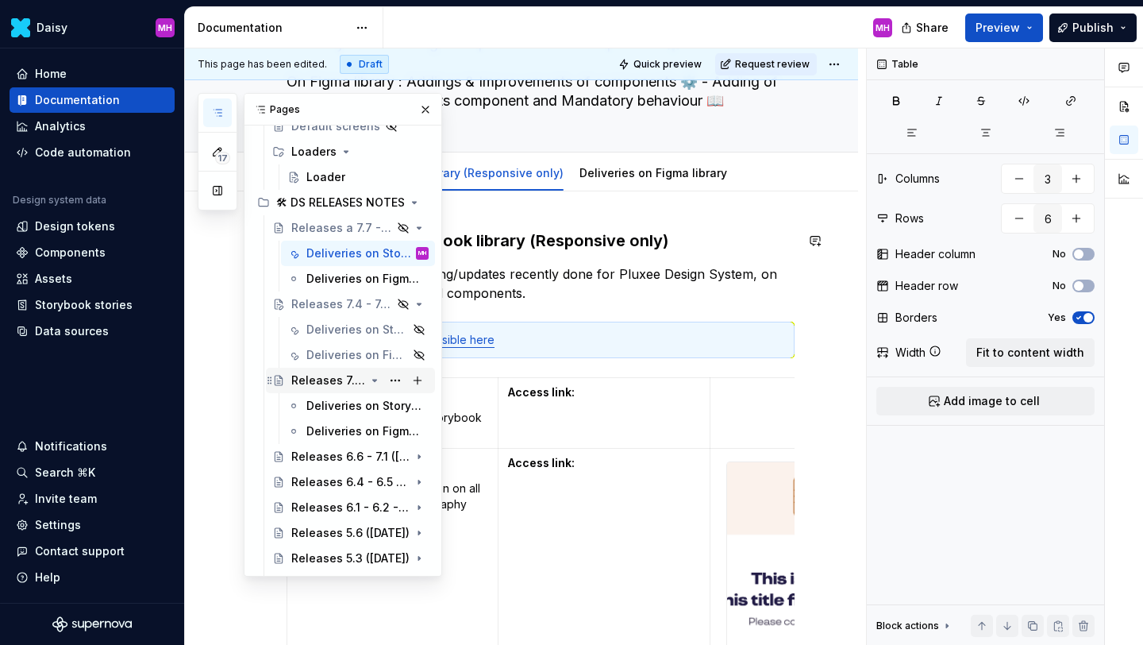
scroll to position [909, 0]
click at [562, 416] on td "Access link:" at bounding box center [604, 413] width 211 height 71
click at [343, 331] on div "Deliveries on Storybook library (Responsive only)" at bounding box center [334, 331] width 57 height 16
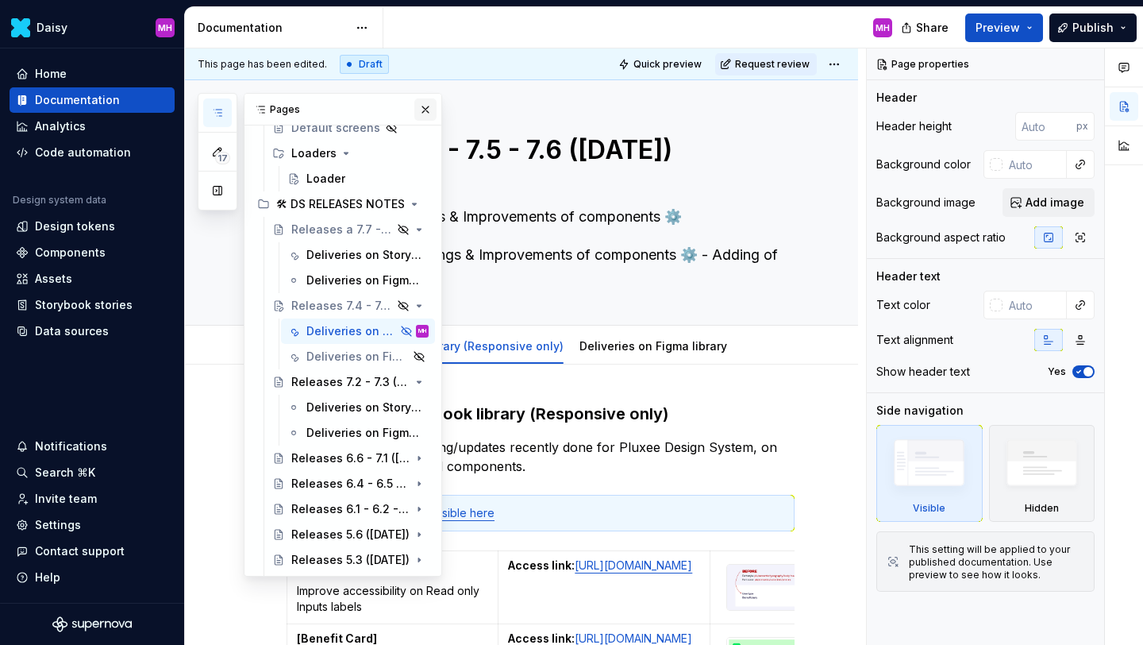
click at [423, 107] on button "button" at bounding box center [425, 109] width 22 height 22
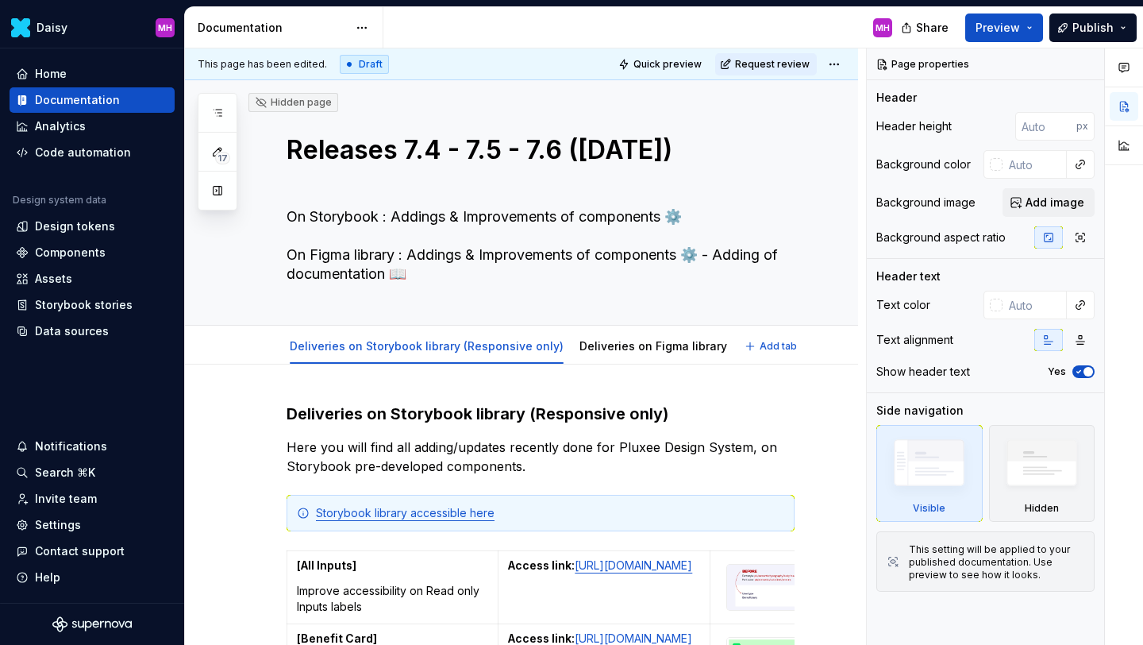
type textarea "*"
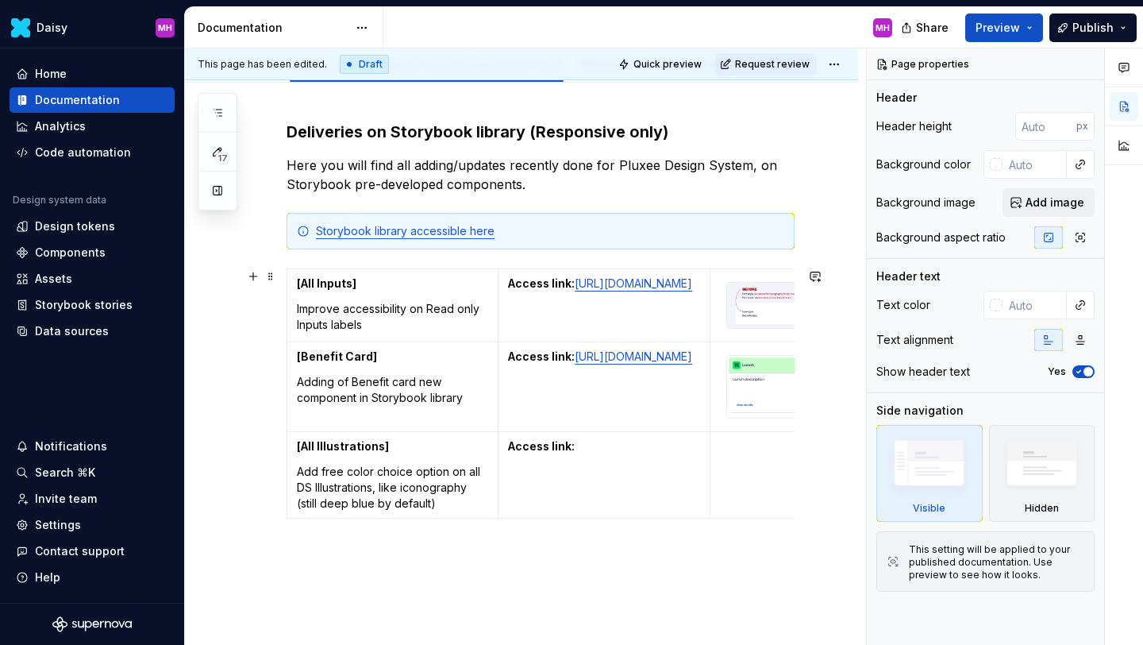
scroll to position [283, 0]
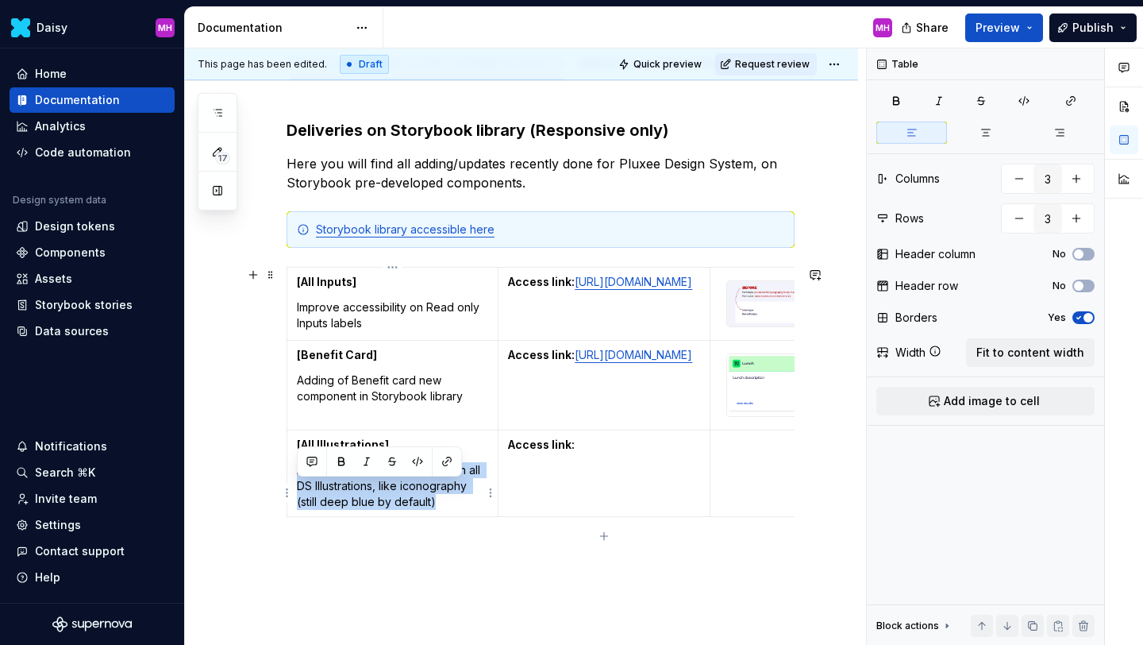
drag, startPoint x: 441, startPoint y: 523, endPoint x: 299, endPoint y: 492, distance: 144.7
click at [299, 492] on p "Add free color choice option on all DS Illustrations, like iconography (still d…" at bounding box center [392, 486] width 191 height 48
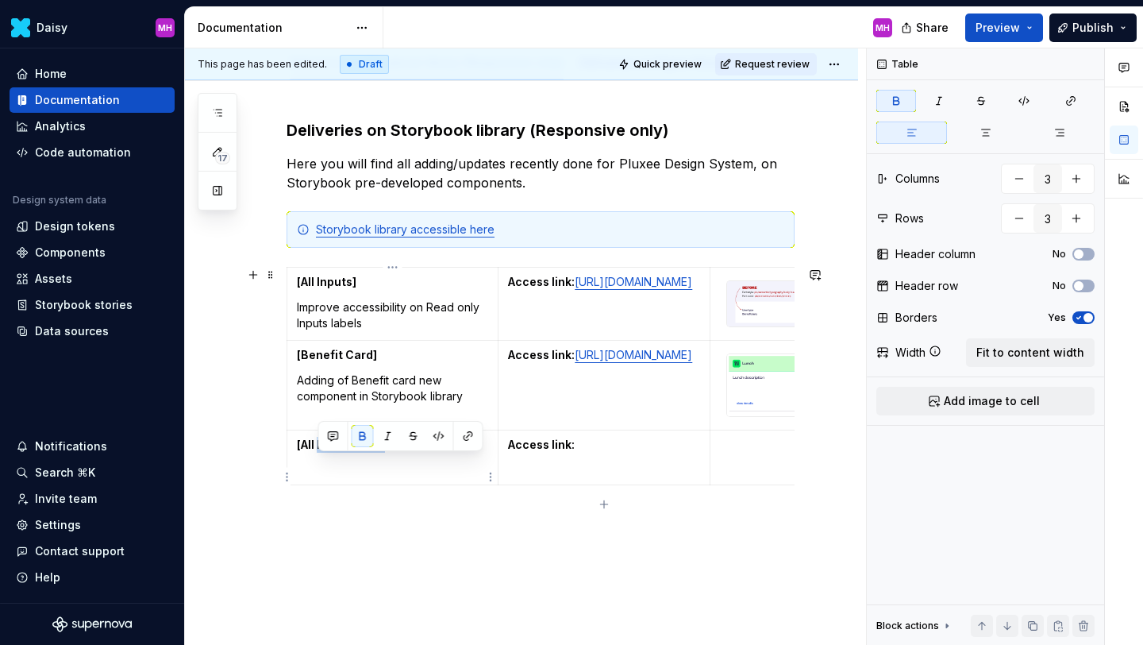
drag, startPoint x: 383, startPoint y: 463, endPoint x: 319, endPoint y: 471, distance: 64.0
click at [319, 451] on strong "[All Illustrations]" at bounding box center [343, 444] width 92 height 13
click at [364, 478] on p at bounding box center [392, 470] width 191 height 16
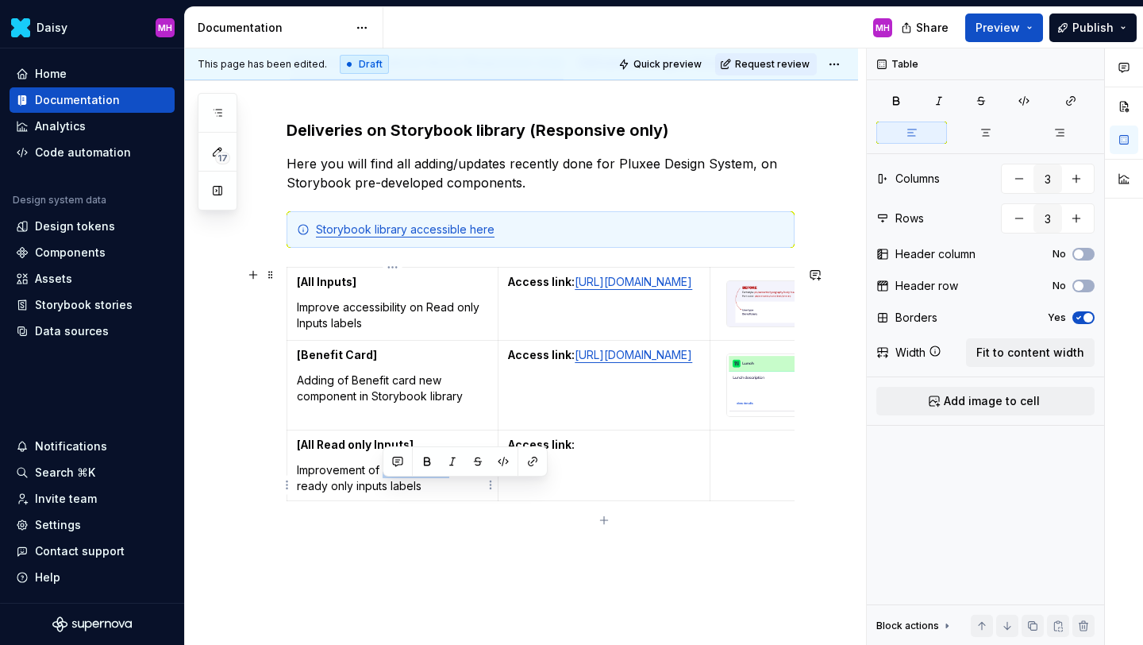
drag, startPoint x: 451, startPoint y: 491, endPoint x: 384, endPoint y: 491, distance: 66.7
click at [384, 491] on p "Improvement of accessibility on all ready only inputs labels" at bounding box center [392, 478] width 191 height 32
click at [398, 510] on p "Improvement of readability (accessibility) on all ready only inputs labels" at bounding box center [392, 486] width 191 height 48
click at [599, 453] on p "Access link:" at bounding box center [603, 445] width 191 height 16
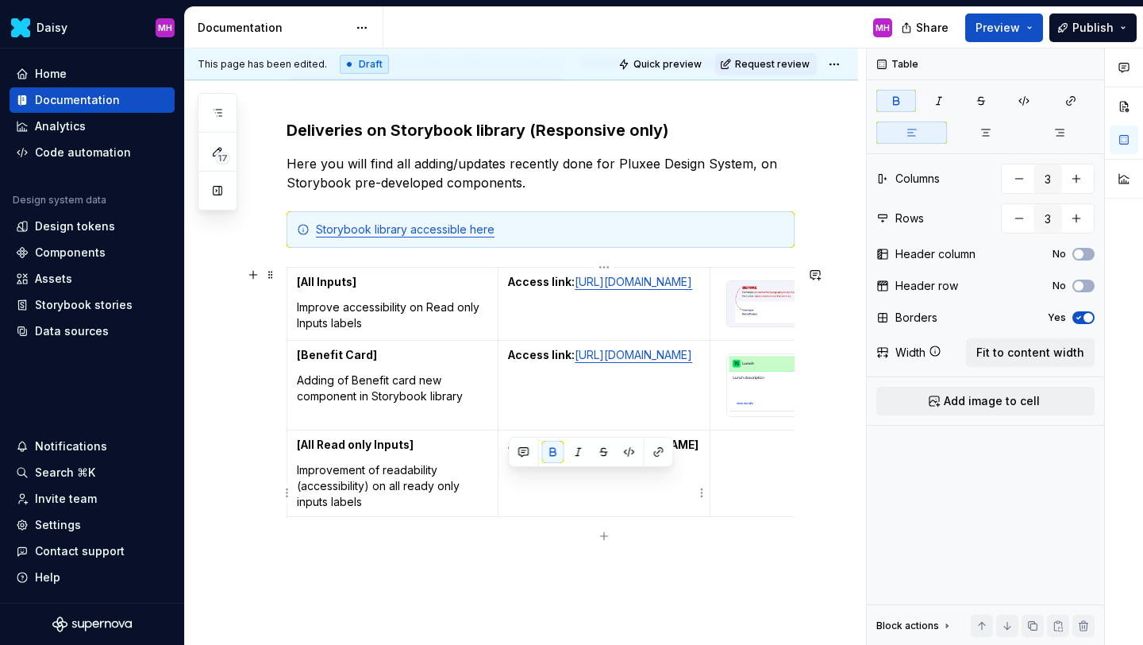
drag, startPoint x: 569, startPoint y: 510, endPoint x: 511, endPoint y: 484, distance: 63.3
click at [511, 453] on p "Access link: [URL][DOMAIN_NAME]" at bounding box center [603, 445] width 191 height 16
click at [553, 452] on button "button" at bounding box center [553, 452] width 22 height 22
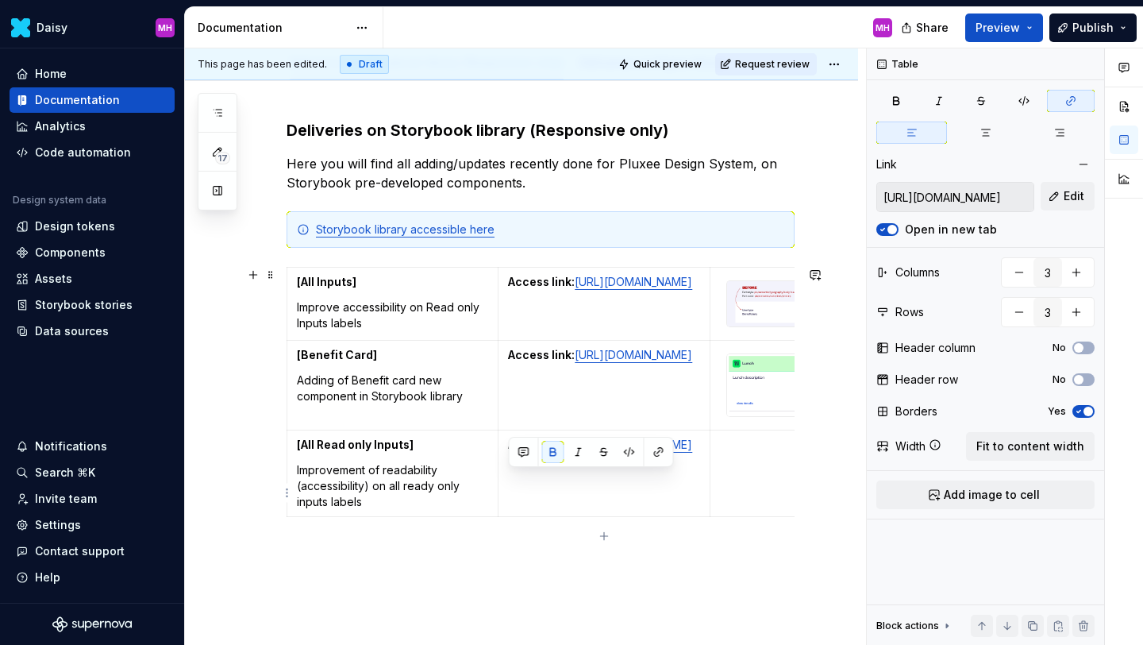
click at [734, 474] on td at bounding box center [815, 473] width 211 height 87
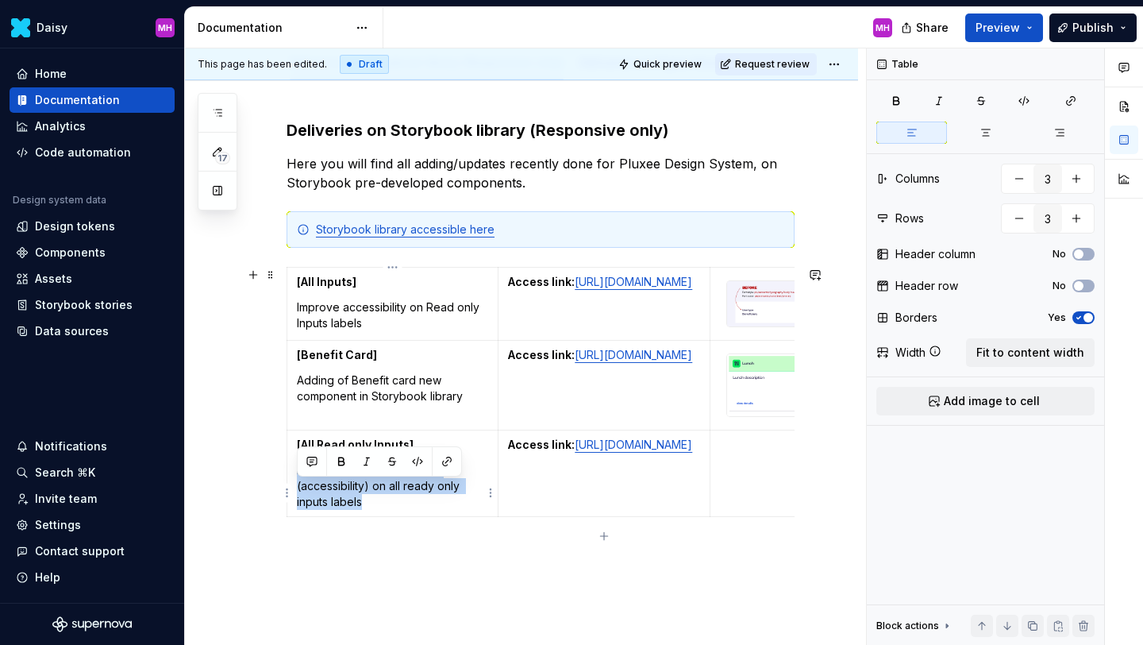
drag, startPoint x: 373, startPoint y: 519, endPoint x: 296, endPoint y: 484, distance: 84.6
click at [296, 484] on td "[All Read only Inputs] Improvement of readability (accessibility) on all ready …" at bounding box center [392, 473] width 211 height 87
click at [380, 510] on p "Improvement of readability (accessibility) on all ready only inputs labels" at bounding box center [392, 486] width 191 height 48
drag, startPoint x: 378, startPoint y: 526, endPoint x: 294, endPoint y: 466, distance: 103.1
click at [294, 466] on td "[All Read only Inputs] Improvement of readability (accessibility) on all ready …" at bounding box center [392, 473] width 211 height 87
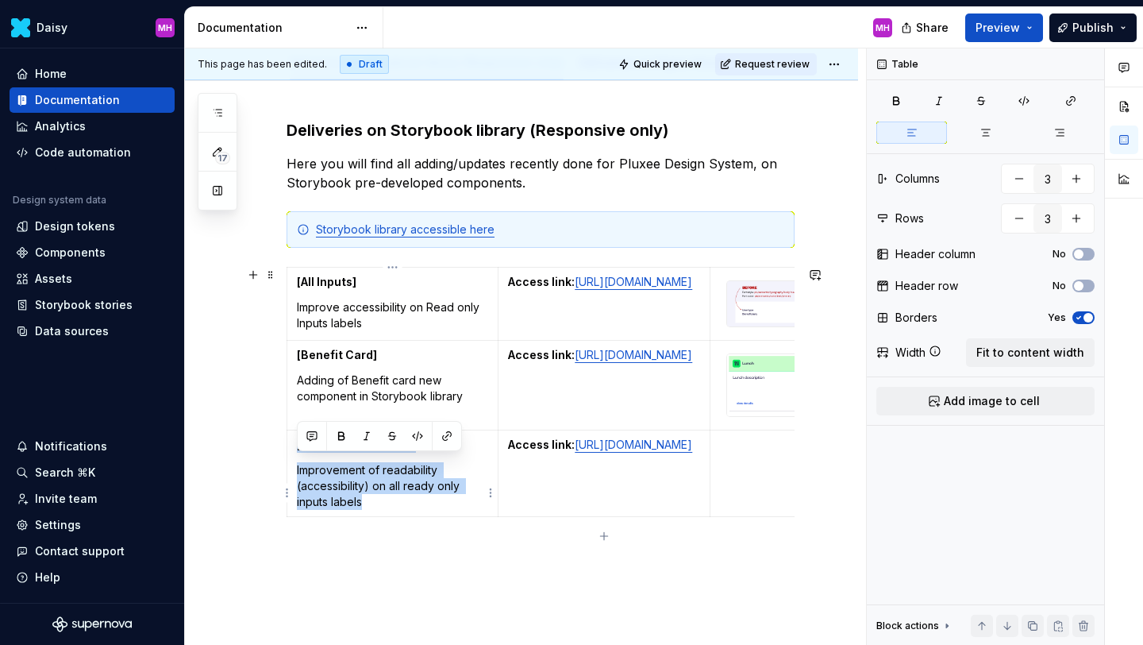
copy td "[All Read only Inputs] Improvement of readability (accessibility) on all ready …"
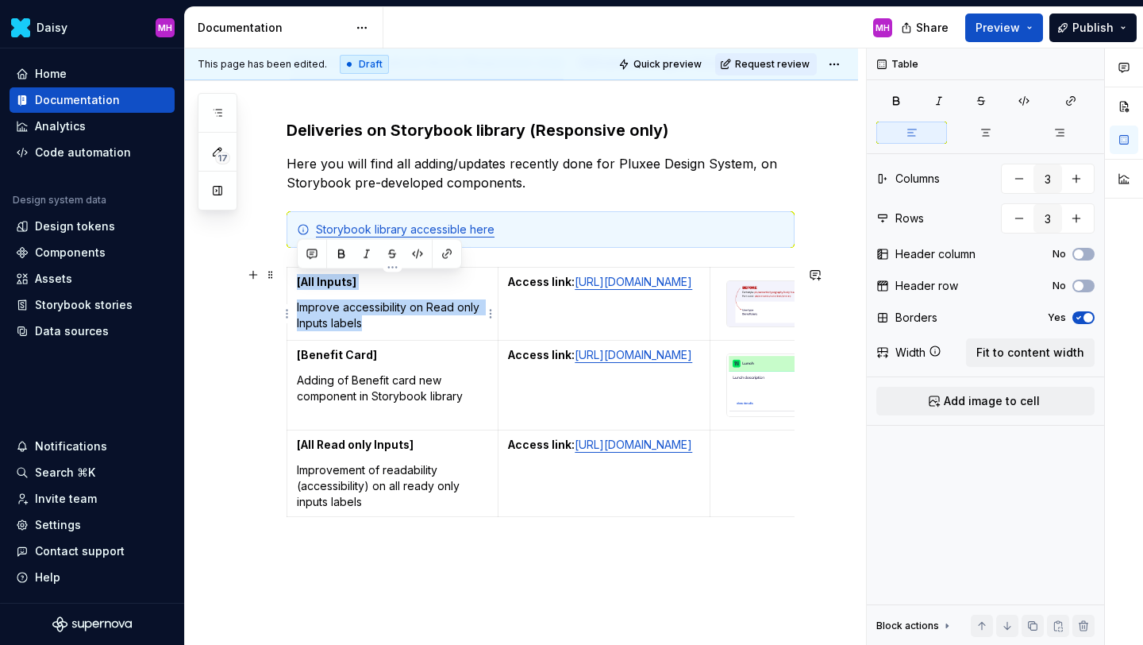
drag, startPoint x: 374, startPoint y: 327, endPoint x: 294, endPoint y: 282, distance: 92.1
click at [294, 282] on td "[All Inputs] Improve accessibility on Read only Inputs labels" at bounding box center [392, 304] width 211 height 73
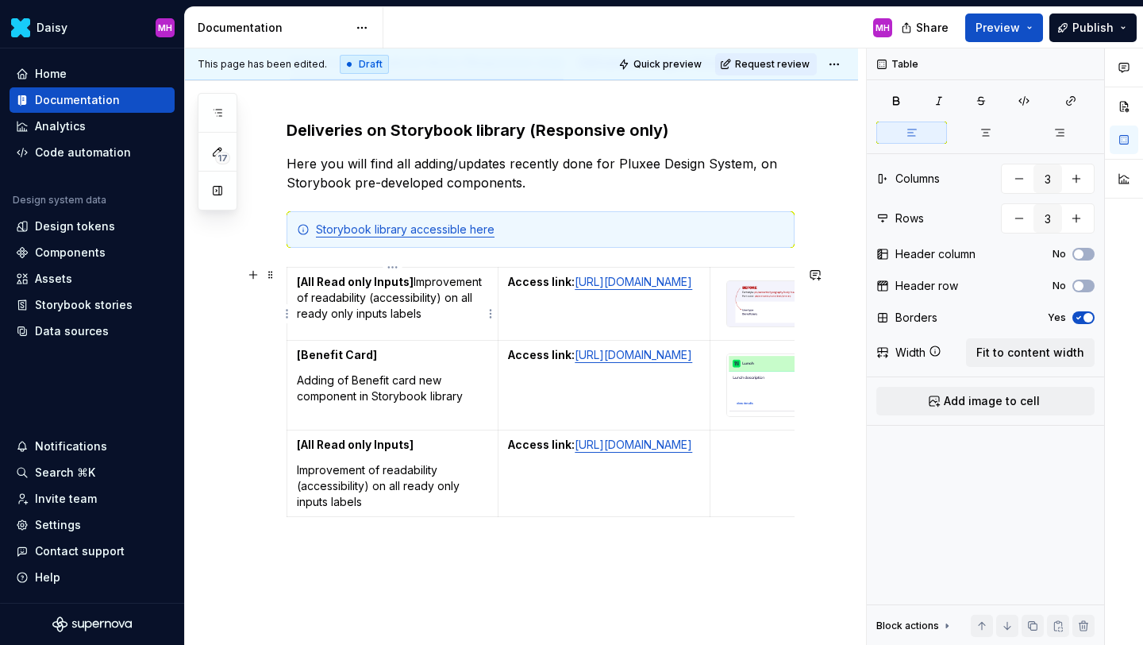
click at [411, 283] on strong "[All Read only Inputs]" at bounding box center [355, 281] width 117 height 13
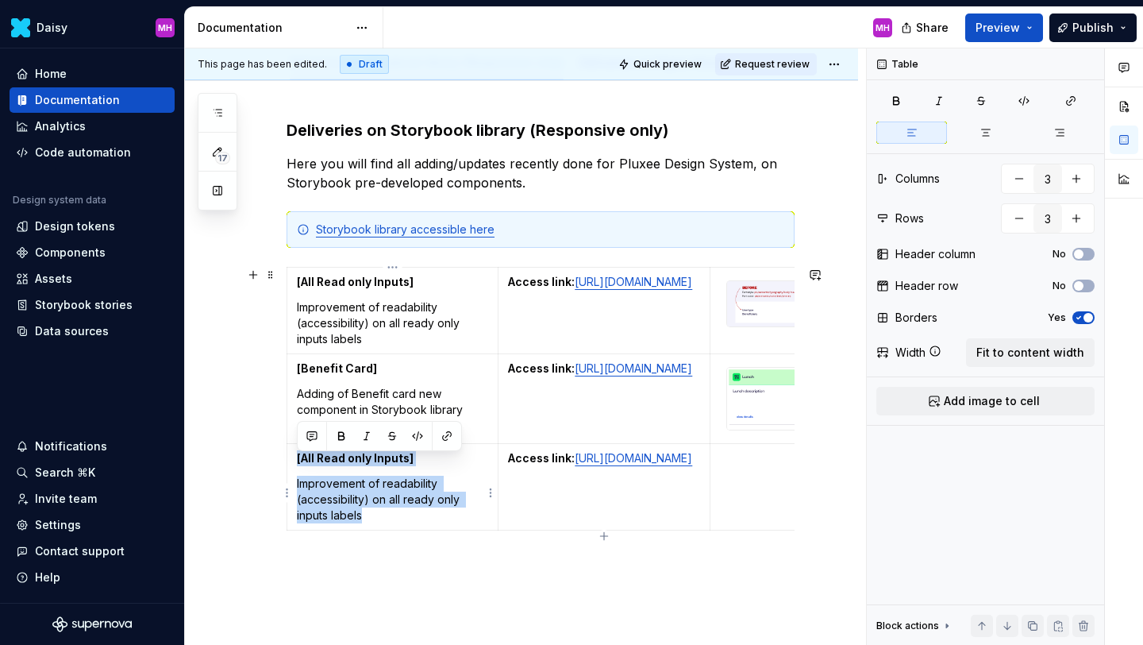
drag, startPoint x: 373, startPoint y: 524, endPoint x: 298, endPoint y: 467, distance: 94.6
click at [298, 467] on td "[All Read only Inputs] Improvement of readability (accessibility) on all ready …" at bounding box center [392, 486] width 211 height 87
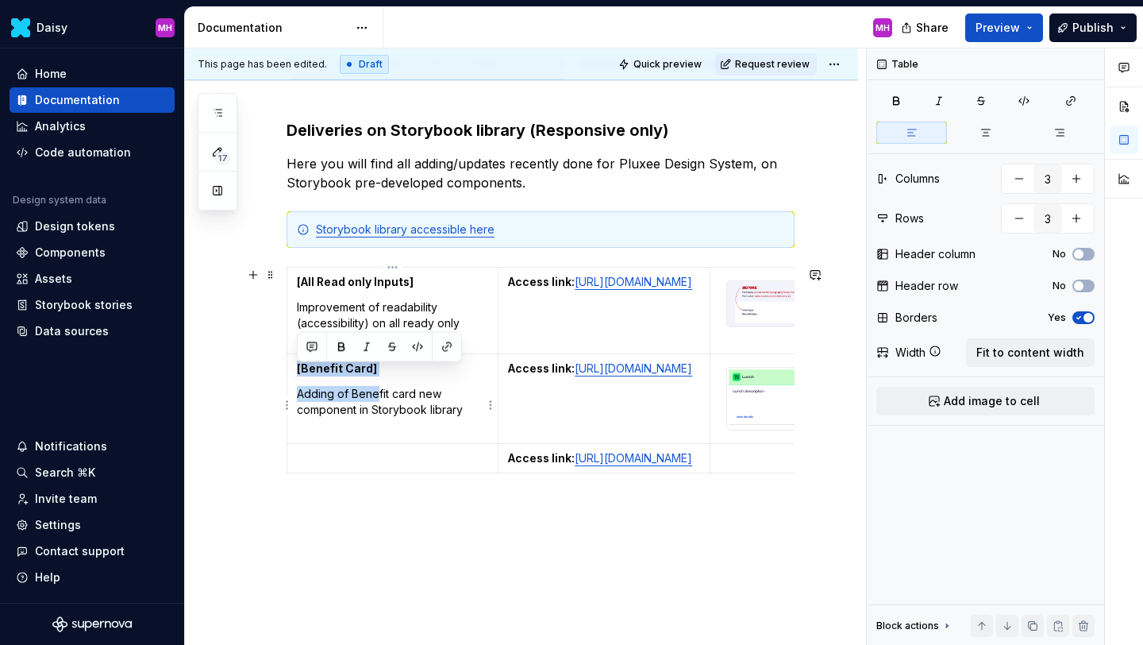
drag, startPoint x: 378, startPoint y: 403, endPoint x: 296, endPoint y: 377, distance: 85.6
click at [296, 377] on td "[Benefit Card] Adding of Benefit card new component in Storybook library" at bounding box center [392, 399] width 211 height 90
copy td "[Benefit Card] Adding of Bene"
click at [312, 466] on p at bounding box center [392, 458] width 191 height 16
click at [371, 465] on strong "[Benefit Card]" at bounding box center [337, 457] width 80 height 13
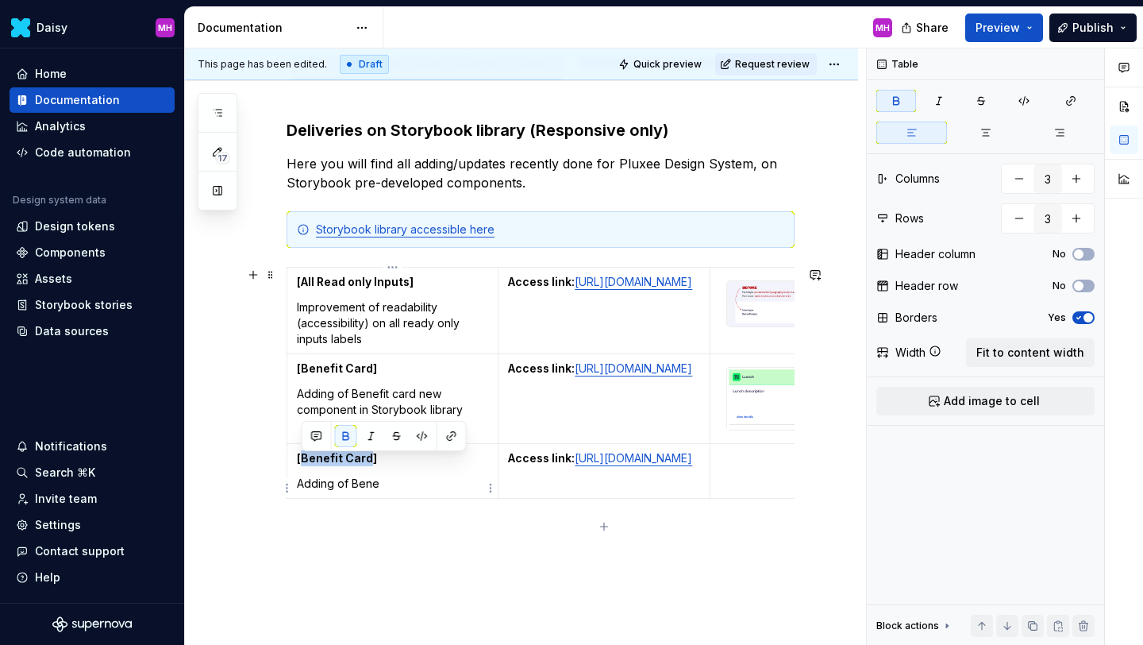
drag, startPoint x: 368, startPoint y: 467, endPoint x: 303, endPoint y: 463, distance: 66.0
click at [303, 463] on strong "[Benefit Card]" at bounding box center [337, 457] width 80 height 13
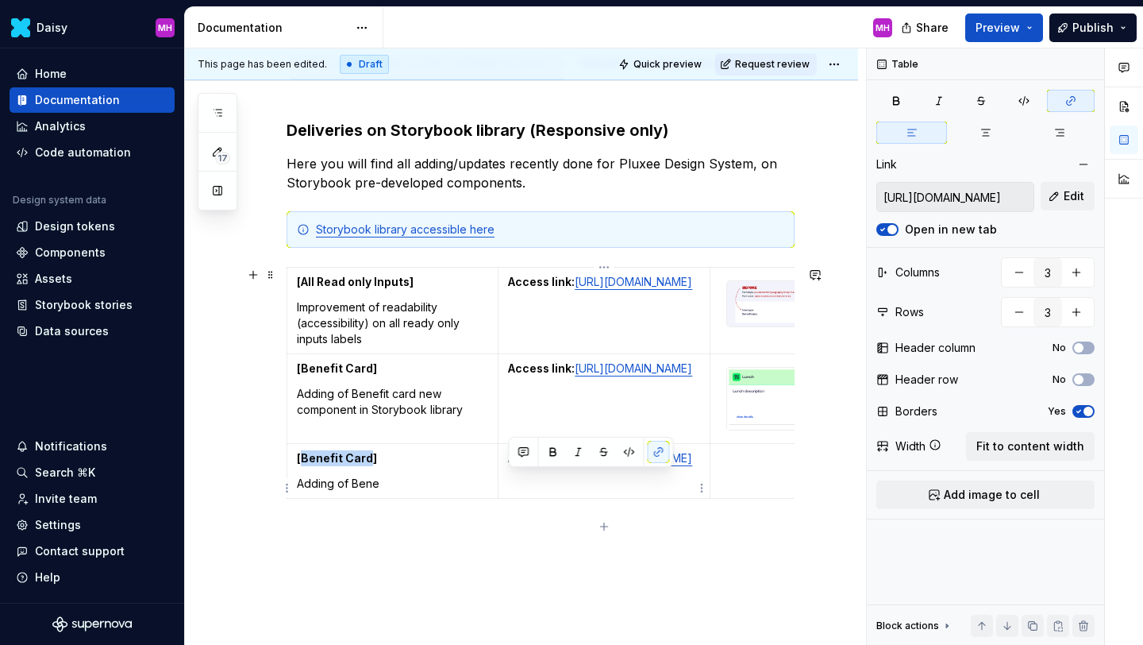
drag, startPoint x: 571, startPoint y: 513, endPoint x: 504, endPoint y: 486, distance: 72.0
click at [504, 487] on td "Access link: [URL][DOMAIN_NAME]" at bounding box center [604, 470] width 211 height 55
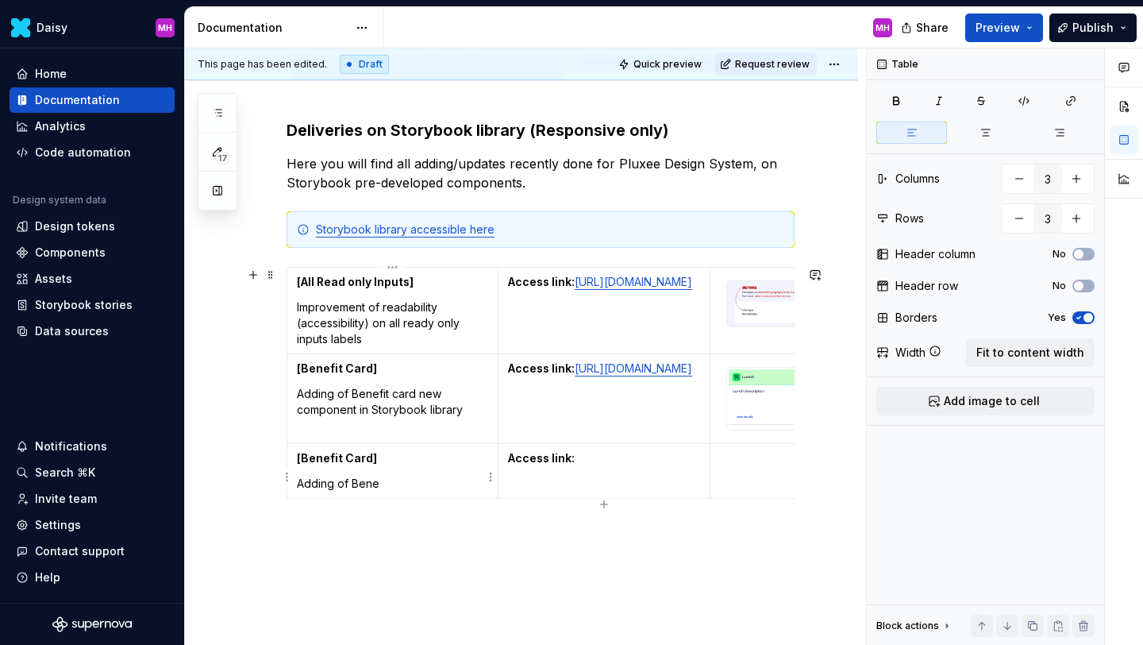
click at [381, 490] on p "Adding of Bene" at bounding box center [392, 484] width 191 height 16
drag, startPoint x: 370, startPoint y: 466, endPoint x: 303, endPoint y: 464, distance: 66.7
click at [303, 464] on strong "[Benefit Card]" at bounding box center [337, 457] width 80 height 13
drag, startPoint x: 383, startPoint y: 490, endPoint x: 300, endPoint y: 490, distance: 82.6
click at [300, 490] on p "Adding of Bene" at bounding box center [392, 484] width 191 height 16
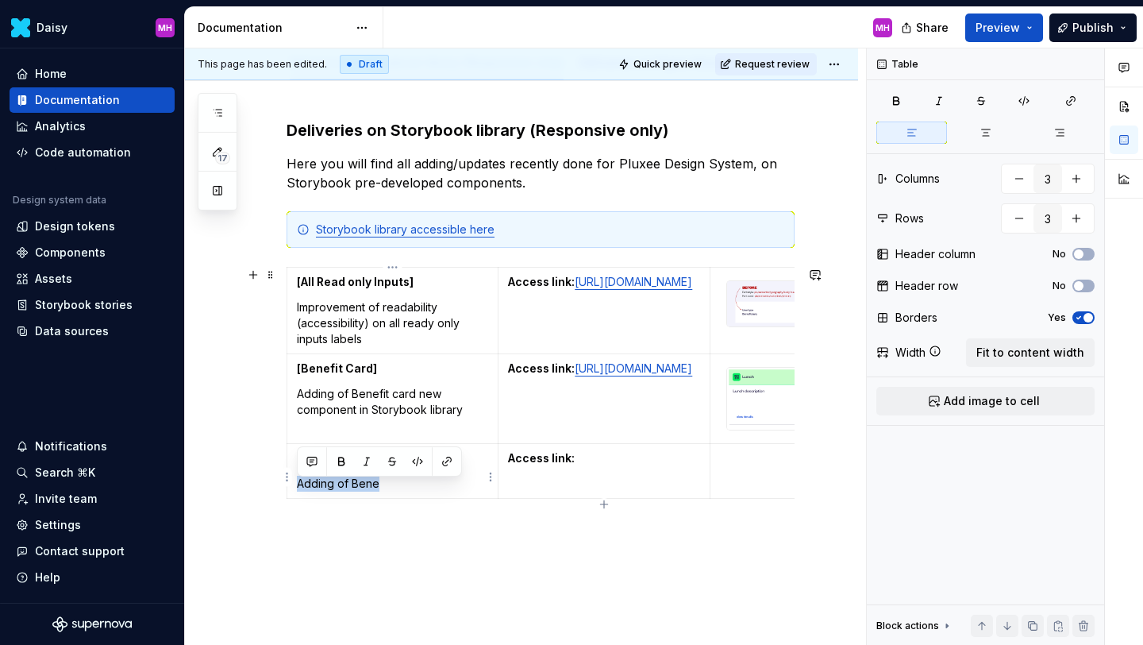
click at [376, 491] on p "Adding of Bene" at bounding box center [392, 484] width 191 height 16
drag, startPoint x: 395, startPoint y: 491, endPoint x: 298, endPoint y: 490, distance: 96.9
click at [298, 490] on p "Adding of Bene" at bounding box center [392, 484] width 191 height 16
click at [579, 466] on p "Access link:" at bounding box center [603, 458] width 191 height 16
click at [615, 465] on p "Access link:" at bounding box center [603, 458] width 191 height 16
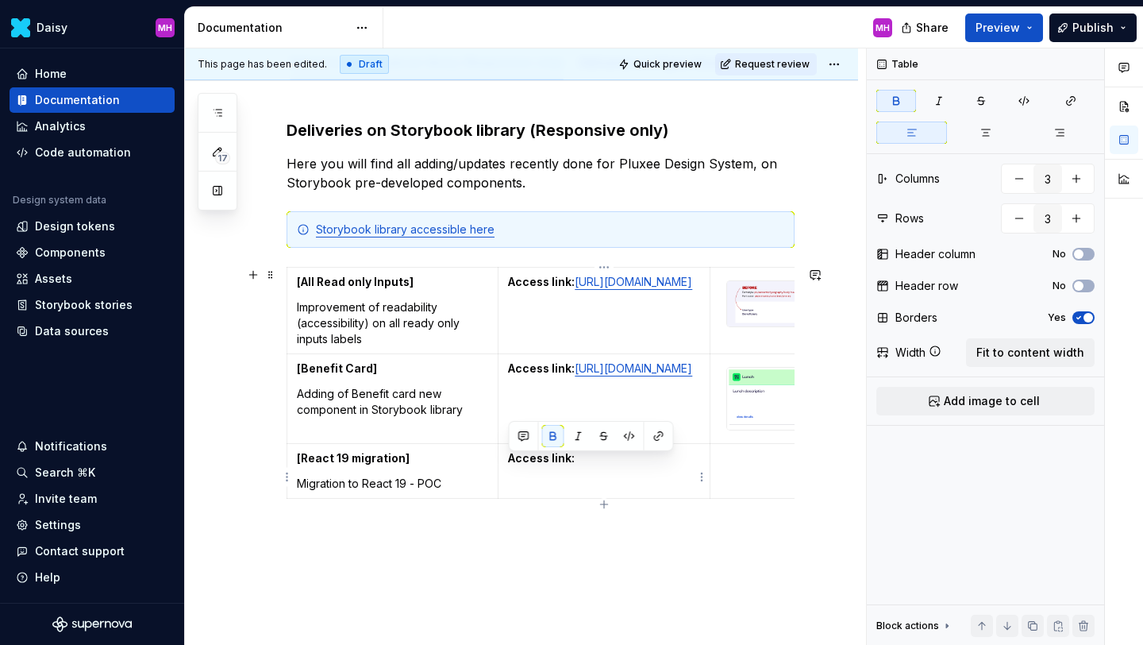
drag, startPoint x: 515, startPoint y: 485, endPoint x: 510, endPoint y: 462, distance: 23.7
click at [510, 462] on td "Access link:" at bounding box center [604, 470] width 211 height 55
click at [748, 465] on p at bounding box center [815, 458] width 191 height 16
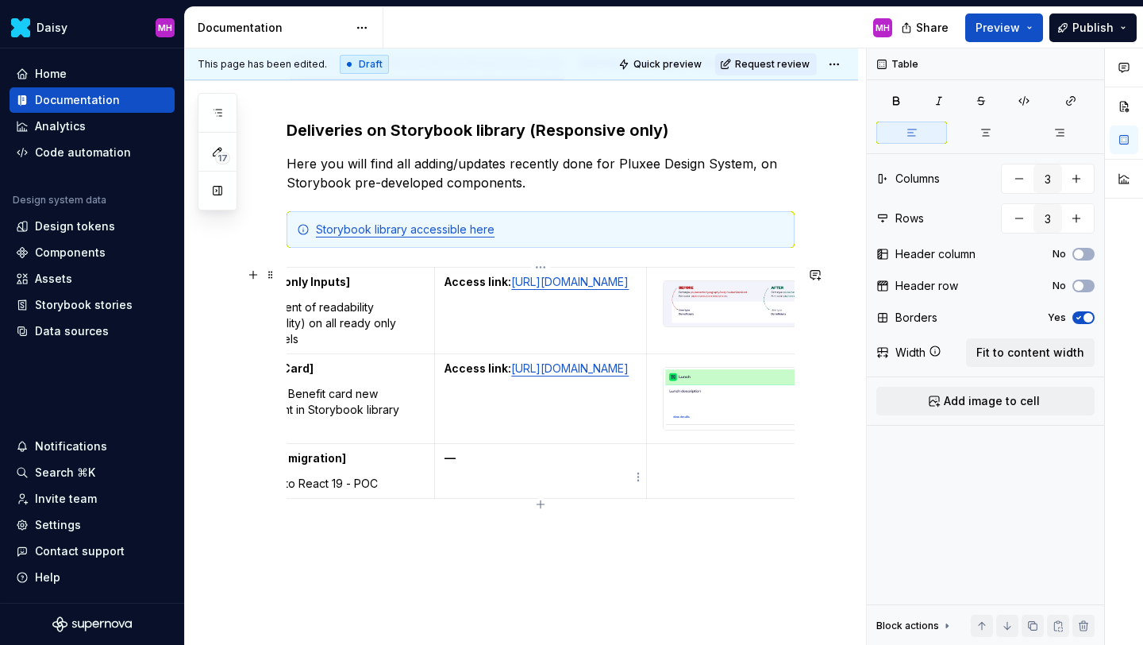
scroll to position [0, 0]
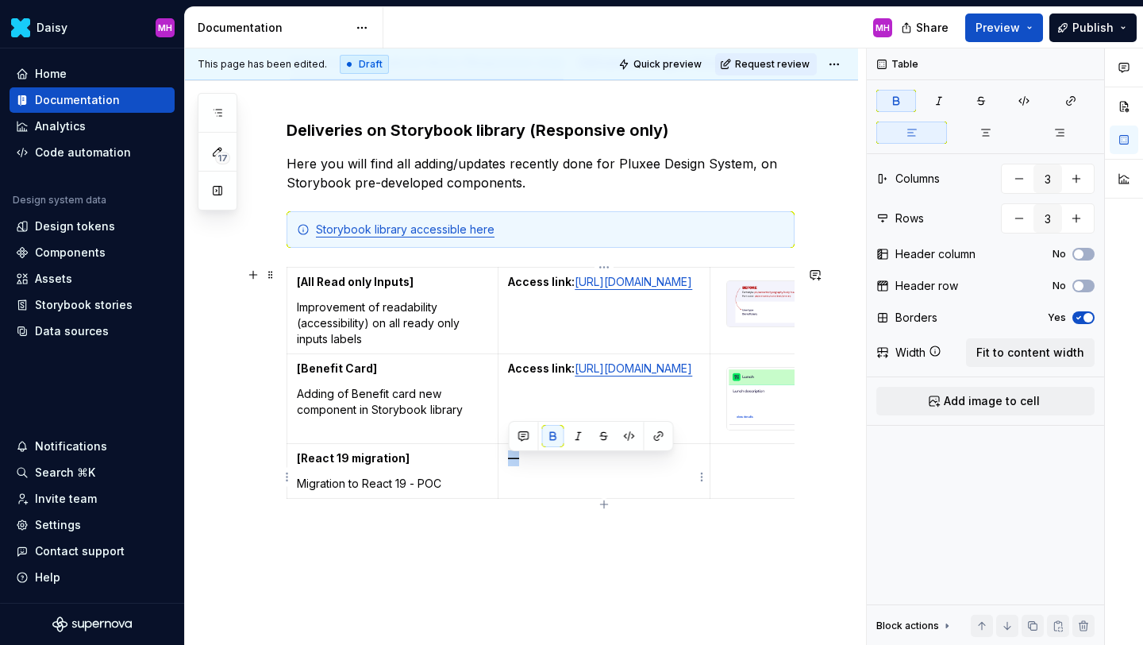
drag, startPoint x: 538, startPoint y: 467, endPoint x: 504, endPoint y: 467, distance: 34.1
click at [504, 467] on td "—" at bounding box center [604, 470] width 211 height 55
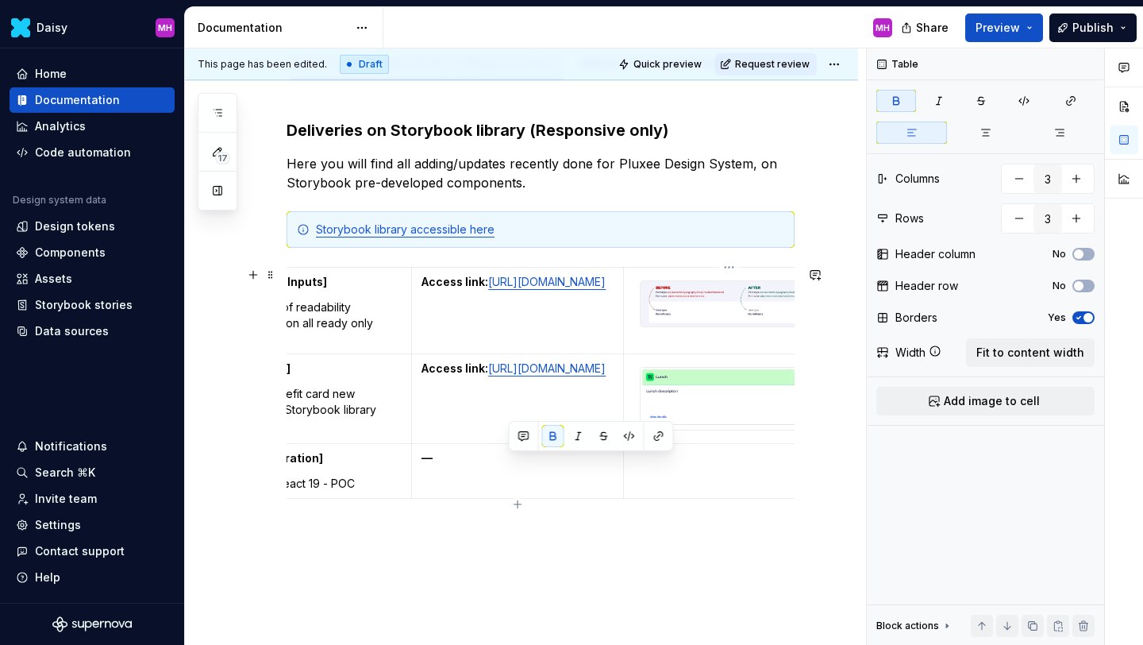
click at [650, 464] on p at bounding box center [729, 458] width 191 height 16
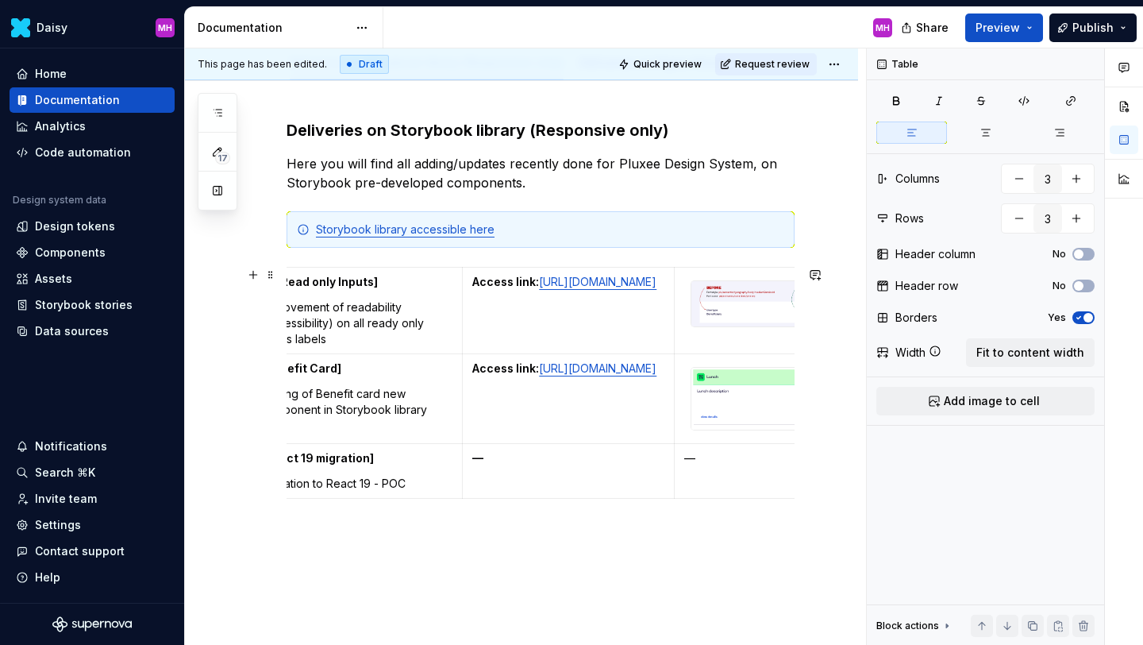
scroll to position [0, 5]
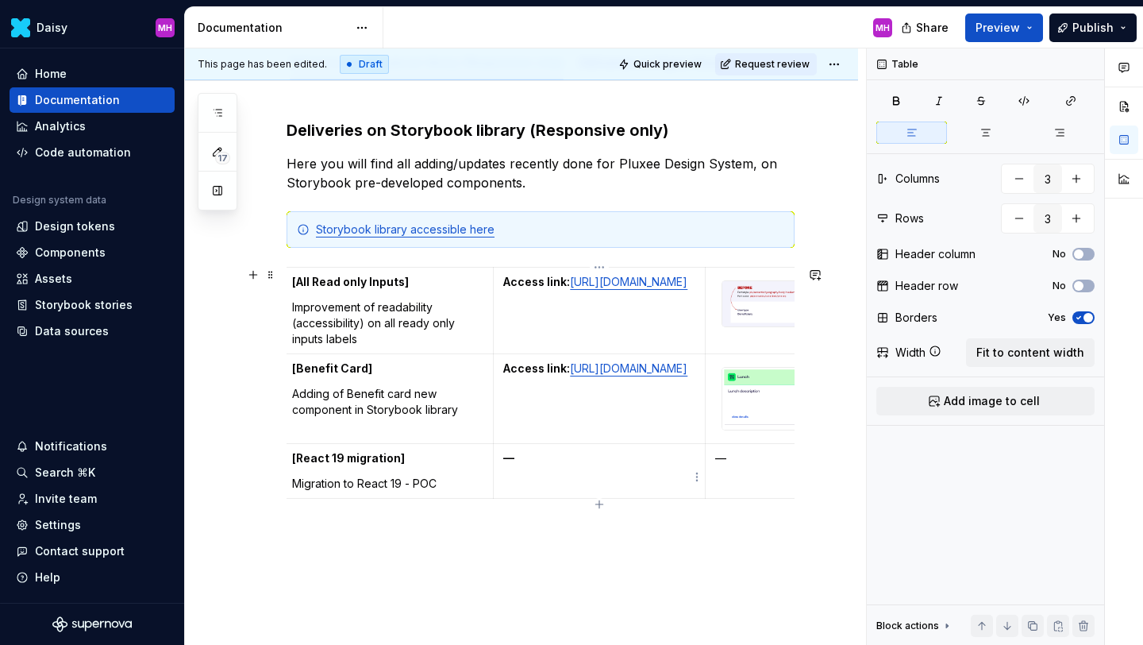
click at [531, 464] on p "—" at bounding box center [598, 458] width 191 height 16
drag, startPoint x: 647, startPoint y: 463, endPoint x: 503, endPoint y: 462, distance: 143.7
click at [503, 462] on p "Push duable in Storybook" at bounding box center [598, 458] width 191 height 16
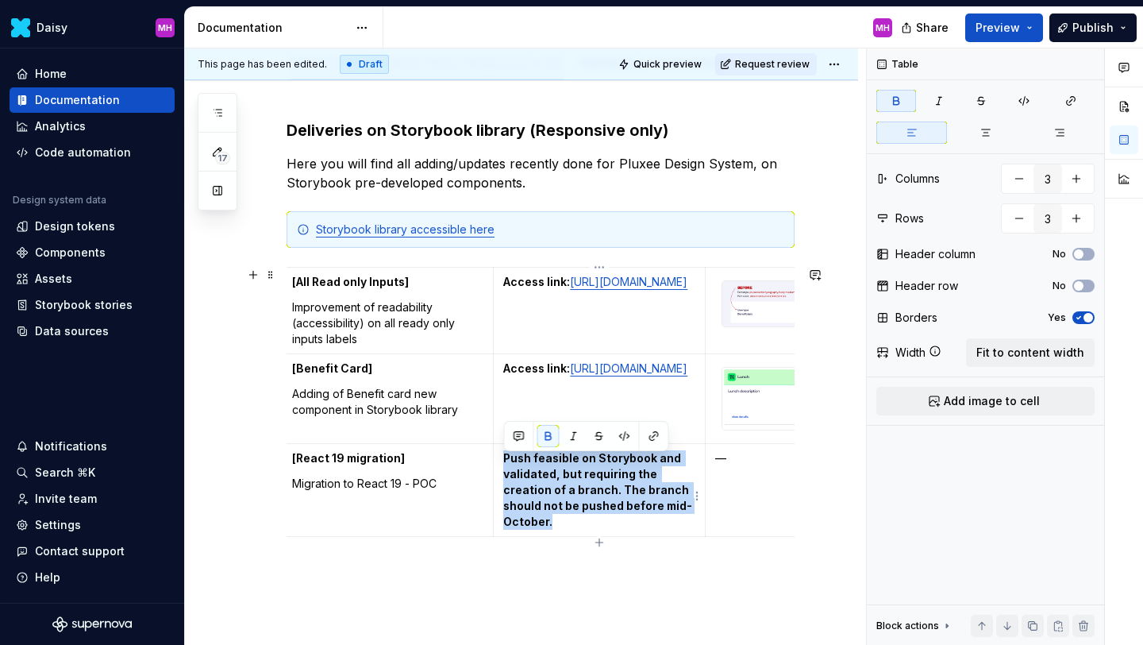
drag, startPoint x: 556, startPoint y: 526, endPoint x: 501, endPoint y: 468, distance: 79.8
click at [501, 468] on td "Push feasible on Storybook and validated, but requiring the creation of a branc…" at bounding box center [599, 489] width 211 height 93
click at [545, 438] on button "button" at bounding box center [549, 436] width 22 height 22
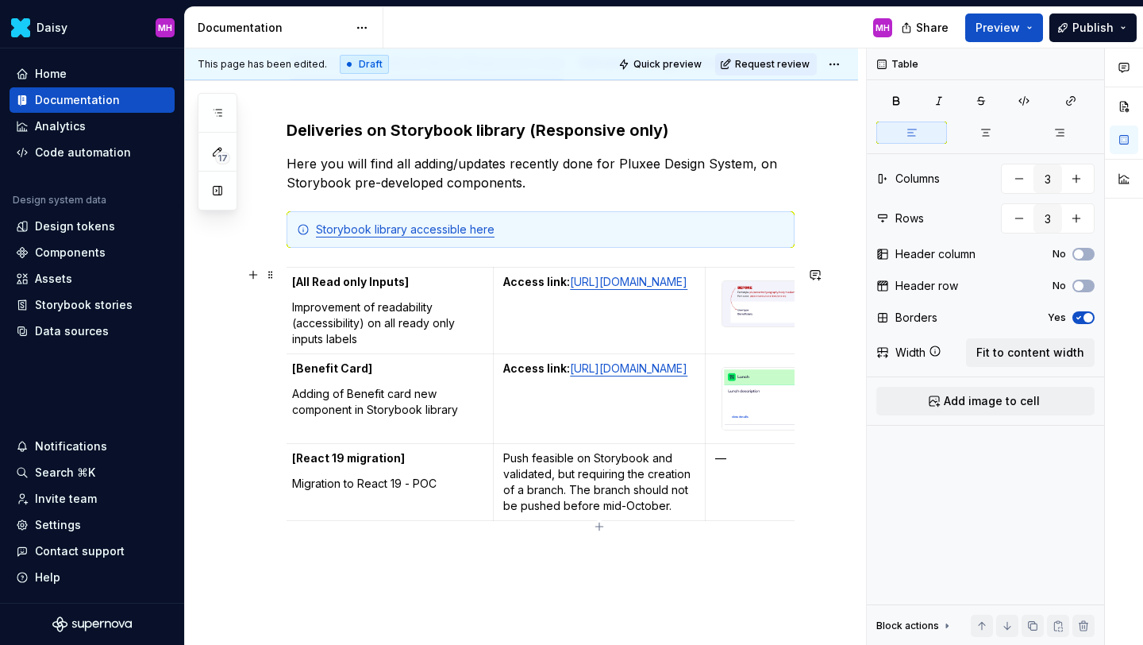
click at [783, 473] on td "—" at bounding box center [810, 481] width 211 height 77
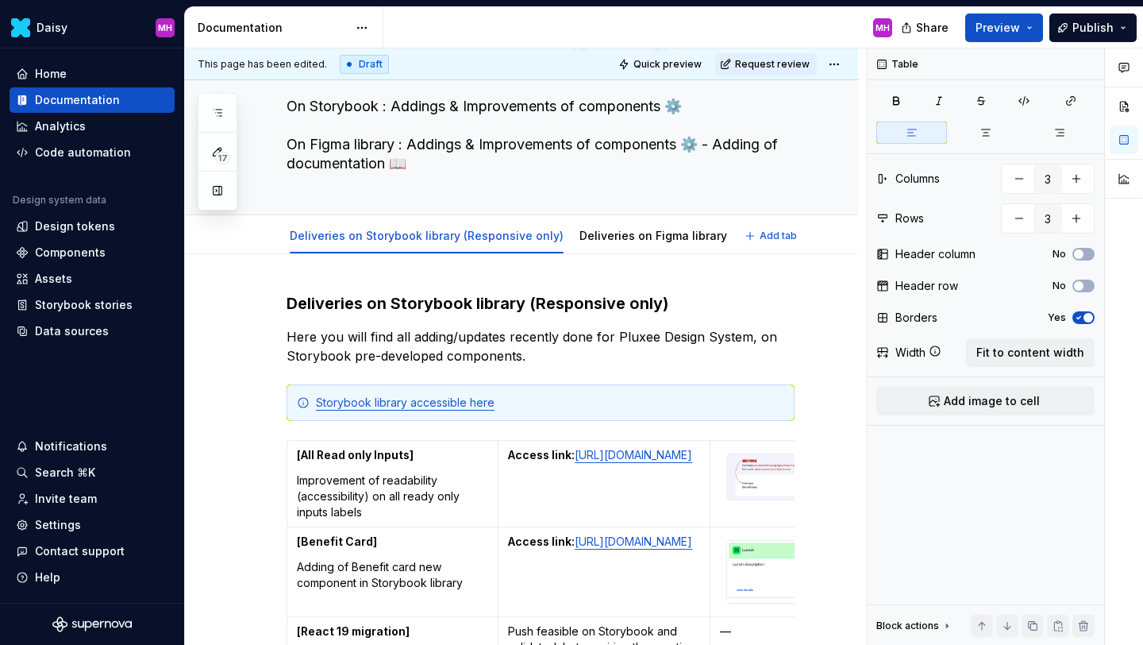
scroll to position [0, 0]
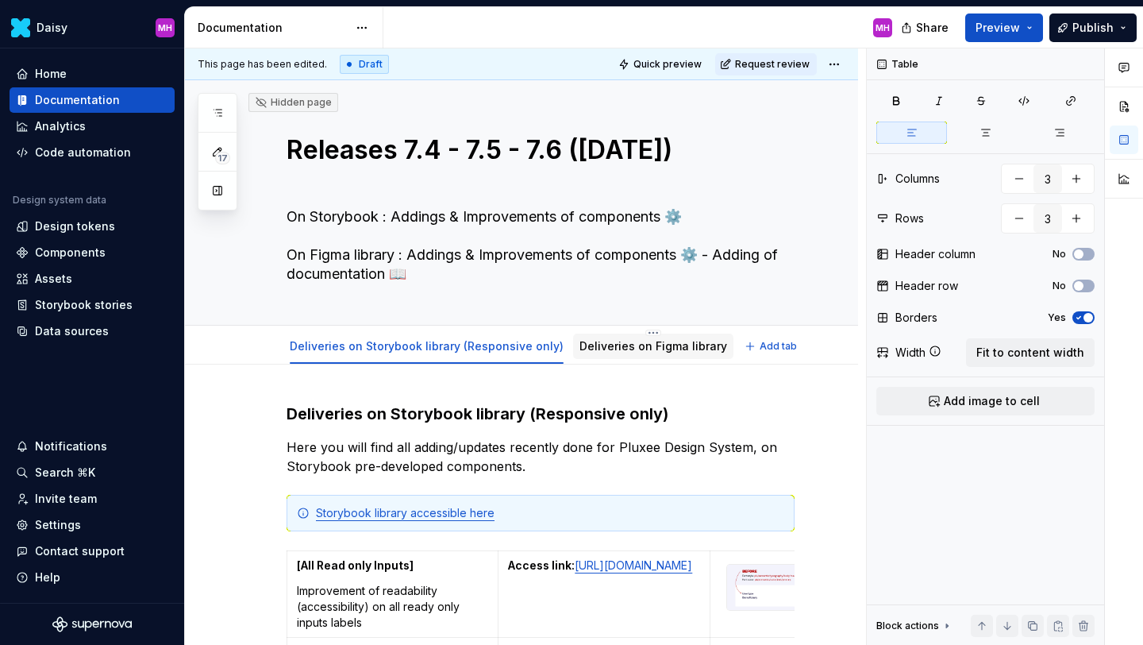
click at [628, 361] on div at bounding box center [653, 361] width 160 height 2
click at [633, 341] on link "Deliveries on Figma library" at bounding box center [654, 345] width 148 height 13
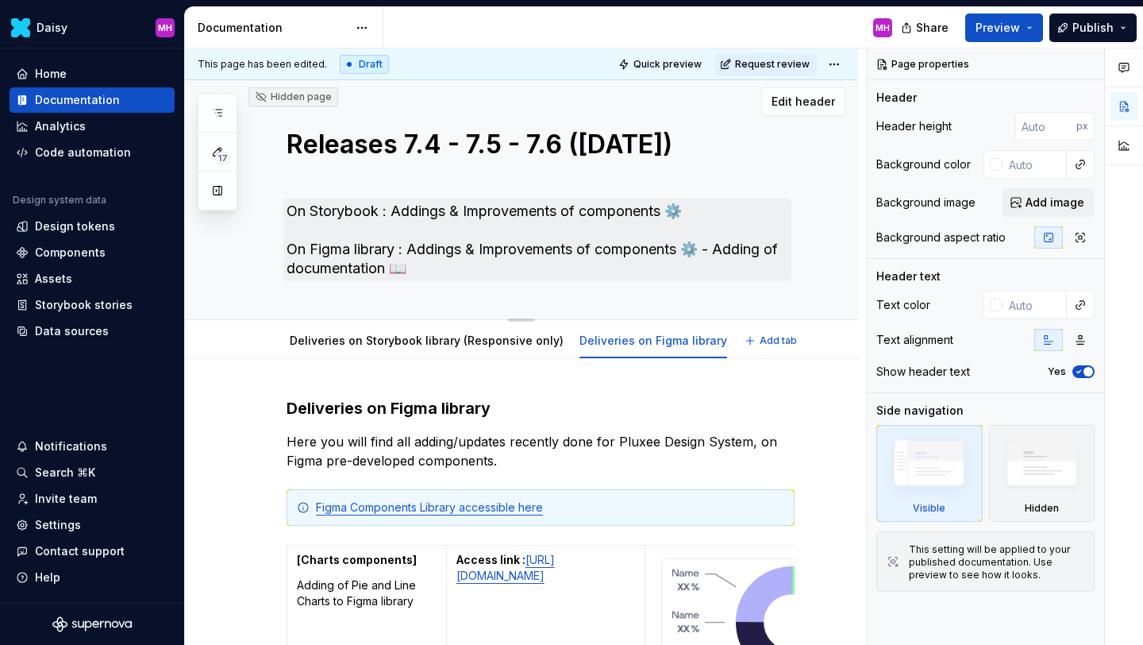
scroll to position [6, 0]
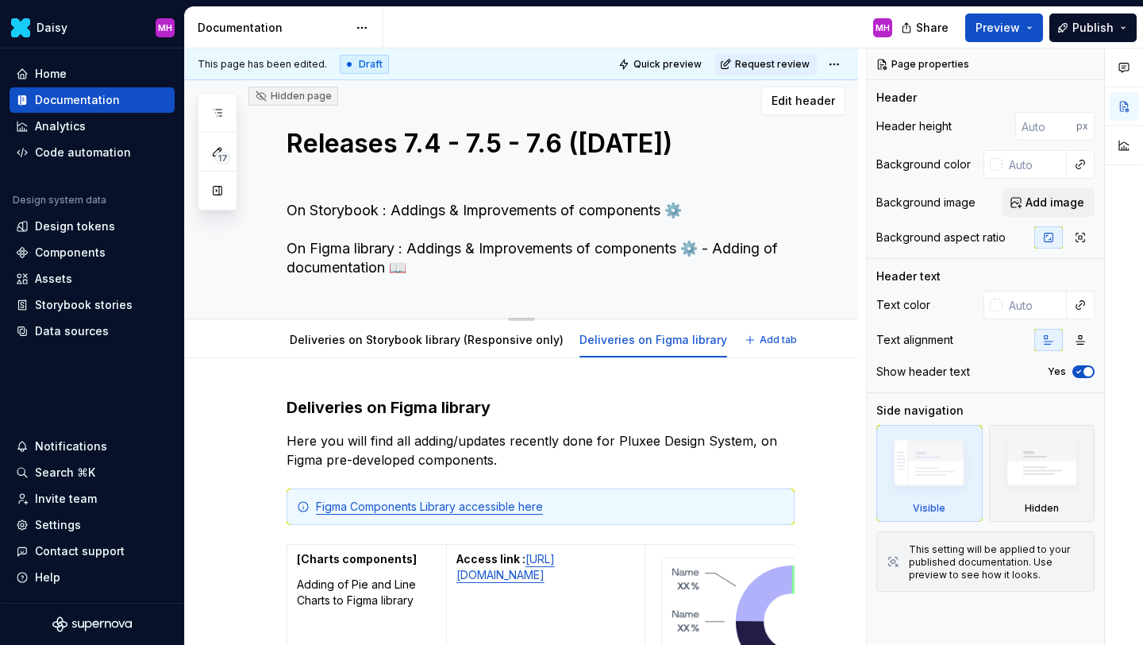
click at [479, 256] on textarea "On Storybook : Addings & Improvements of components ⚙️ On Figma library : Addin…" at bounding box center [537, 239] width 508 height 83
click at [477, 252] on textarea "On Storybook : Addings & Improvements of components ⚙️ On Figma library : Addin…" at bounding box center [537, 239] width 508 height 83
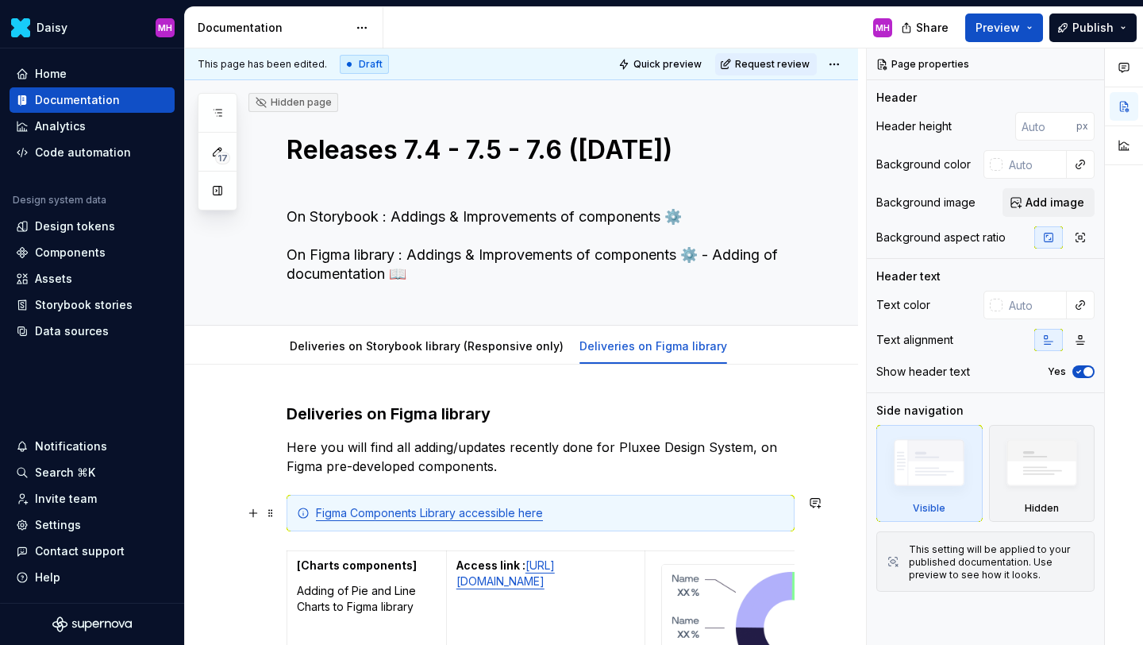
scroll to position [10, 0]
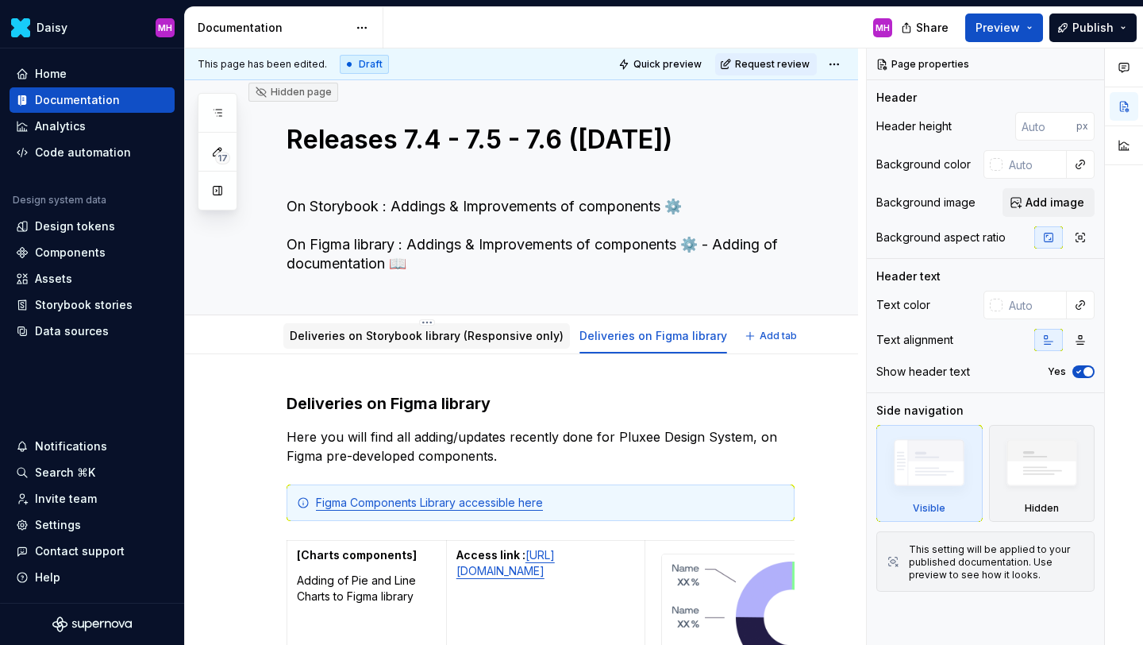
click at [420, 347] on div "Deliveries on Storybook library (Responsive only)" at bounding box center [426, 335] width 287 height 25
click at [385, 341] on link "Deliveries on Storybook library (Responsive only)" at bounding box center [427, 335] width 274 height 13
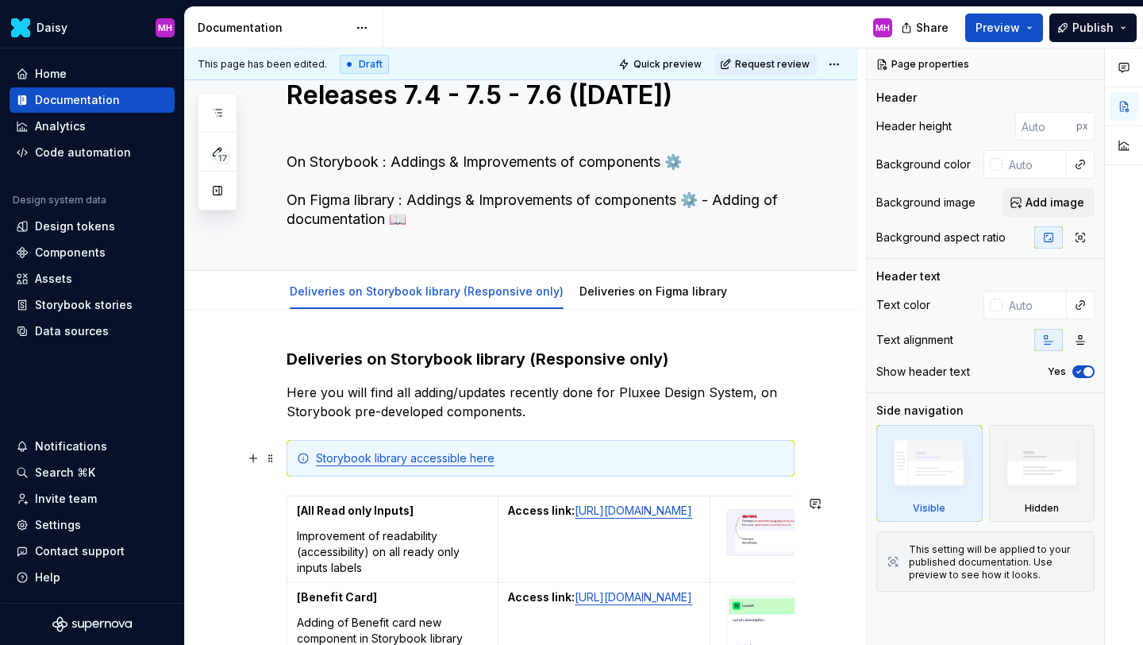
scroll to position [53, 0]
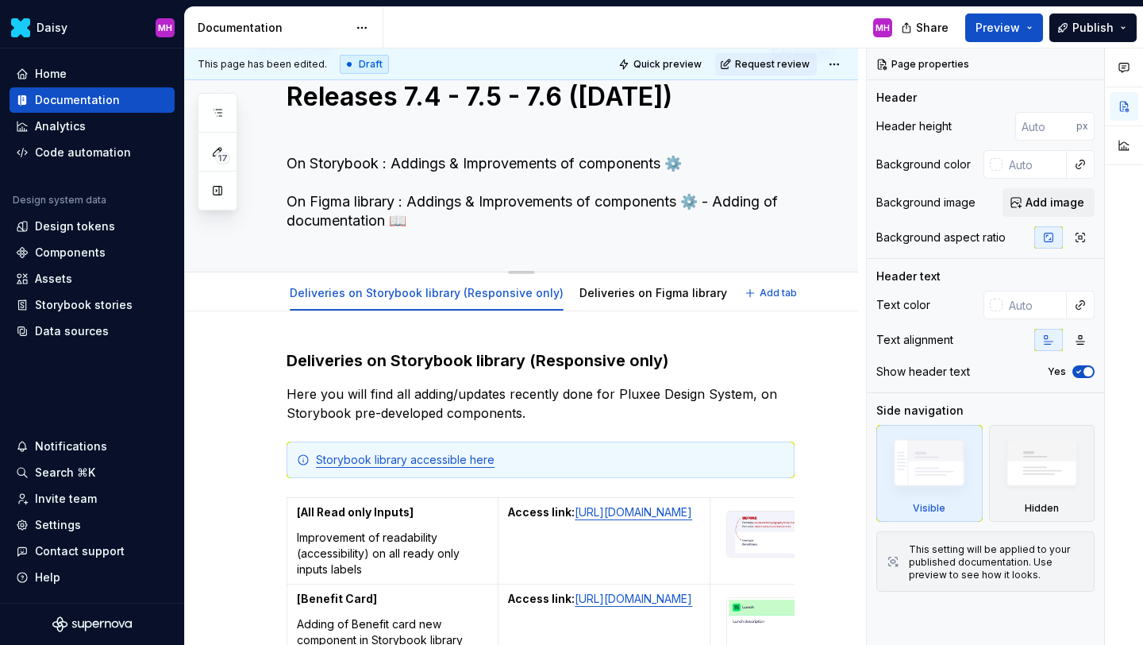
click at [449, 164] on textarea "On Storybook : Addings & Improvements of components ⚙️ On Figma library : Addin…" at bounding box center [537, 192] width 508 height 83
click at [452, 164] on textarea "On Storybook : Addings & Improvements of components ⚙️ On Figma library : Addin…" at bounding box center [537, 192] width 508 height 83
type textarea "*"
type textarea "On Storybook : Addings& Improvements of components ⚙️ On Figma library : Adding…"
type textarea "*"
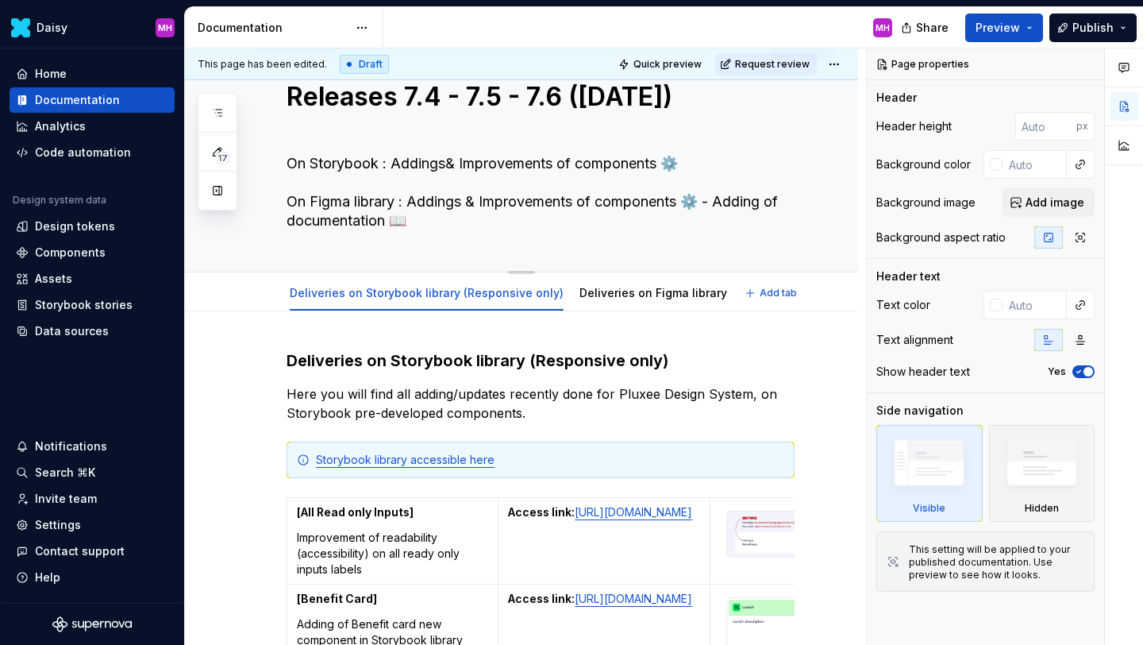
type textarea "On Storybook : Adding& Improvements of components ⚙️ On Figma library : Addings…"
type textarea "*"
type textarea "On Storybook : Adding & Improvements of components ⚙️ On Figma library : Adding…"
type textarea "*"
type textarea "On Storybook : Adding o& Improvements of components ⚙️ On Figma library : Addin…"
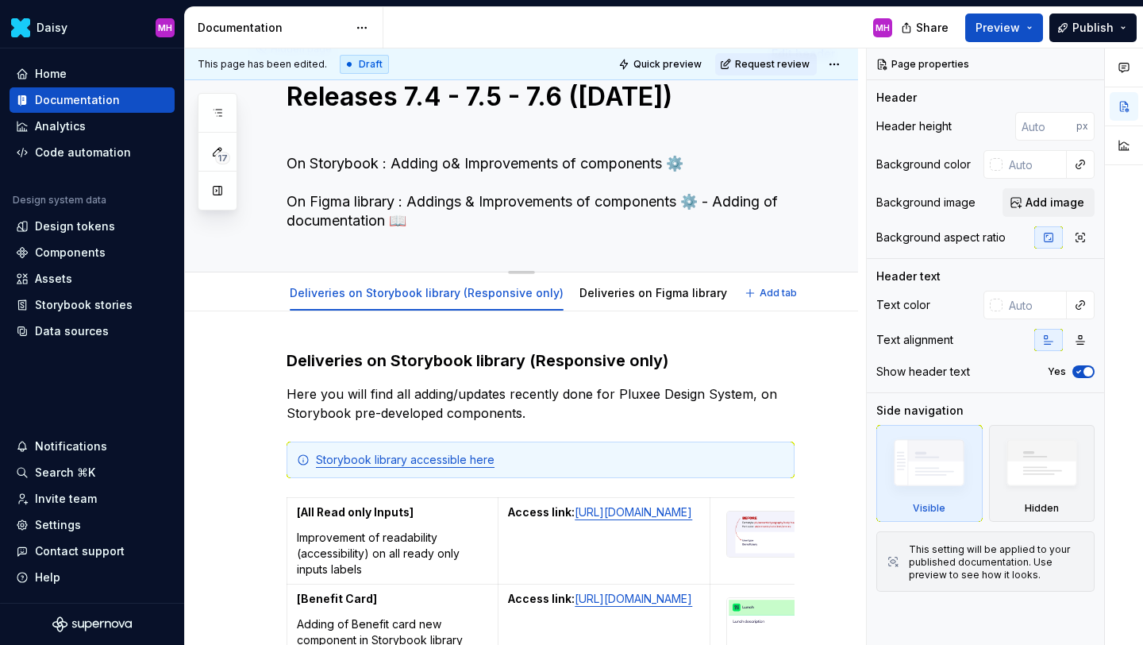
type textarea "*"
type textarea "On Storybook : Adding of& Improvements of components ⚙️ On Figma library : Addi…"
type textarea "*"
type textarea "On Storybook : Adding of & Improvements of components ⚙️ On Figma library : Add…"
type textarea "*"
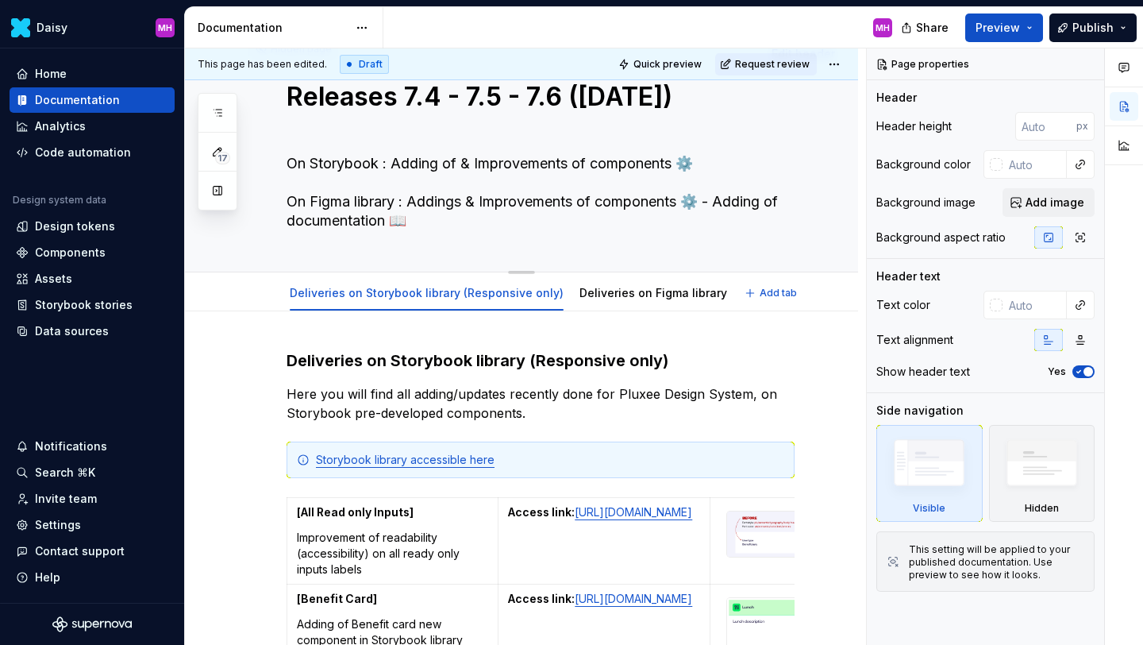
type textarea "On Storybook : Adding of B& Improvements of components ⚙️ On Figma library : Ad…"
type textarea "*"
type textarea "On Storybook : Adding of Be& Improvements of components ⚙️ On Figma library : A…"
type textarea "*"
type textarea "On Storybook : Adding of Ben& Improvements of components ⚙️ On Figma library : …"
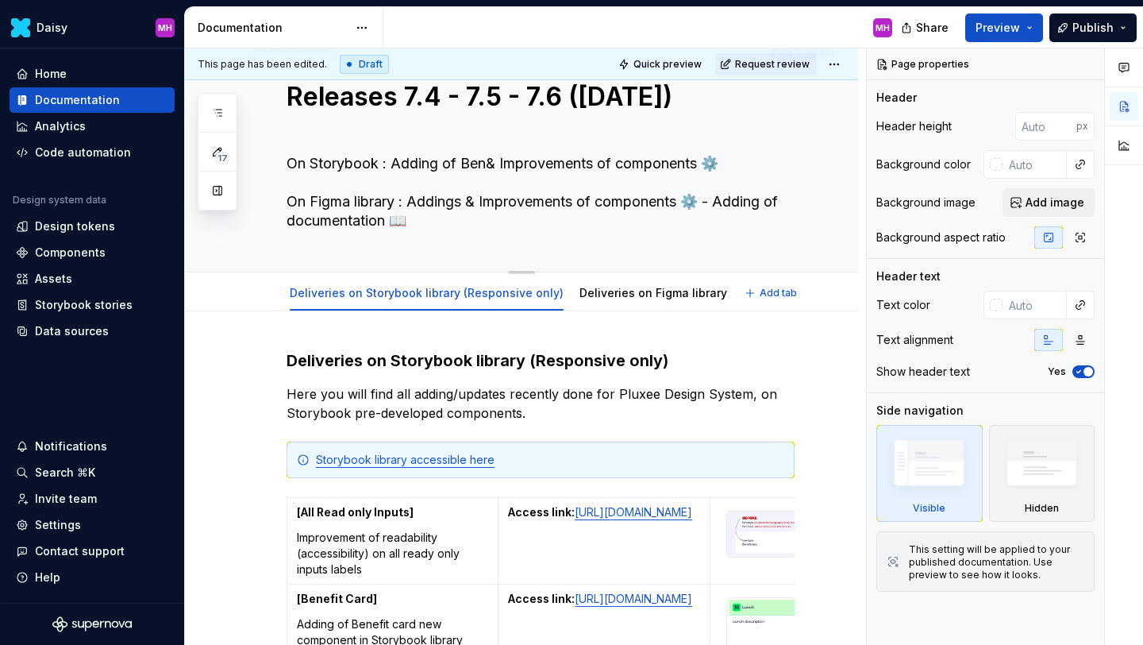
type textarea "*"
type textarea "On Storybook : Adding of Bene& Improvements of components ⚙️ On Figma library :…"
type textarea "*"
type textarea "On Storybook : Adding of Benef& Improvements of components ⚙️ On Figma library …"
type textarea "*"
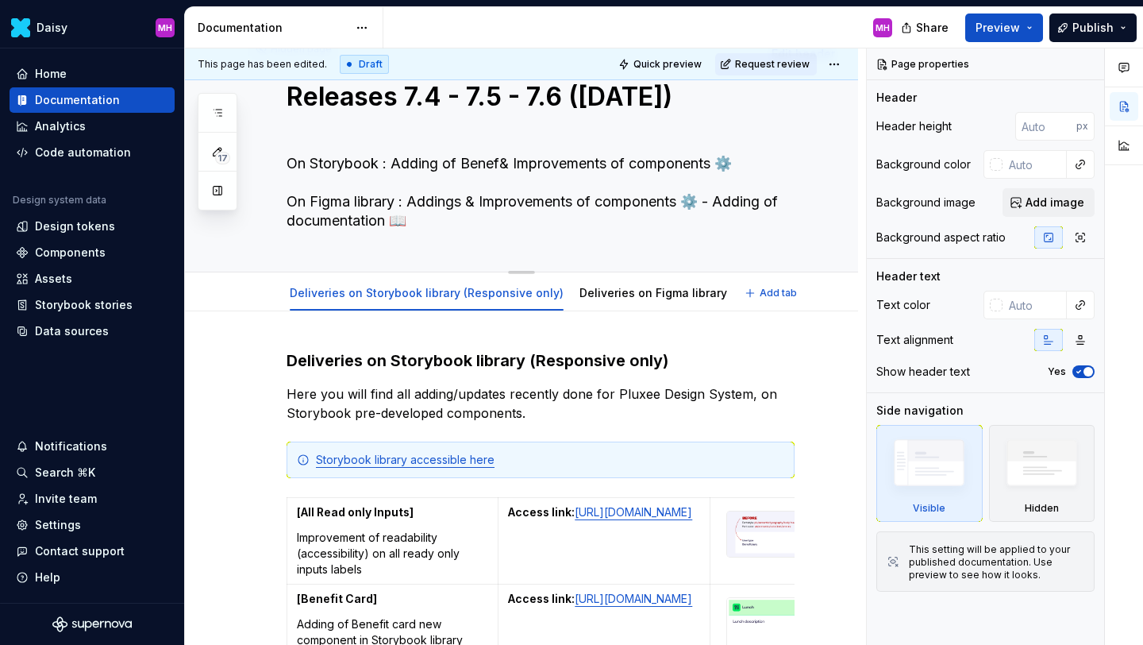
type textarea "On Storybook : Adding of Benefo& Improvements of components ⚙️ On Figma library…"
type textarea "*"
type textarea "On Storybook : Adding of Benefoi& Improvements of components ⚙️ On Figma librar…"
type textarea "*"
type textarea "On Storybook : Adding of Benefoit& Improvements of components ⚙️ On Figma libra…"
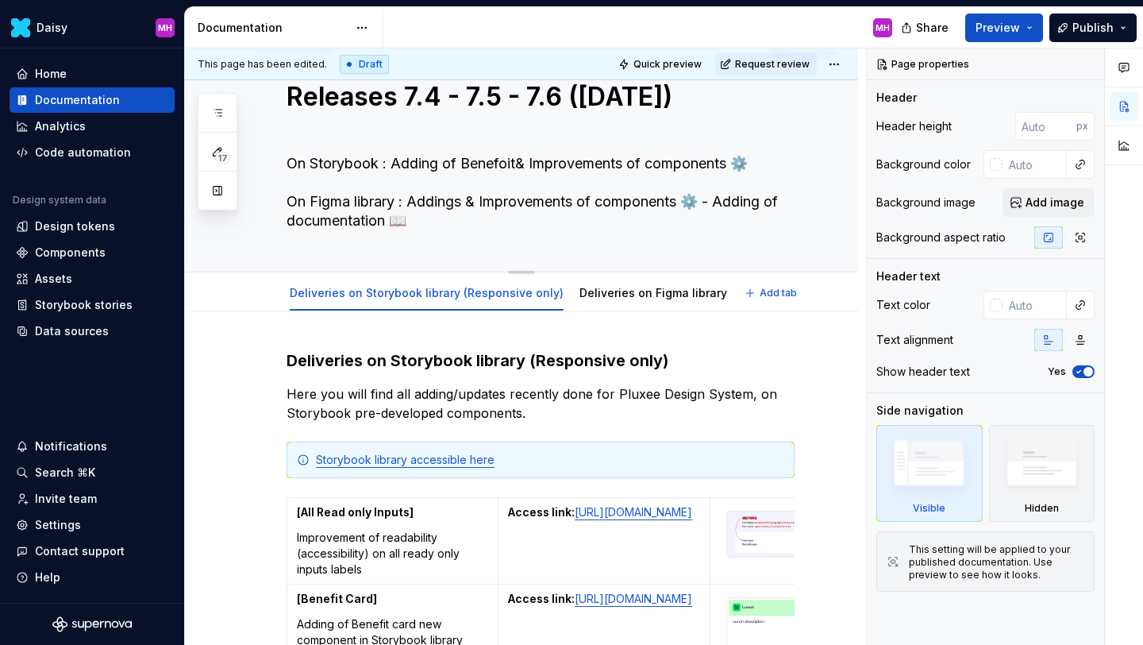
type textarea "*"
type textarea "On Storybook : Adding of Benefoit & Improvements of components ⚙️ On Figma libr…"
type textarea "*"
type textarea "On Storybook : Adding of Benefoit c& Improvements of components ⚙️ On Figma lib…"
type textarea "*"
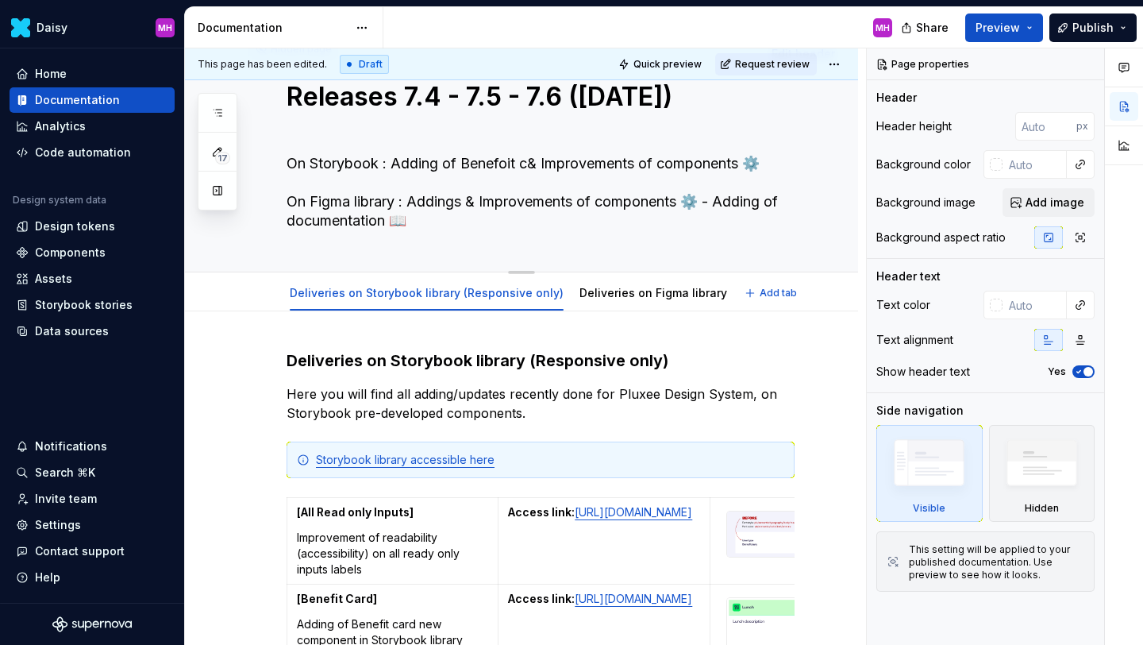
type textarea "On Storybook : Adding of Benefoit & Improvements of components ⚙️ On Figma libr…"
type textarea "*"
type textarea "On Storybook : Adding of Benefoit& Improvements of components ⚙️ On Figma libra…"
type textarea "*"
type textarea "On Storybook : Adding of Benefoi& Improvements of components ⚙️ On Figma librar…"
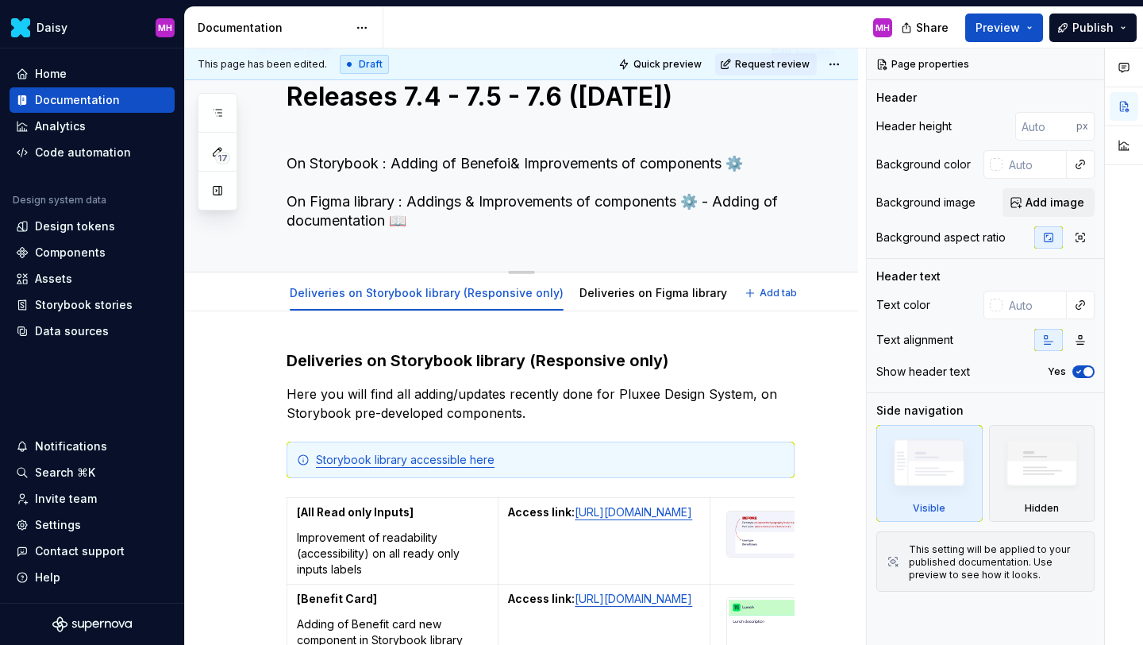
type textarea "*"
type textarea "On Storybook : Adding of Benefo& Improvements of components ⚙️ On Figma library…"
type textarea "*"
type textarea "On Storybook : Adding of Benef& Improvements of components ⚙️ On Figma library …"
type textarea "*"
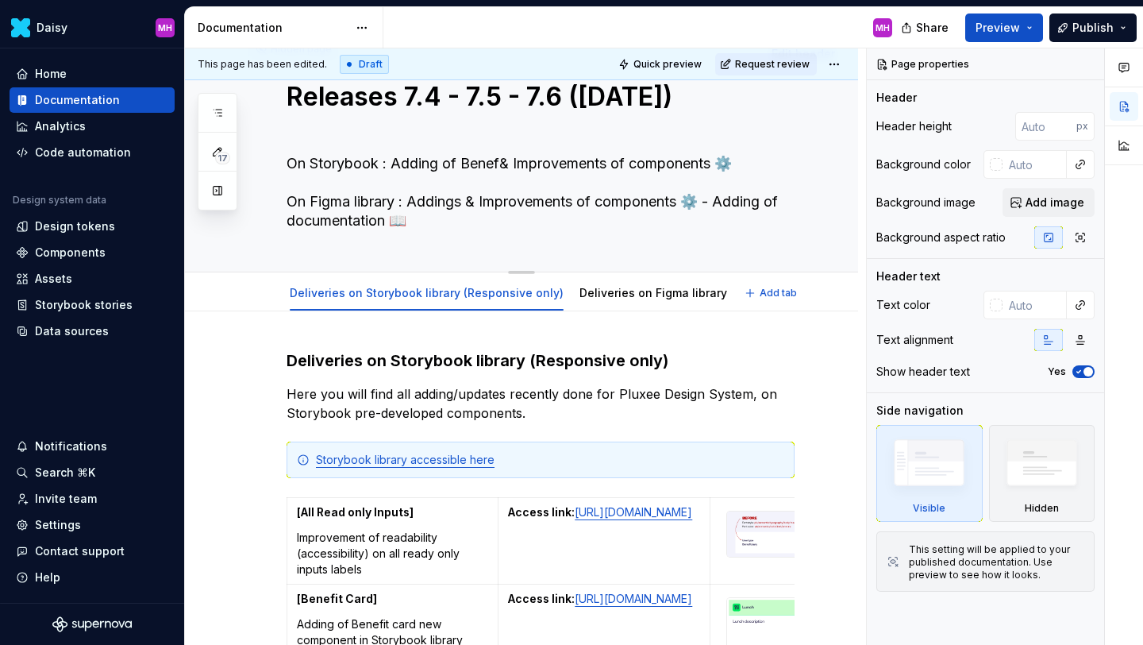
type textarea "On Storybook : Adding of Benefi& Improvements of components ⚙️ On Figma library…"
type textarea "*"
type textarea "On Storybook : Adding of Benefit& Improvements of components ⚙️ On Figma librar…"
type textarea "*"
type textarea "On Storybook : Adding of Benefit & Improvements of components ⚙️ On Figma libra…"
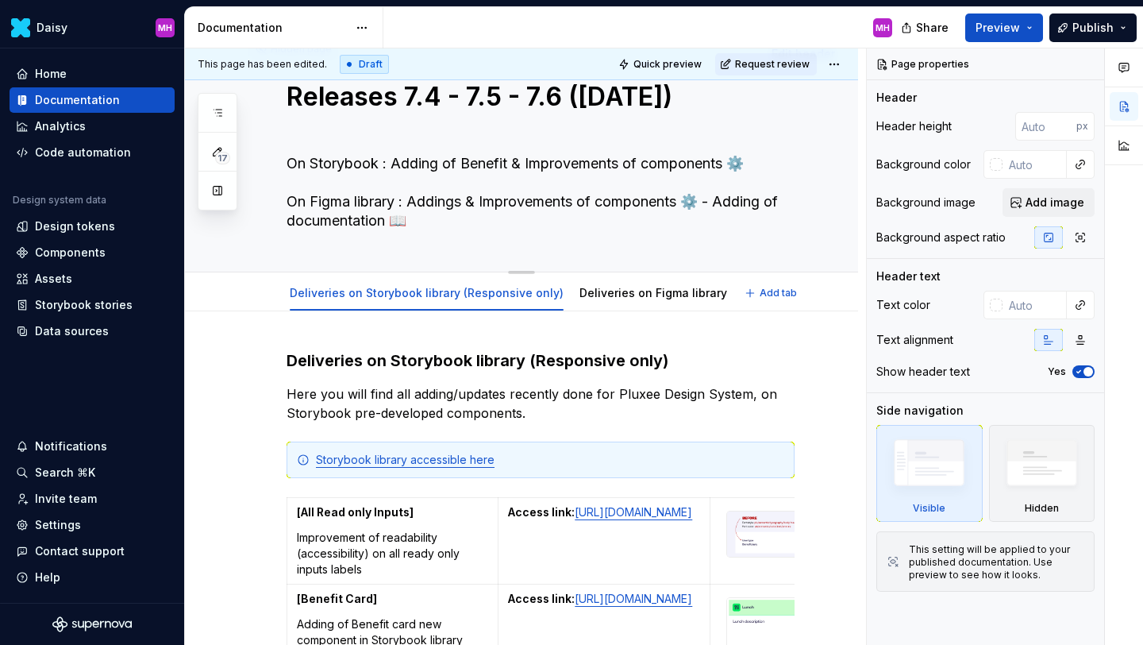
type textarea "*"
type textarea "On Storybook : Adding of Benefit c& Improvements of components ⚙️ On Figma libr…"
type textarea "*"
type textarea "On Storybook : Adding of Benefit ca& Improvements of components ⚙️ On Figma lib…"
type textarea "*"
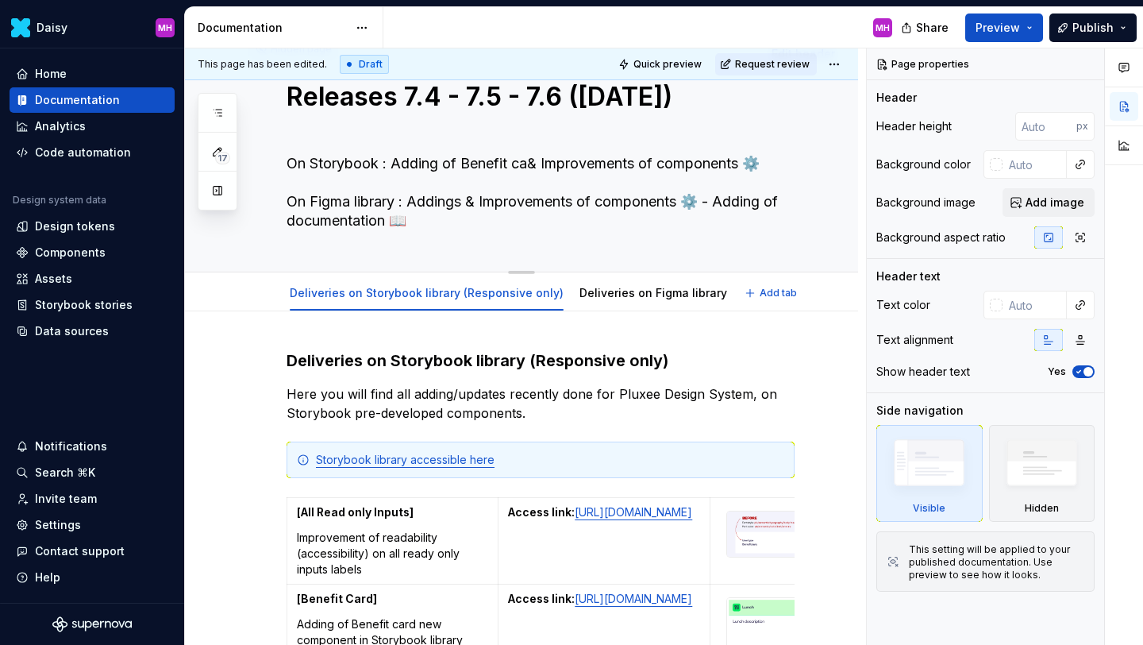
type textarea "On Storybook : Adding of Benefit car& Improvements of components ⚙️ On Figma li…"
type textarea "*"
type textarea "On Storybook : Adding of Benefit card& Improvements of components ⚙️ On Figma l…"
type textarea "*"
type textarea "On Storybook : Adding of Benefit card & Improvements of components ⚙️ On Figma …"
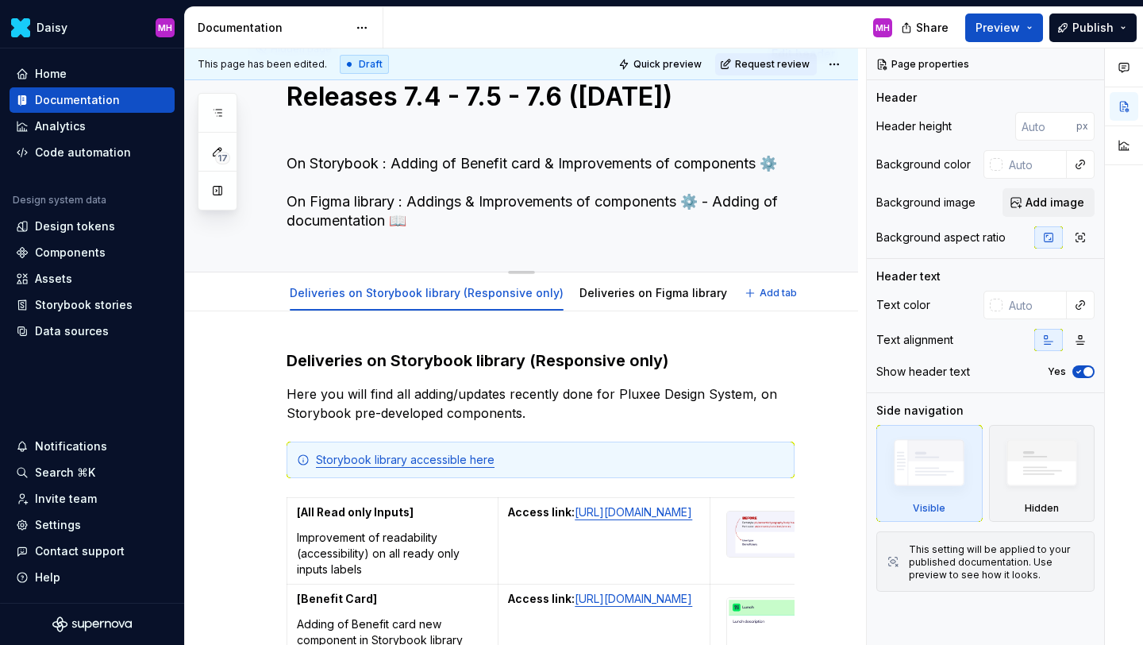
type textarea "*"
type textarea "On Storybook : Adding of Benefit card c& Improvements of components ⚙️ On Figma…"
type textarea "*"
type textarea "On Storybook : Adding of Benefit card co& Improvements of components ⚙️ On Figm…"
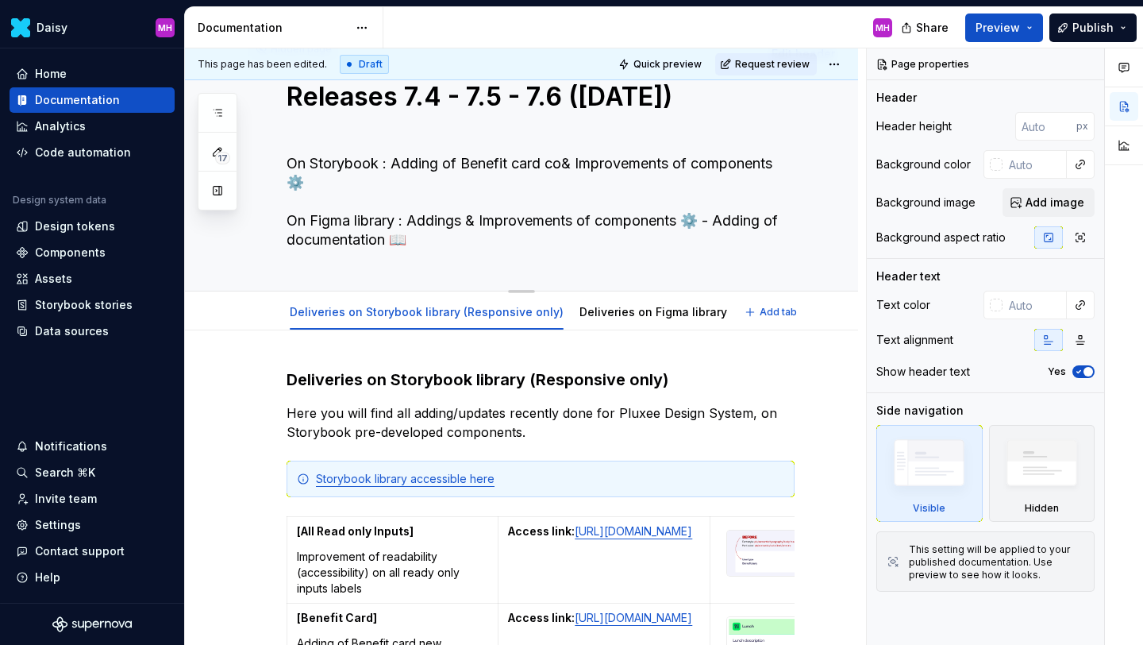
type textarea "*"
type textarea "On Storybook : Adding of Benefit card com& Improvements of components ⚙️ On Fig…"
type textarea "*"
type textarea "On Storybook : Adding of Benefit card compo& Improvements of components ⚙️ On F…"
type textarea "*"
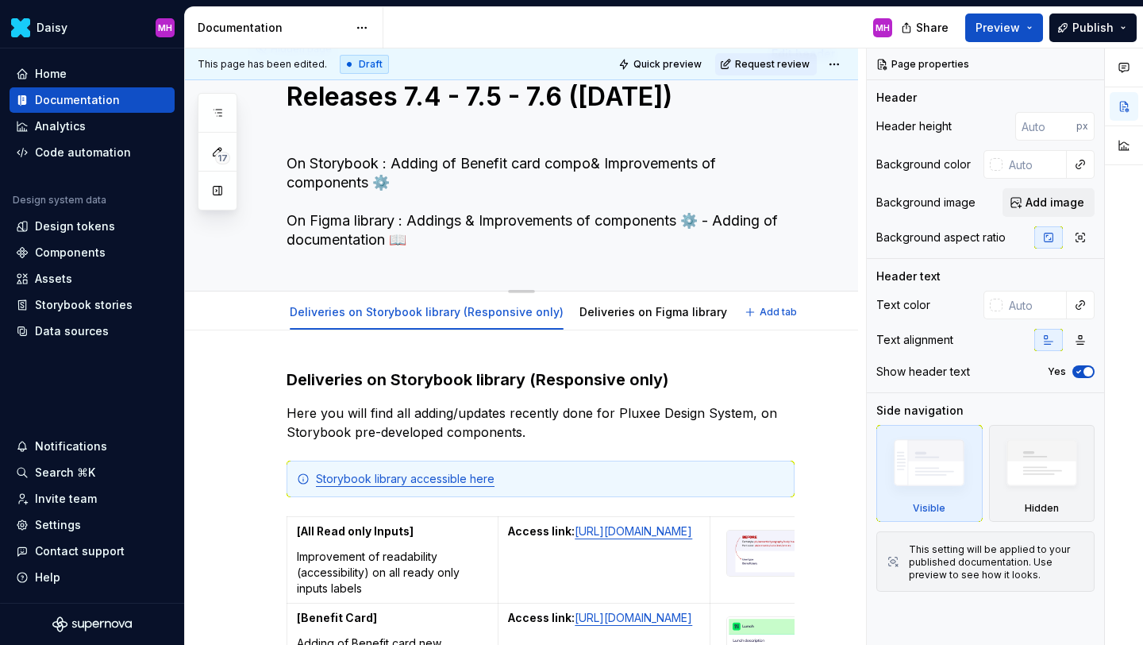
type textarea "On Storybook : Adding of Benefit card compon& Improvements of components ⚙️ On …"
type textarea "*"
type textarea "On Storybook : Adding of Benefit card compone& Improvements of components ⚙️ On…"
type textarea "*"
type textarea "On Storybook : Adding of Benefit card componen& Improvements of components ⚙️ O…"
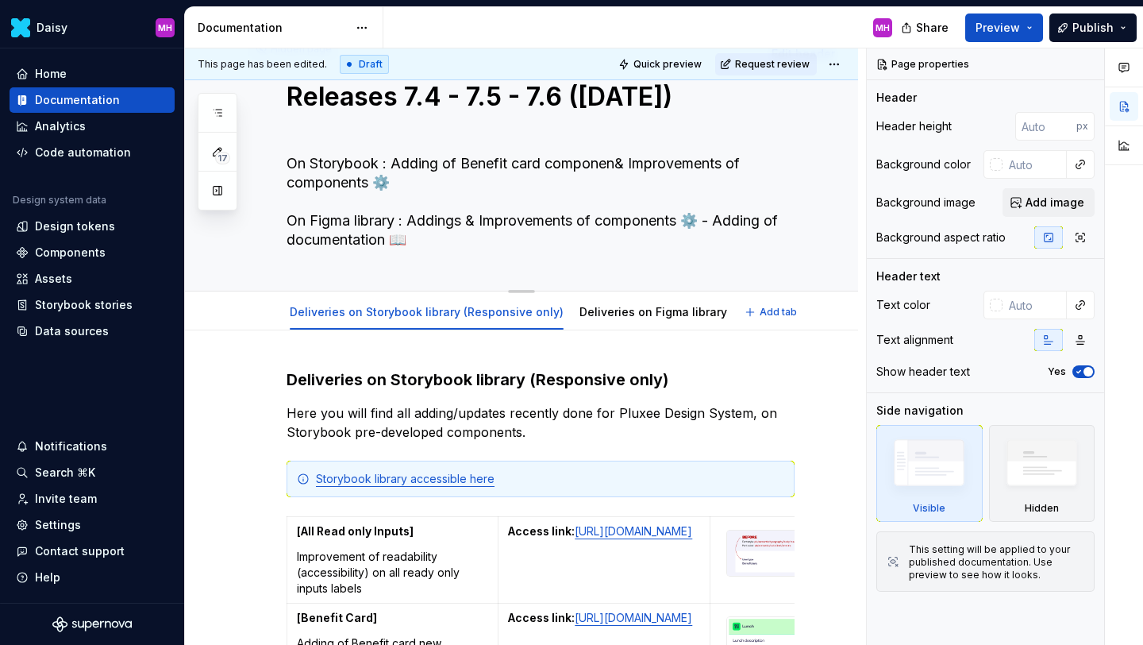
type textarea "*"
type textarea "On Storybook : Adding of Benefit card component& Improvements of components ⚙️ …"
type textarea "*"
type textarea "On Storybook : Adding of Benefit card component & Improvements of components ⚙️…"
drag, startPoint x: 368, startPoint y: 183, endPoint x: 262, endPoint y: 183, distance: 105.6
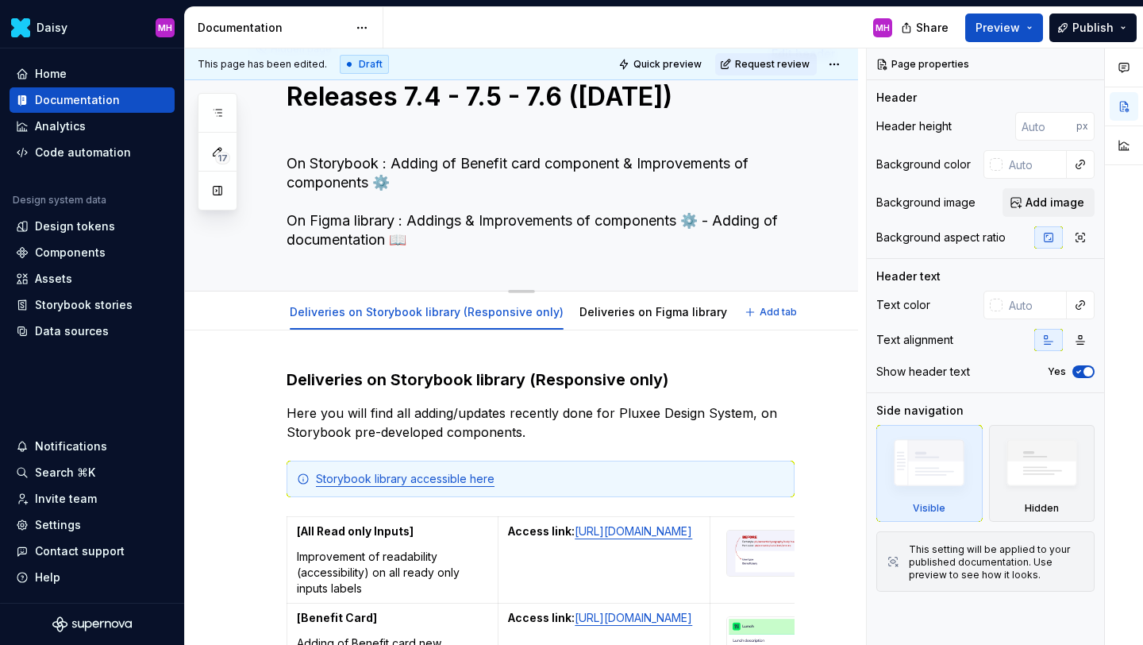
click at [262, 183] on div "Hidden page Releases 7.4 - 7.5 - 7.6 ([DATE]) On Storybook : Adding of Benefit …" at bounding box center [521, 159] width 673 height 264
type textarea "*"
type textarea "On Storybook : Adding of Benefit card component & Improvements of ⚙️ On Figma l…"
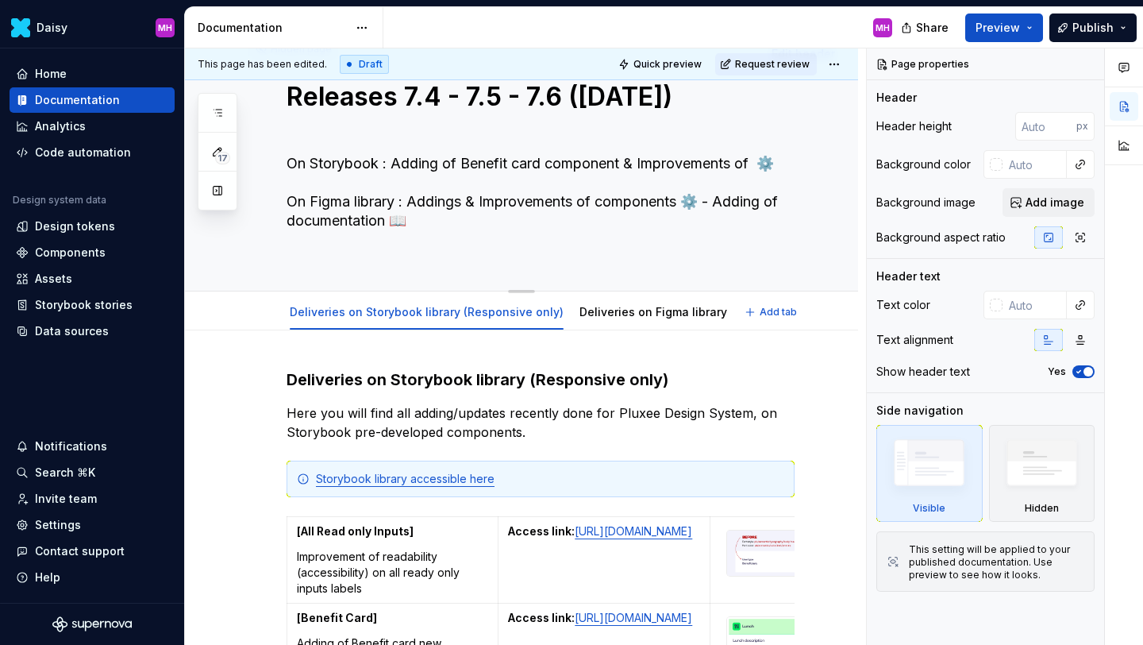
scroll to position [62, 0]
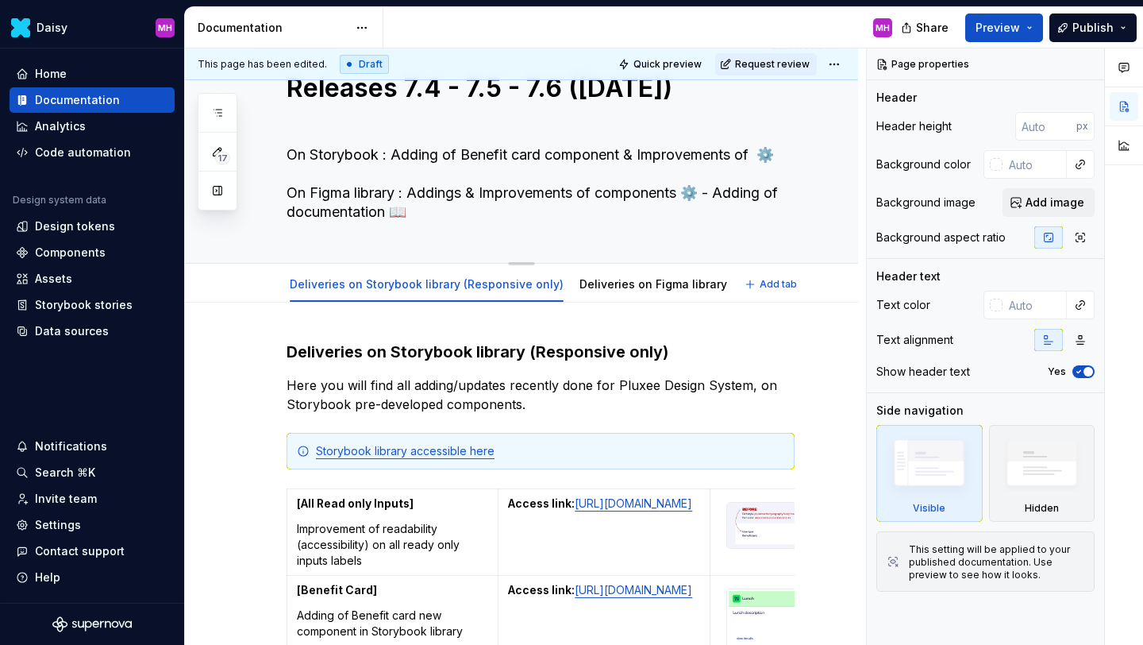
type textarea "*"
type textarea "On Storybook : Adding of Benefit card component & Improvements of a ⚙️ On Figma…"
type textarea "*"
type textarea "On Storybook : Adding of Benefit card component & Improvements of al ⚙️ On Figm…"
type textarea "*"
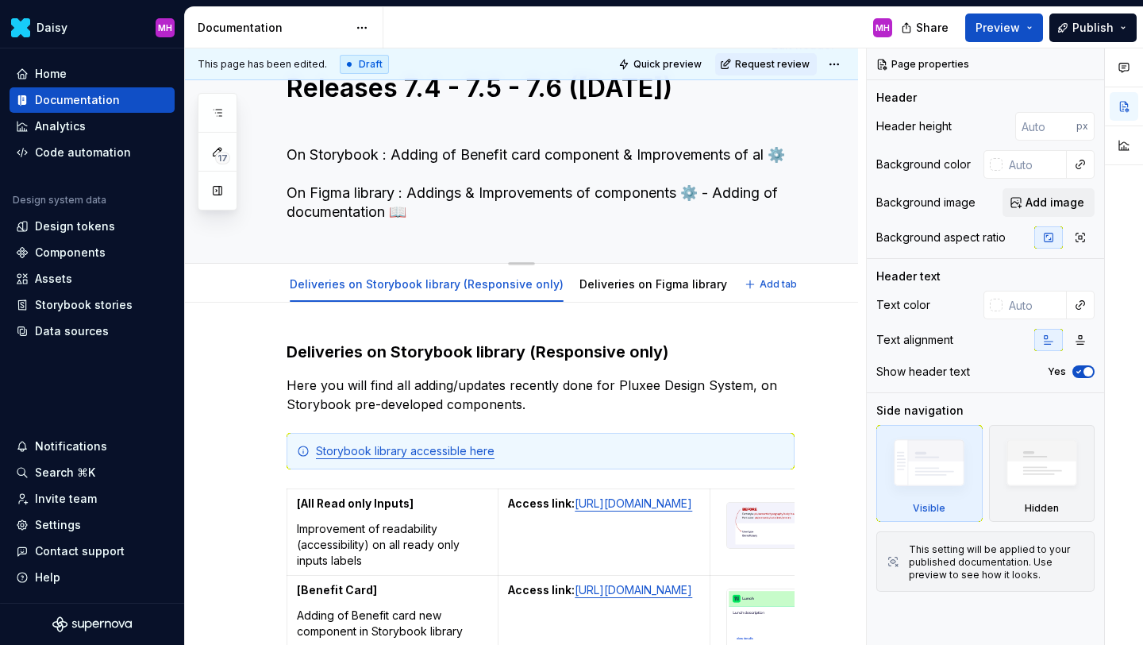
type textarea "On Storybook : Adding of Benefit card component & Improvements of all ⚙️ On Fig…"
type textarea "*"
type textarea "On Storybook : Adding of Benefit card component & Improvements of all ⚙️ On Fig…"
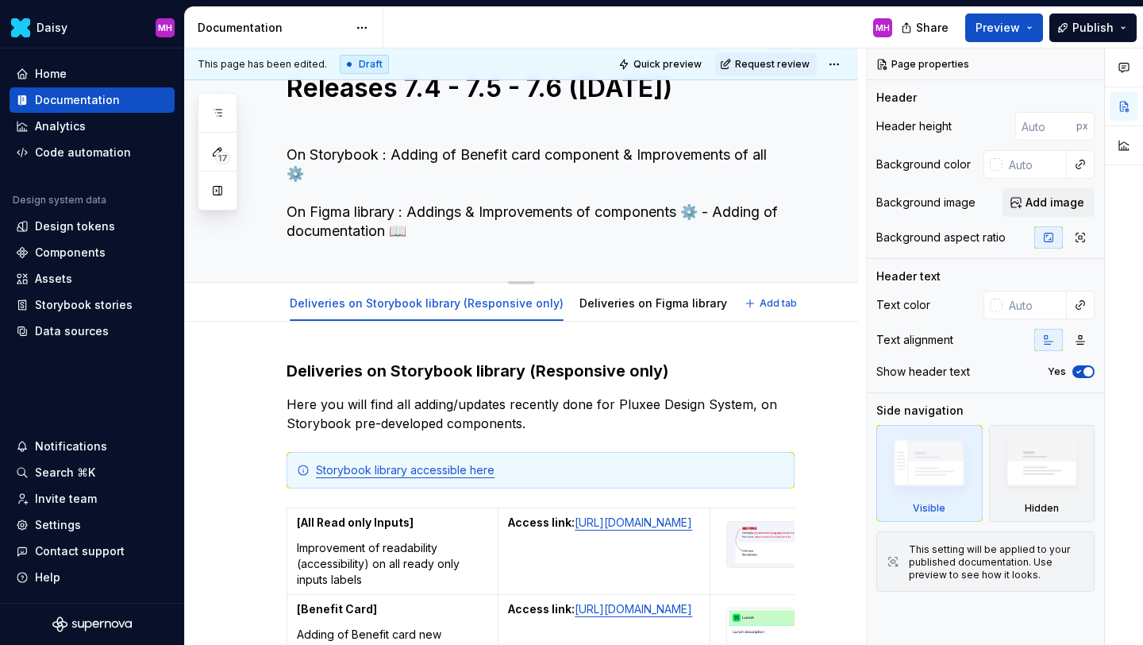
type textarea "*"
type textarea "On Storybook : Adding of Benefit card component & Improvements of all I ⚙️ On F…"
type textarea "*"
type textarea "On Storybook : Adding of Benefit card component & Improvements of all In ⚙️ On …"
type textarea "*"
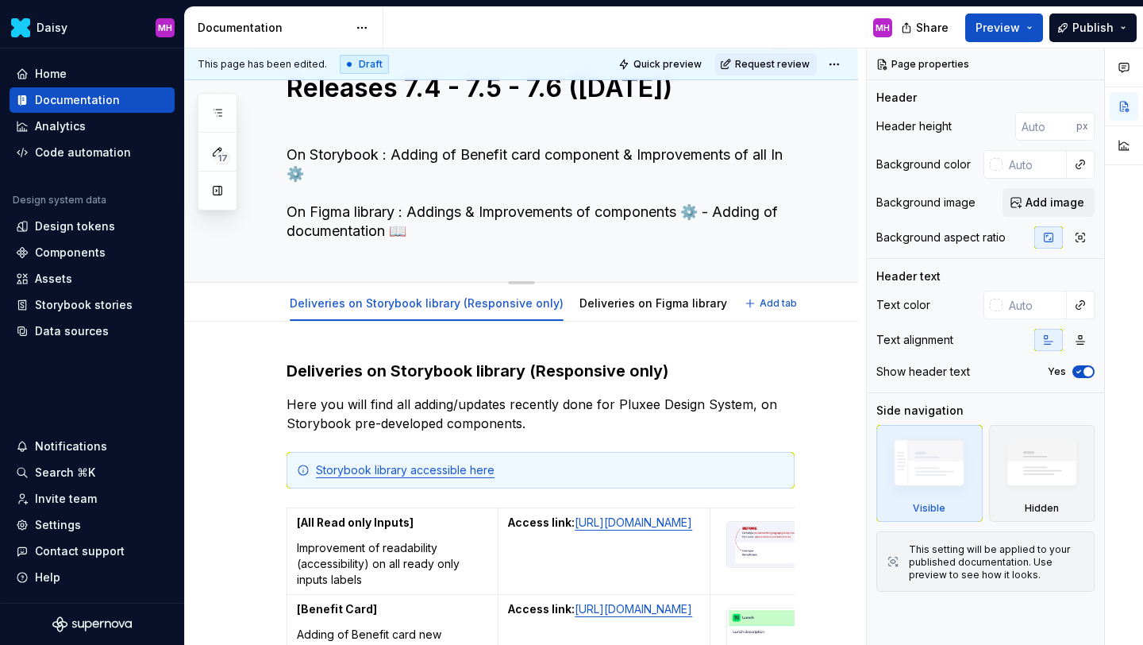
type textarea "On Storybook : Adding of Benefit card component & Improvements of all Inp ⚙️ On…"
type textarea "*"
type textarea "On Storybook : Adding of Benefit card component & Improvements of all Inpu ⚙️ O…"
type textarea "*"
type textarea "On Storybook : Adding of Benefit card component & Improvements of all Input ⚙️ …"
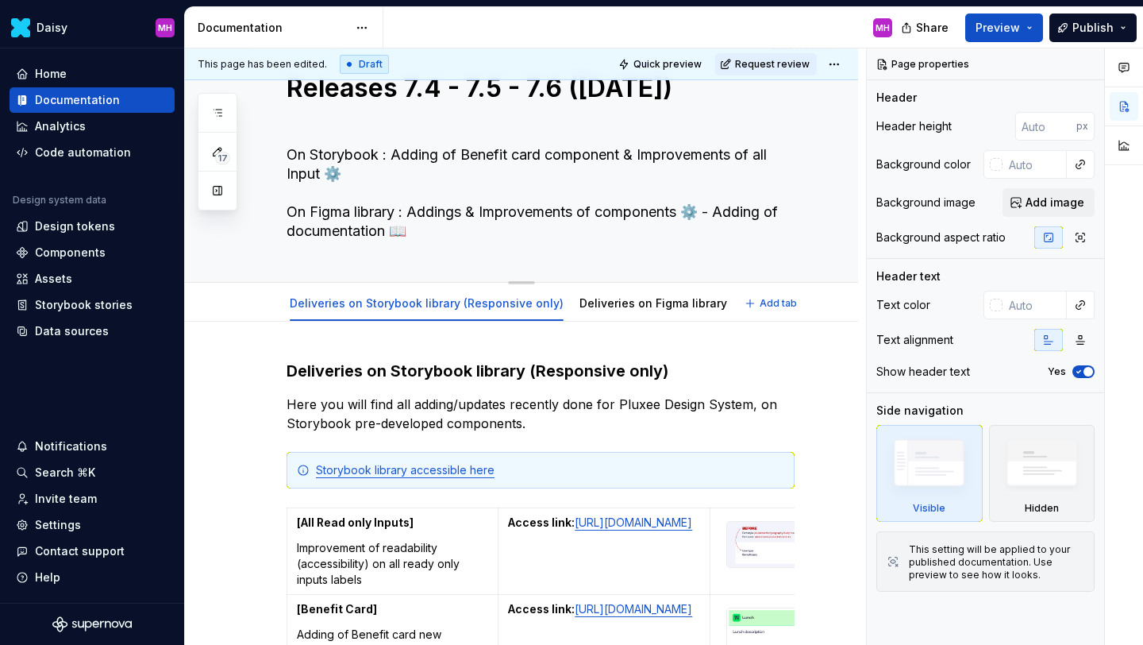
type textarea "*"
type textarea "On Storybook : Adding of Benefit card component & Improvements of all Inputs ⚙️…"
click at [285, 175] on textarea "On Storybook : Adding of Benefit card component & Improvements of all Inputs ⚙️…" at bounding box center [537, 193] width 508 height 102
type textarea "*"
type textarea "On Storybook : Adding of Benefit card component & Improvements of allInputs ⚙️ …"
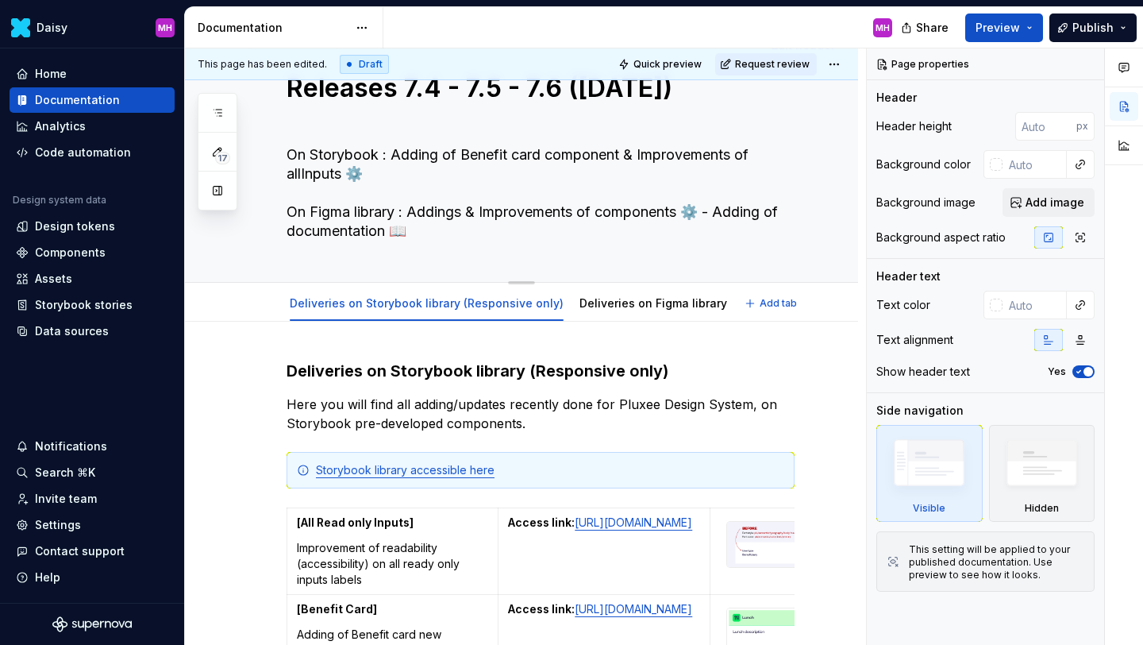
type textarea "*"
type textarea "On Storybook : Adding of Benefit card component & Improvements of all Inputs ⚙️…"
type textarea "*"
type textarea "On Storybook : Adding of Benefit card component & Improvements of all RInputs ⚙…"
type textarea "*"
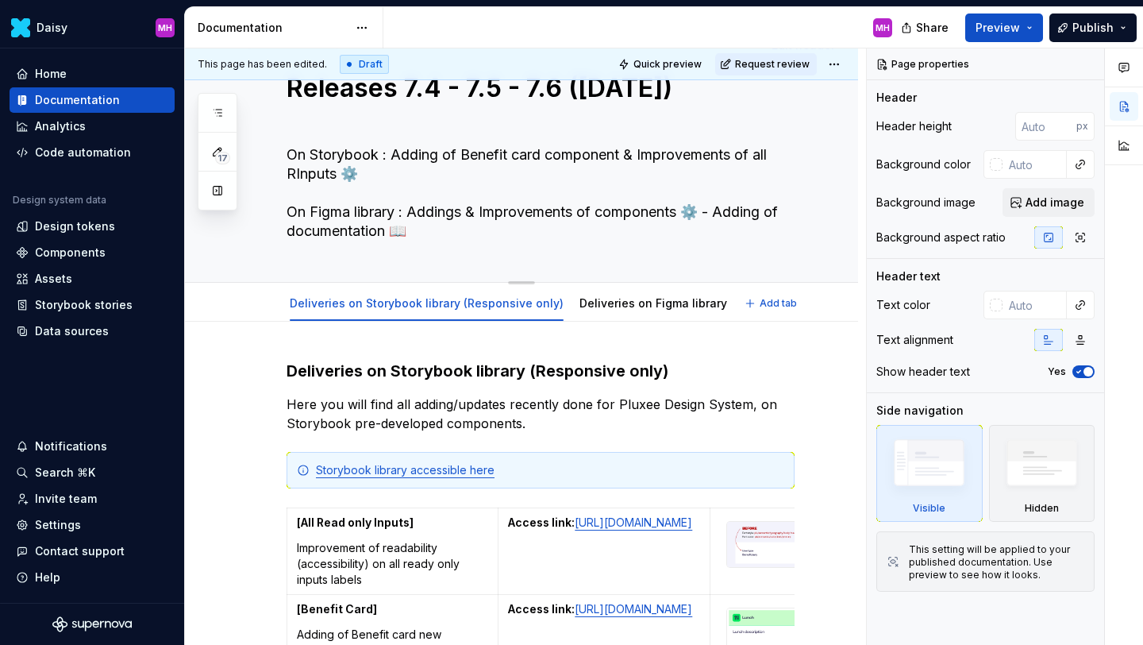
type textarea "On Storybook : Adding of Benefit card component & Improvements of all ReInputs …"
type textarea "*"
type textarea "On Storybook : Adding of Benefit card component & Improvements of all ReaInputs…"
type textarea "*"
type textarea "On Storybook : Adding of Benefit card component & Improvements of all ReadInput…"
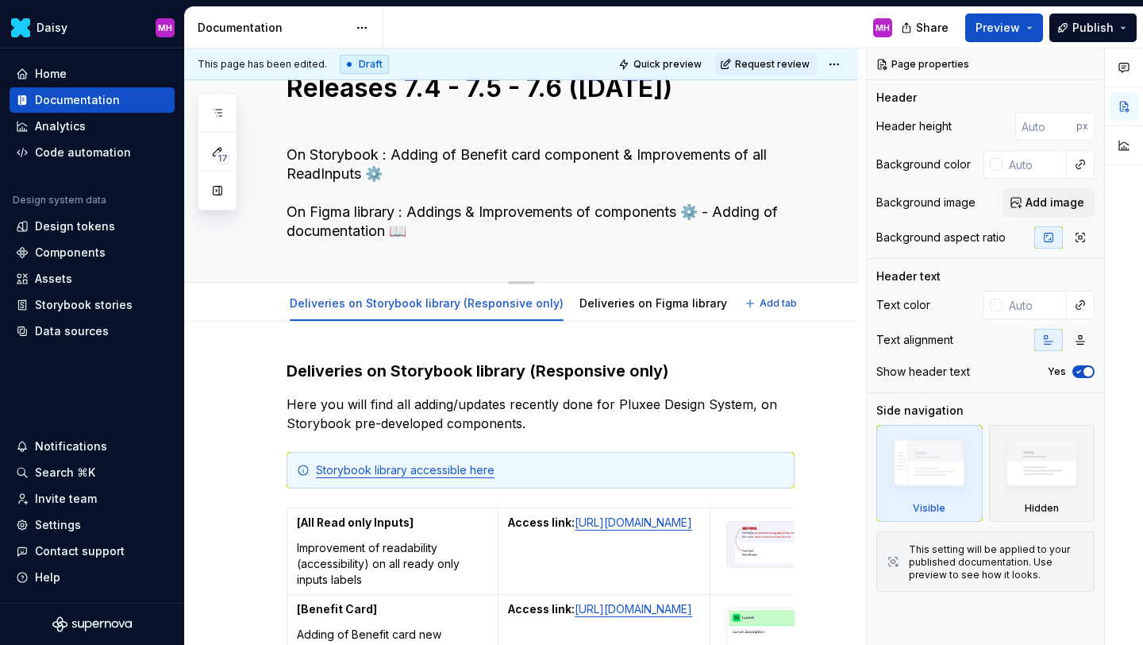
type textarea "*"
type textarea "On Storybook : Adding of Benefit card component & Improvements of all Read Inpu…"
type textarea "*"
type textarea "On Storybook : Adding of Benefit card component & Improvements of all Read oInp…"
type textarea "*"
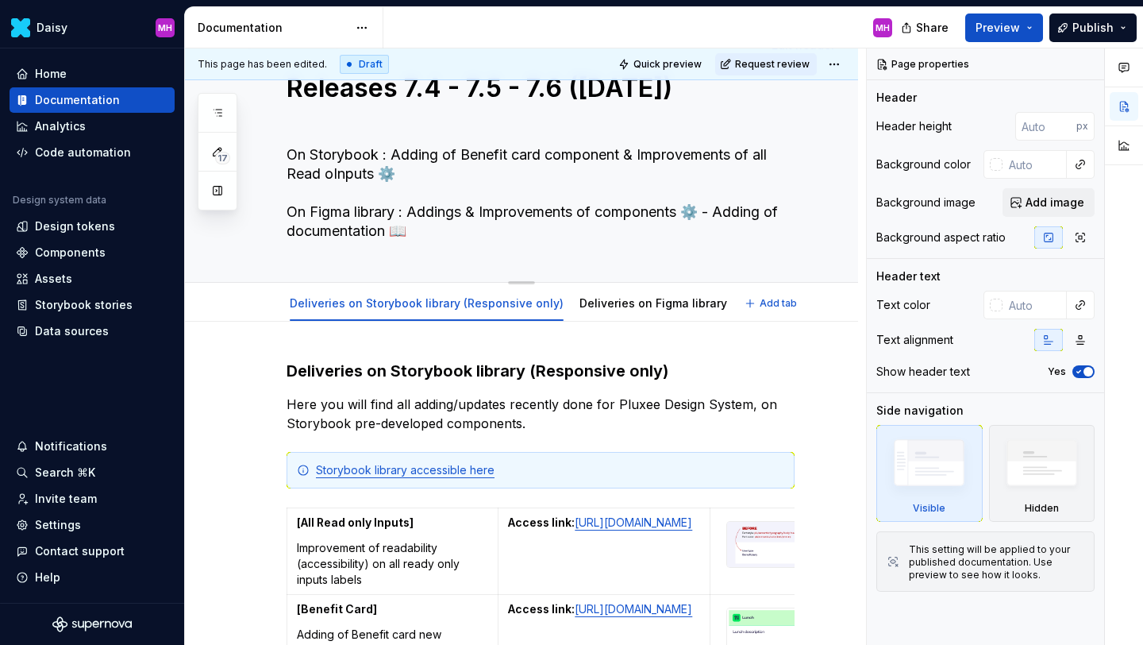
type textarea "On Storybook : Adding of Benefit card component & Improvements of all Read onIn…"
type textarea "*"
type textarea "On Storybook : Adding of Benefit card component & Improvements of all Read onlI…"
type textarea "*"
type textarea "On Storybook : Adding of Benefit card component & Improvements of all Read only…"
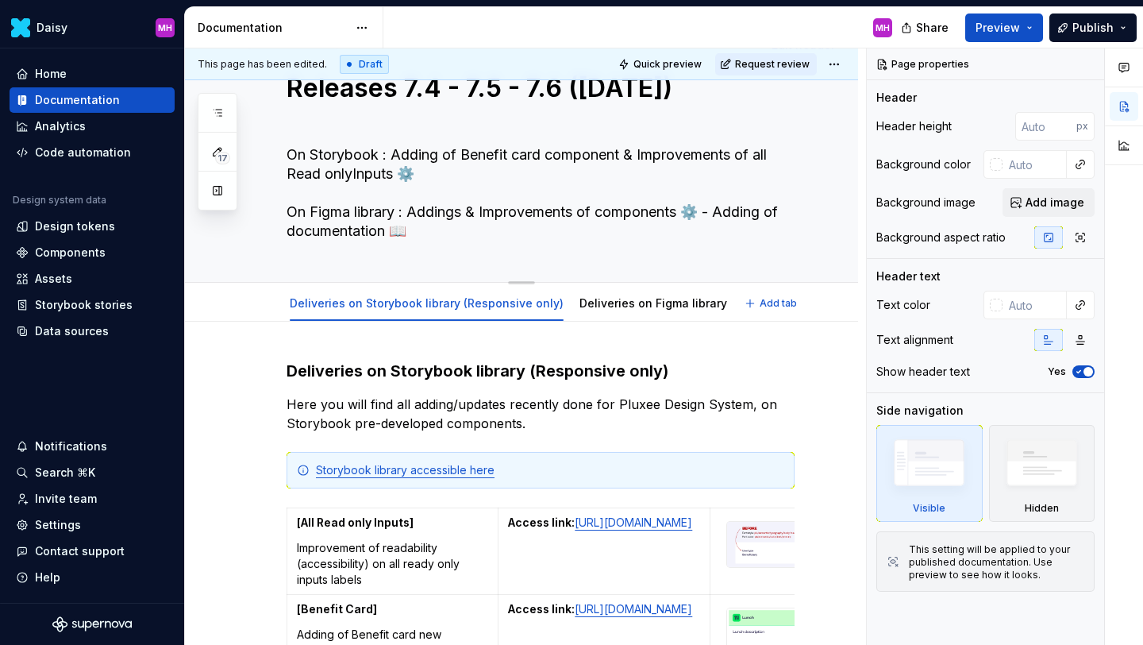
type textarea "*"
type textarea "On Storybook : Adding of Benefit card component & Improvements of all Read only…"
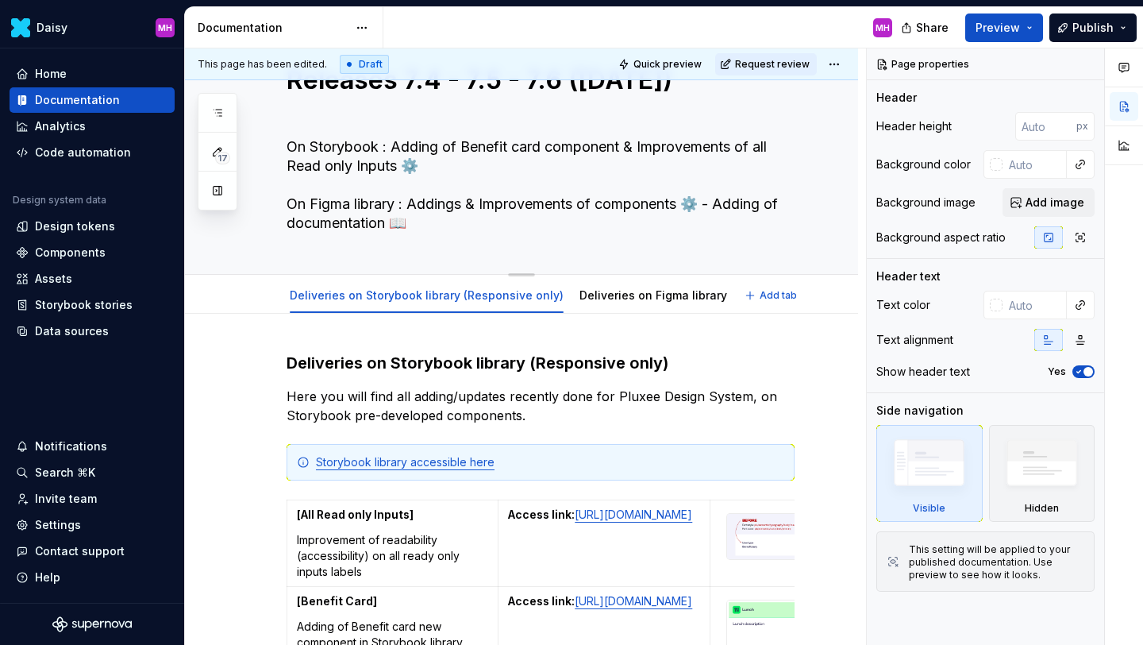
scroll to position [67, 0]
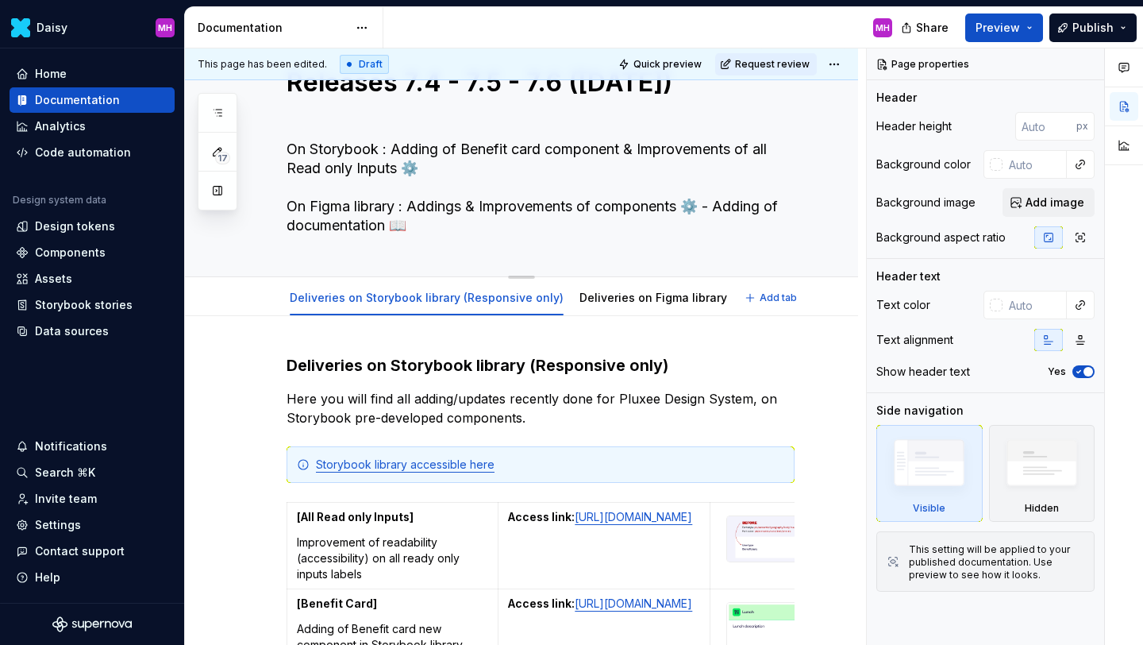
click at [431, 169] on textarea "On Storybook : Adding of Benefit card component & Improvements of all Read only…" at bounding box center [537, 188] width 508 height 102
type textarea "*"
type textarea "On Storybook : Adding of Benefit card component & Improvements of all Read only…"
type textarea "*"
type textarea "On Storybook : Adding of Benefit card component & Improvements of all Read only…"
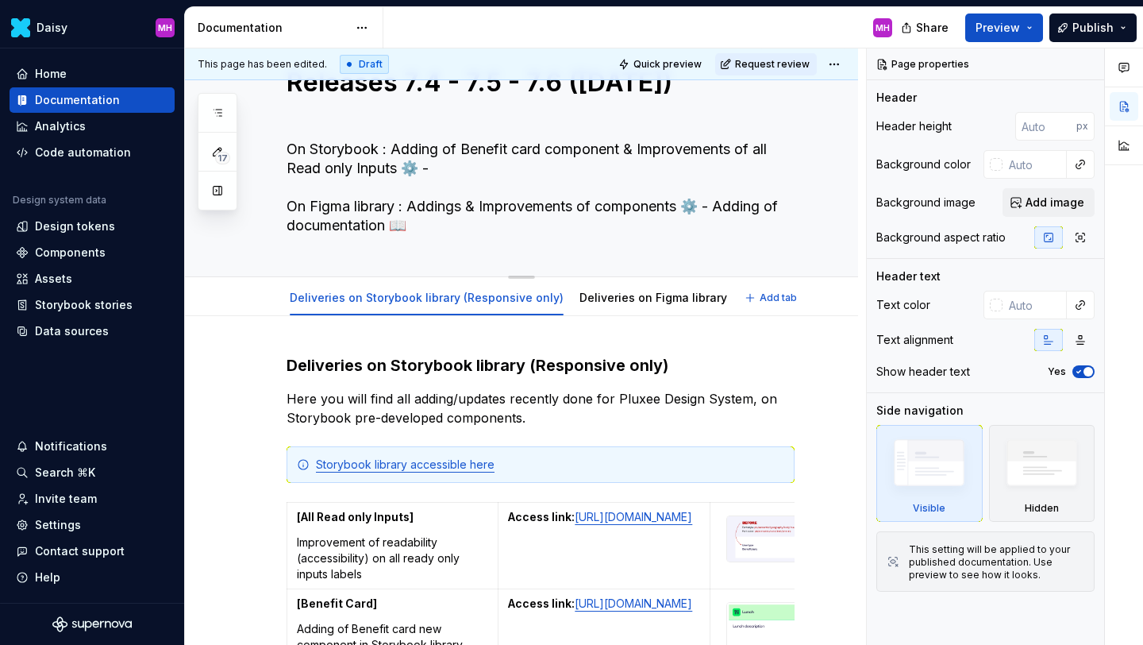
type textarea "*"
type textarea "On Storybook : Adding of Benefit card component & Improvements of all Read only…"
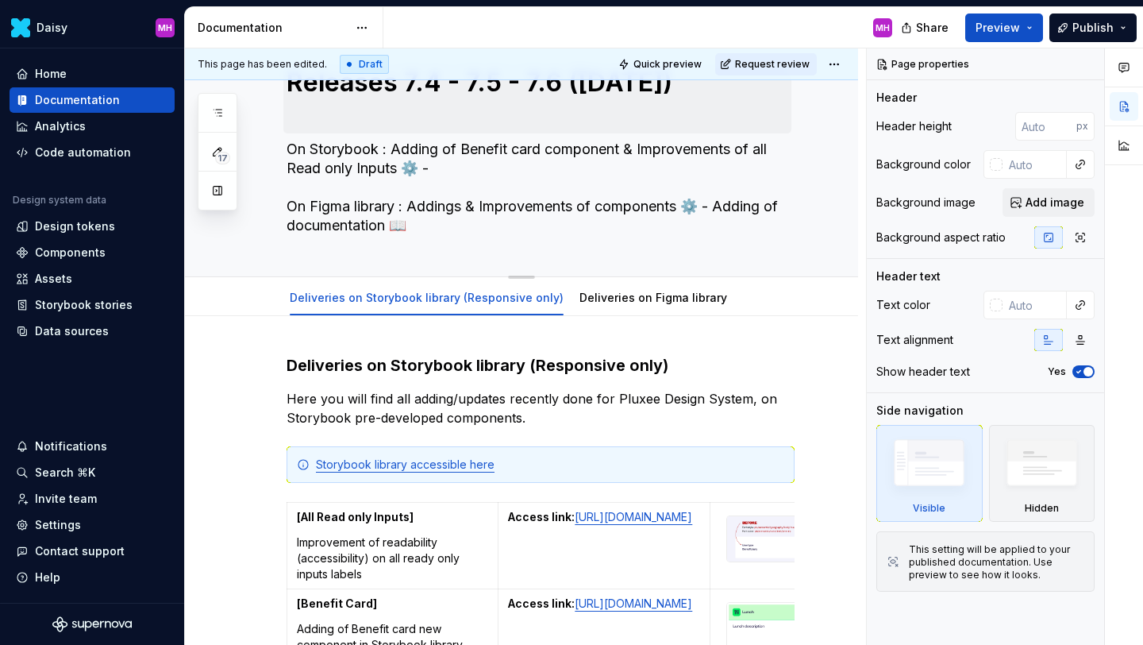
type textarea "*"
type textarea "On Storybook : Adding of Benefit card component & Improvements of all Read only…"
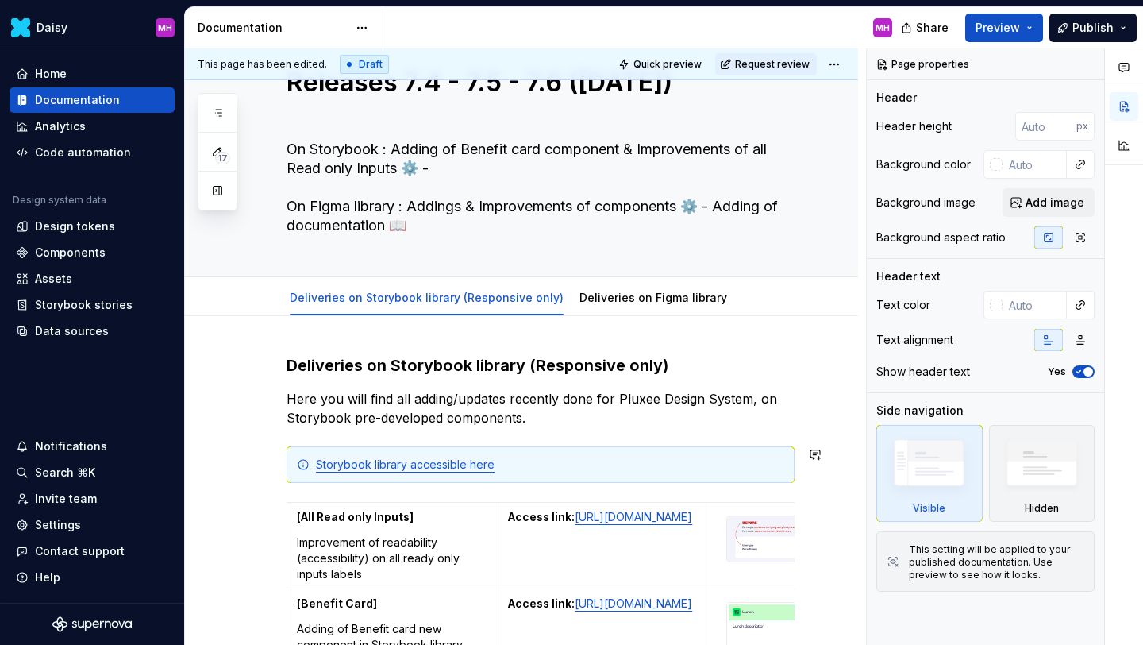
type textarea "*"
